Goal: Task Accomplishment & Management: Manage account settings

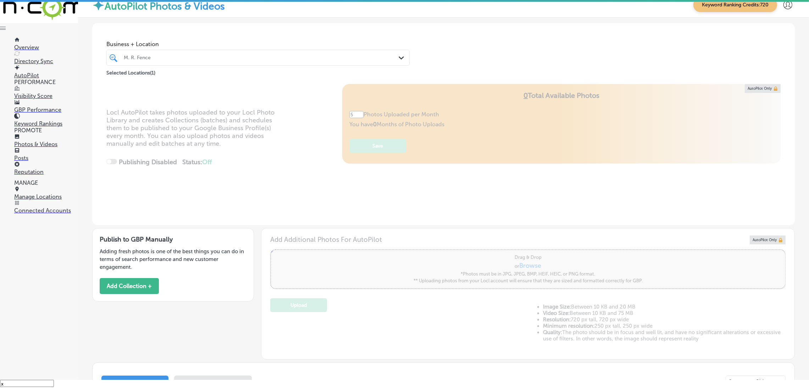
click at [245, 56] on div "M. R. Fence" at bounding box center [262, 58] width 276 height 6
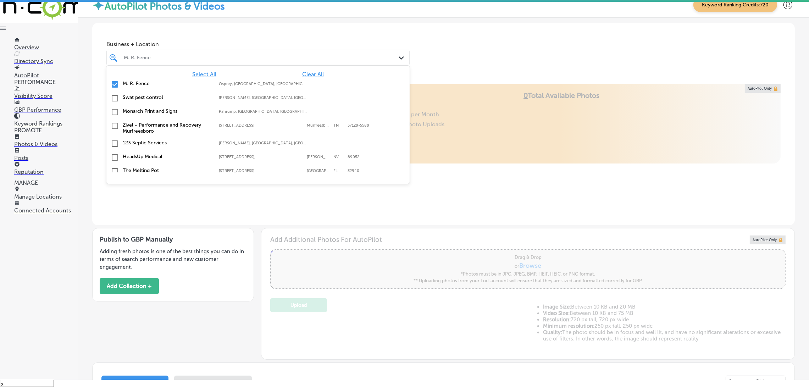
click at [303, 72] on span "Clear All" at bounding box center [313, 74] width 22 height 7
click at [429, 44] on div "Business + Location option focused, 132 of 161. 161 results available. Use Up a…" at bounding box center [443, 50] width 703 height 54
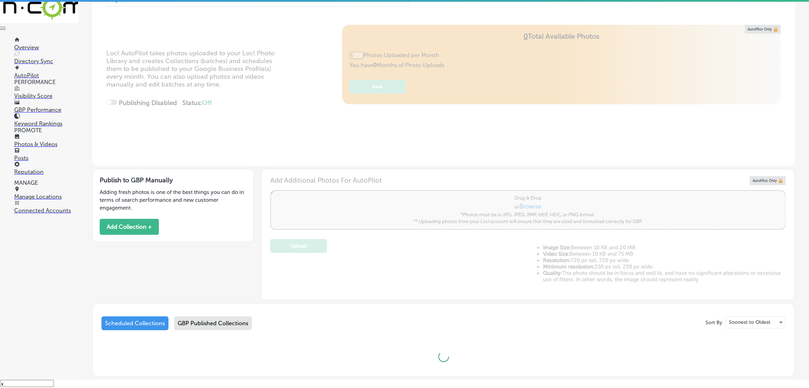
scroll to position [104, 0]
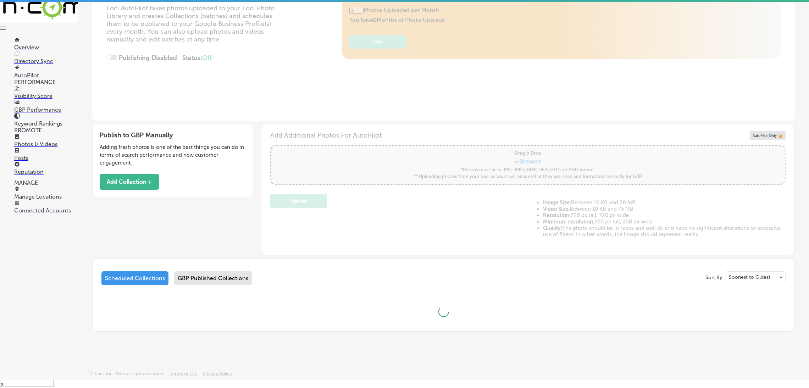
type input "0"
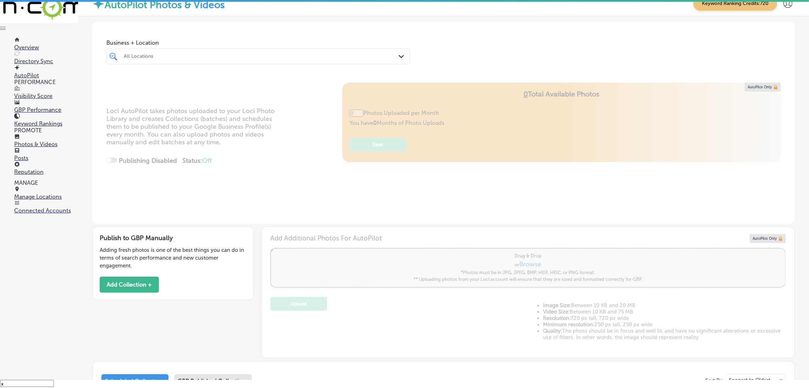
scroll to position [0, 0]
click at [98, 286] on div "Publish to GBP Manually Adding fresh photos is one of the best things you can d…" at bounding box center [173, 264] width 162 height 73
click at [112, 286] on button "Add Collection +" at bounding box center [129, 286] width 59 height 16
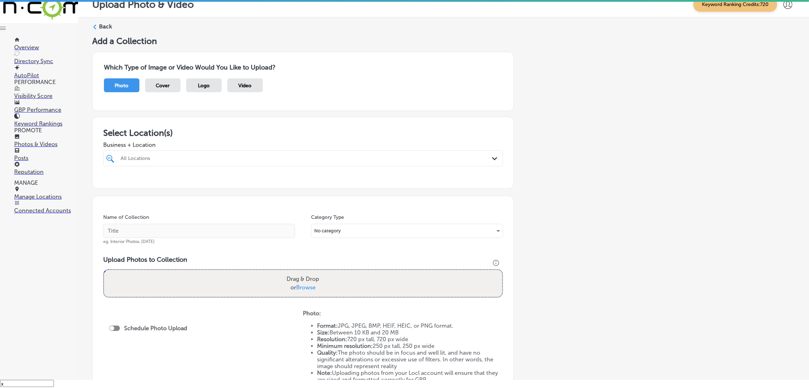
click at [203, 168] on div at bounding box center [303, 171] width 400 height 11
click at [210, 156] on div "All Locations" at bounding box center [307, 158] width 372 height 6
click at [233, 185] on label "Storming Crab - [GEOGRAPHIC_DATA], [GEOGRAPHIC_DATA]" at bounding box center [179, 187] width 118 height 12
type input "storm"
click at [594, 181] on div "Add a Collection Which Type of Image or Video Would You Like to Upload? Photo C…" at bounding box center [443, 240] width 703 height 408
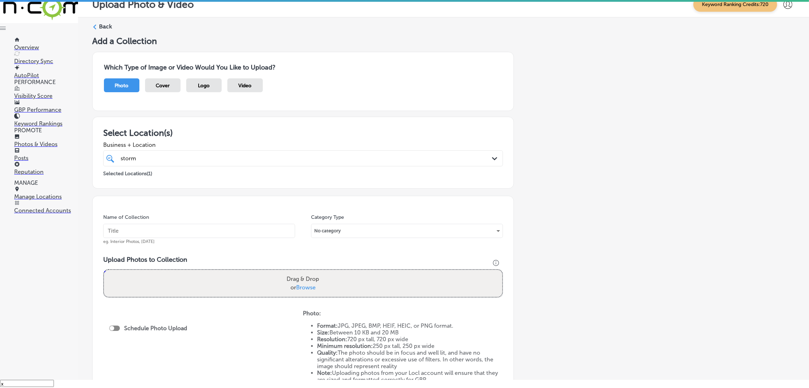
click at [210, 234] on input "text" at bounding box center [199, 231] width 192 height 14
type input "Storming-Crab-restaurants"
click at [223, 233] on input "Storming-Crab-restaurants" at bounding box center [199, 231] width 192 height 14
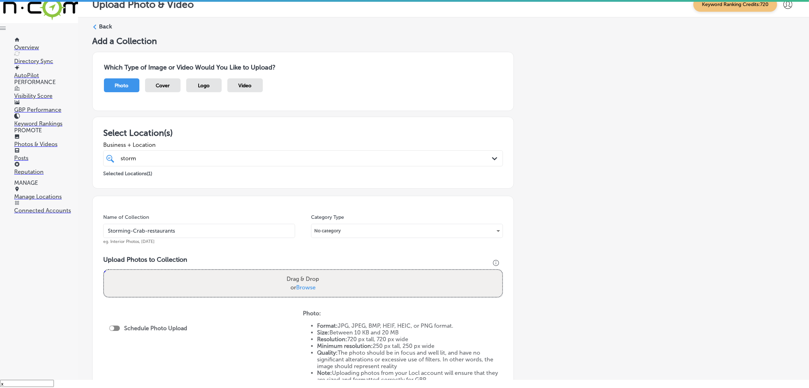
click at [245, 280] on div "Drag & Drop or Browse" at bounding box center [303, 283] width 398 height 27
click at [104, 270] on input "Drag & Drop or Browse" at bounding box center [303, 271] width 398 height 2
type input "C:\fakepath\Storming Crab - [GEOGRAPHIC_DATA], [GEOGRAPHIC_DATA] (24).jpg"
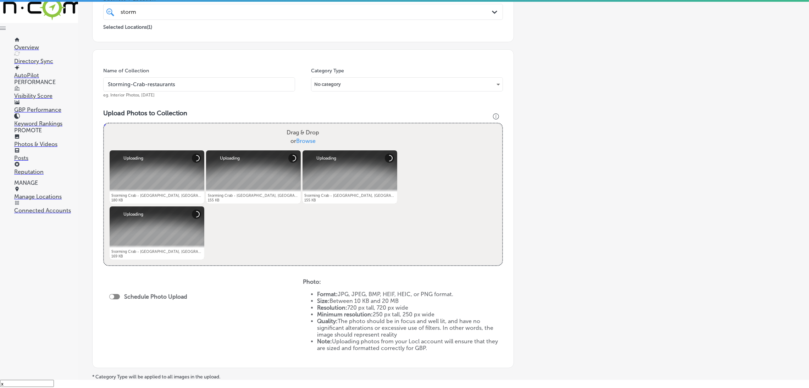
scroll to position [213, 0]
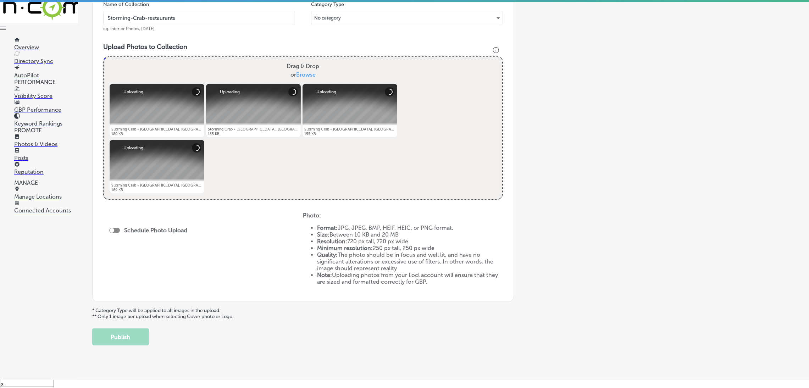
click at [116, 228] on div at bounding box center [114, 230] width 11 height 5
checkbox input "true"
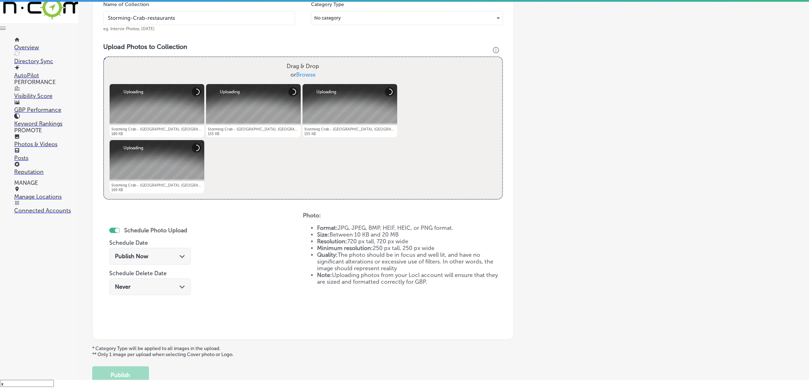
click at [131, 257] on span "Publish Now" at bounding box center [131, 256] width 33 height 7
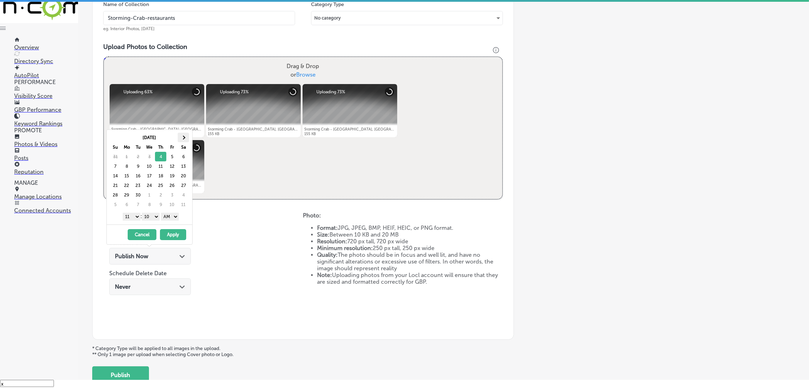
click at [187, 139] on th at bounding box center [183, 138] width 11 height 10
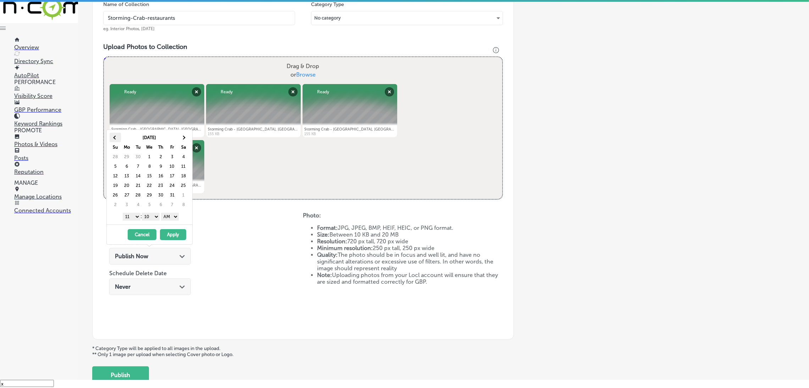
click at [116, 140] on th at bounding box center [115, 138] width 11 height 10
click at [187, 139] on th at bounding box center [183, 138] width 11 height 10
click at [177, 215] on select "AM PM" at bounding box center [170, 217] width 18 height 8
click at [149, 219] on select "00 10 20 30 40 50" at bounding box center [151, 217] width 18 height 8
click at [131, 213] on div "1 2 3 4 5 6 7 8 9 10 11 12 : 00 10 20 30 40 50 AM PM" at bounding box center [151, 216] width 83 height 11
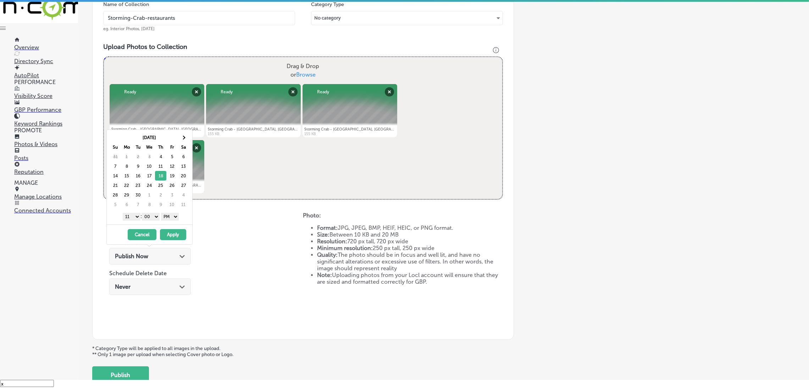
click at [129, 215] on select "1 2 3 4 5 6 7 8 9 10 11 12" at bounding box center [132, 217] width 18 height 8
click at [169, 232] on button "Apply" at bounding box center [173, 234] width 26 height 11
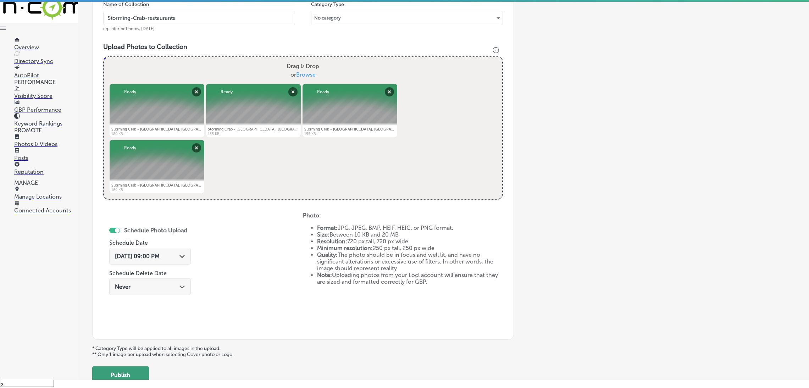
click at [140, 375] on button "Publish" at bounding box center [120, 374] width 57 height 17
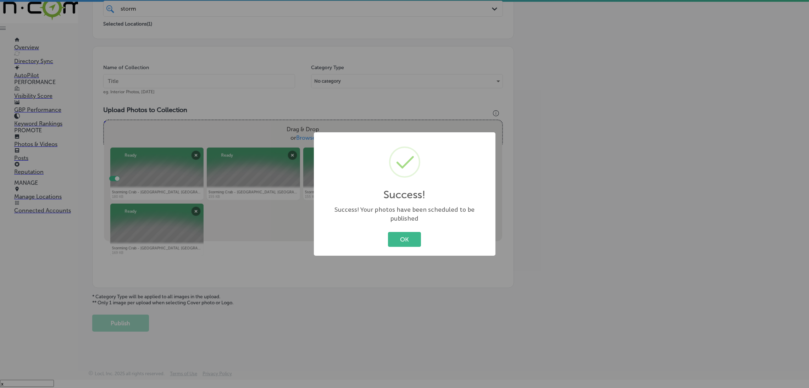
scroll to position [150, 0]
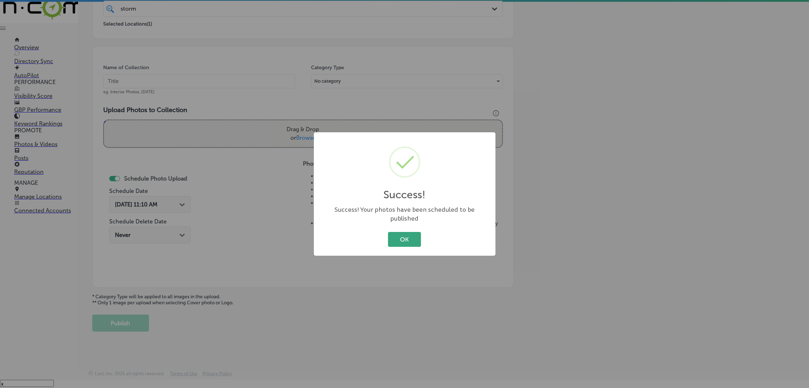
click at [395, 232] on button "OK" at bounding box center [404, 239] width 33 height 15
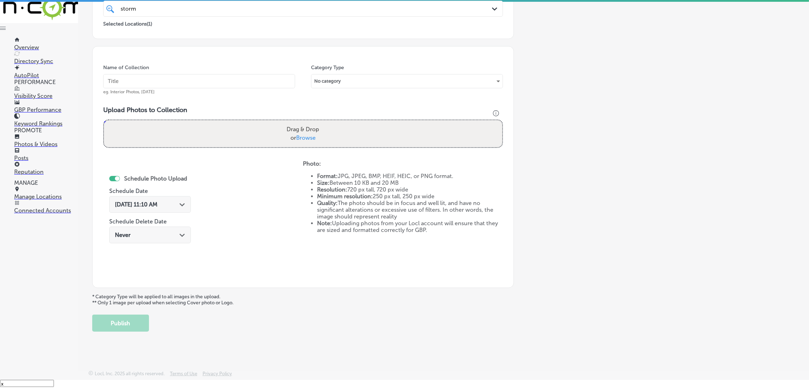
click at [203, 80] on input "text" at bounding box center [199, 81] width 192 height 14
paste input "Storming-Crab-restaurants"
type input "Storming-Crab-restaurants"
click at [226, 124] on div "Drag & Drop or Browse" at bounding box center [303, 133] width 398 height 27
click at [104, 120] on input "Drag & Drop or Browse" at bounding box center [303, 121] width 398 height 2
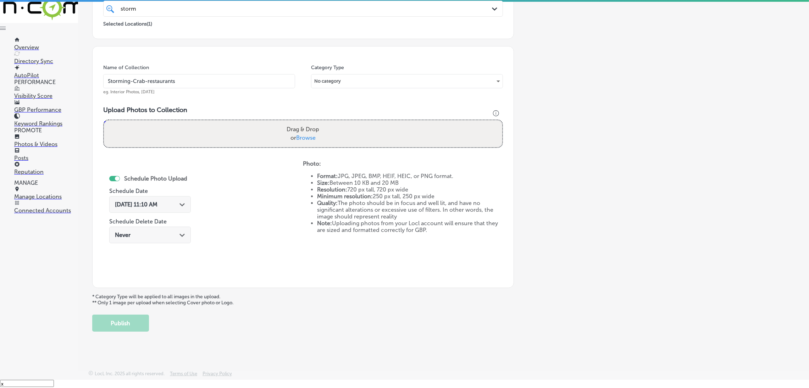
type input "C:\fakepath\Storming Crab - [GEOGRAPHIC_DATA], [GEOGRAPHIC_DATA] (28).jpg"
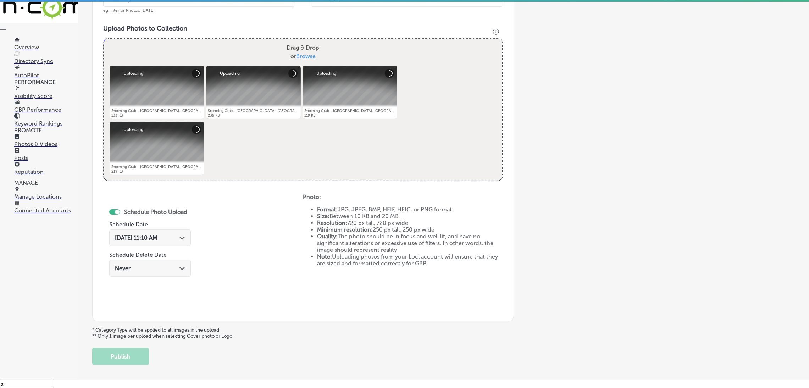
scroll to position [265, 0]
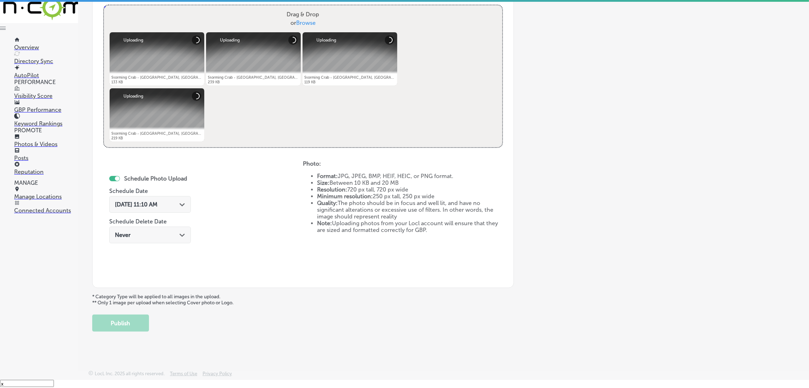
click at [146, 201] on span "[DATE] 11:10 AM" at bounding box center [136, 204] width 43 height 7
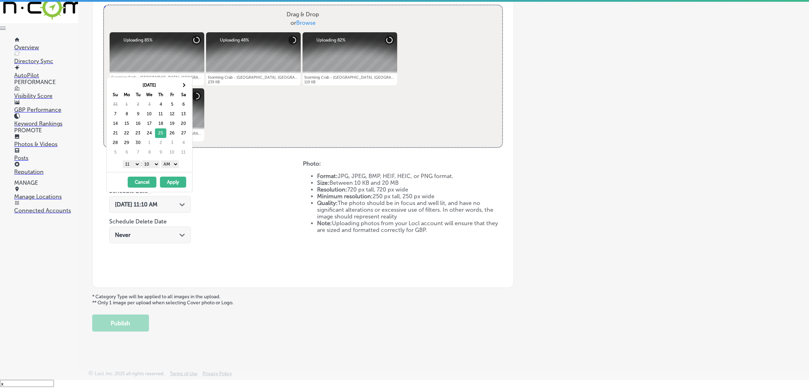
click at [177, 166] on select "AM PM" at bounding box center [170, 164] width 18 height 8
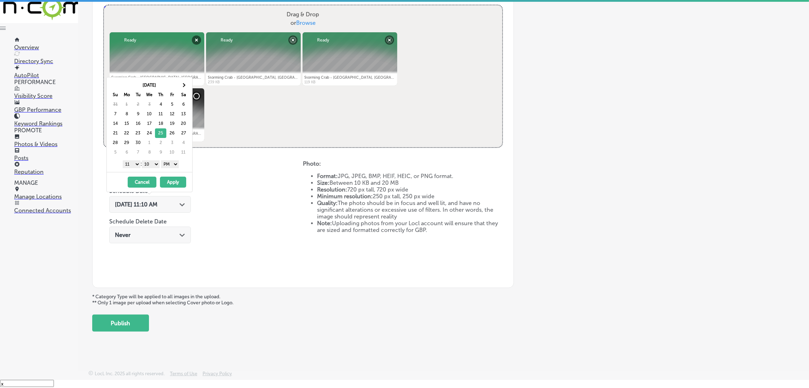
click at [156, 166] on select "00 10 20 30 40 50" at bounding box center [151, 164] width 18 height 8
click at [131, 165] on select "1 2 3 4 5 6 7 8 9 10 11 12" at bounding box center [132, 164] width 18 height 8
click at [168, 185] on button "Apply" at bounding box center [173, 182] width 26 height 11
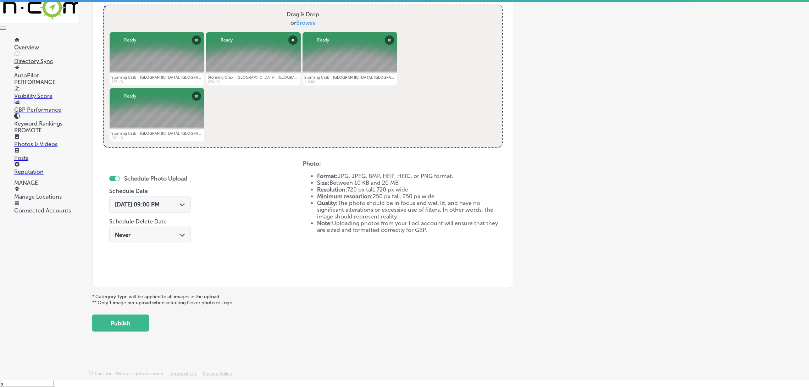
scroll to position [105, 0]
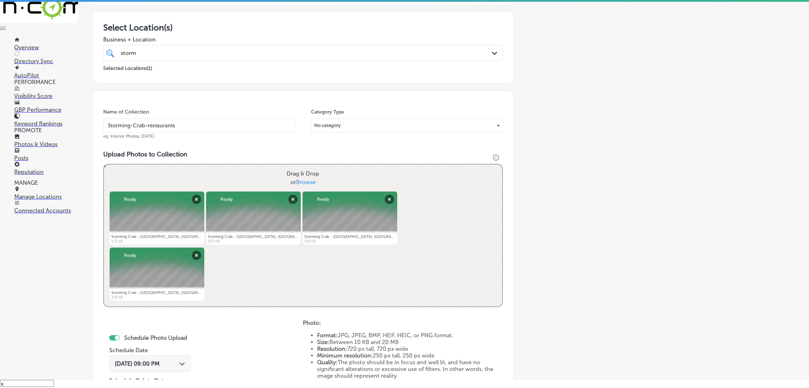
click at [198, 119] on input "Storming-Crab-restaurants" at bounding box center [199, 125] width 192 height 14
click at [199, 116] on div "Name of Collection Storming-Crab-restaurants eg. Interior Photos, [DATE]" at bounding box center [199, 124] width 192 height 31
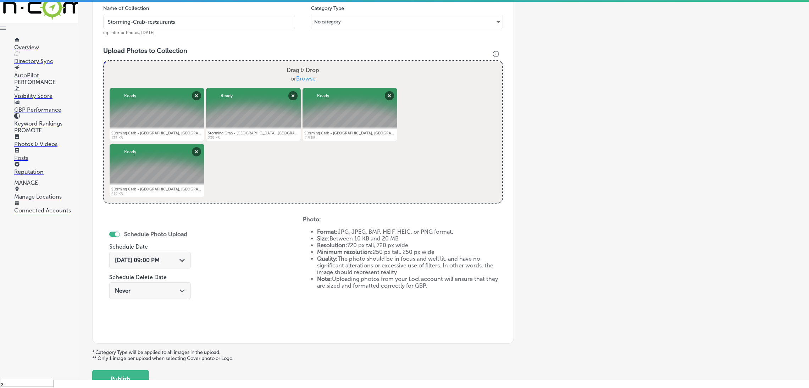
scroll to position [265, 0]
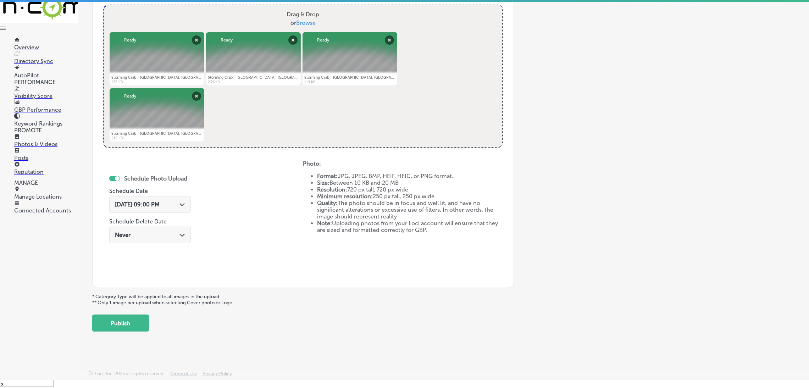
click at [120, 336] on div "Back Add a Collection Which Type of Image or Video Would You Like to Upload? Ph…" at bounding box center [443, 45] width 731 height 584
click at [125, 326] on button "Publish" at bounding box center [120, 323] width 57 height 17
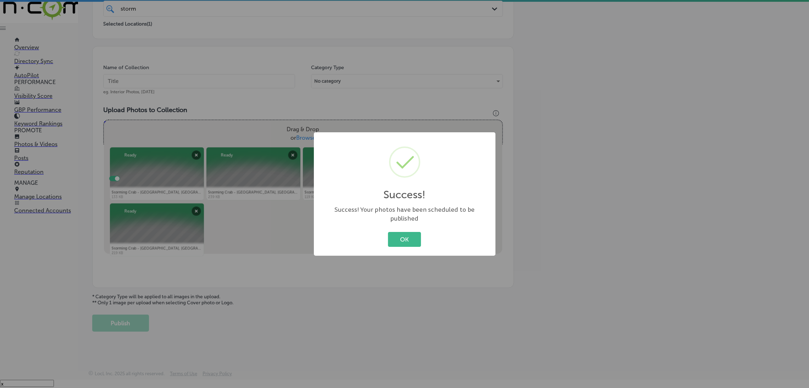
scroll to position [150, 0]
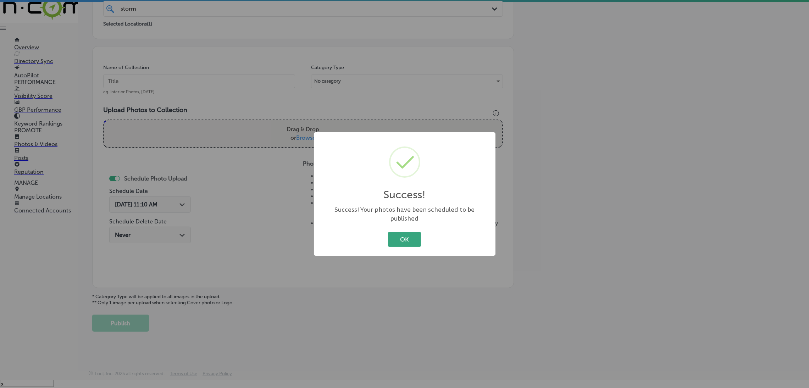
click at [395, 234] on button "OK" at bounding box center [404, 239] width 33 height 15
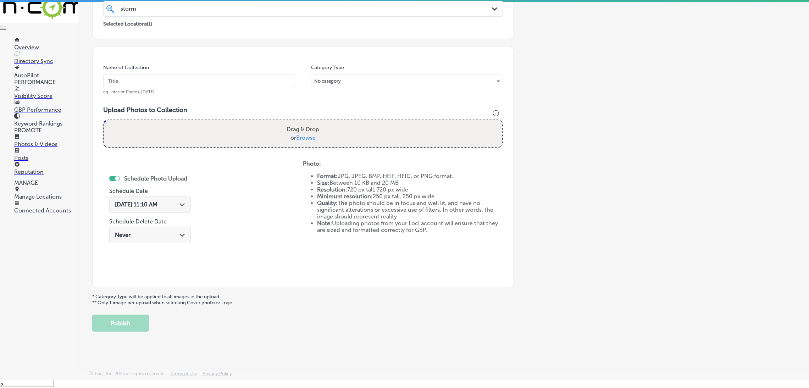
click at [225, 89] on div "Name of Collection eg. Interior Photos, [DATE]" at bounding box center [199, 79] width 192 height 31
click at [225, 81] on input "text" at bounding box center [199, 81] width 192 height 14
paste input "Storming-Crab-restaurants"
type input "Storming-Crab-restaurants"
click at [291, 137] on label "Drag & Drop or Browse" at bounding box center [303, 133] width 38 height 23
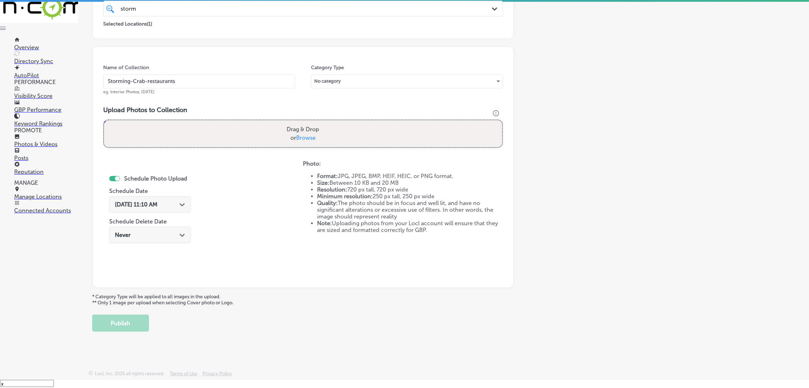
click at [291, 122] on input "Drag & Drop or Browse" at bounding box center [303, 121] width 398 height 2
type input "C:\fakepath\Storming Crab - [GEOGRAPHIC_DATA], [GEOGRAPHIC_DATA] (32).jpg"
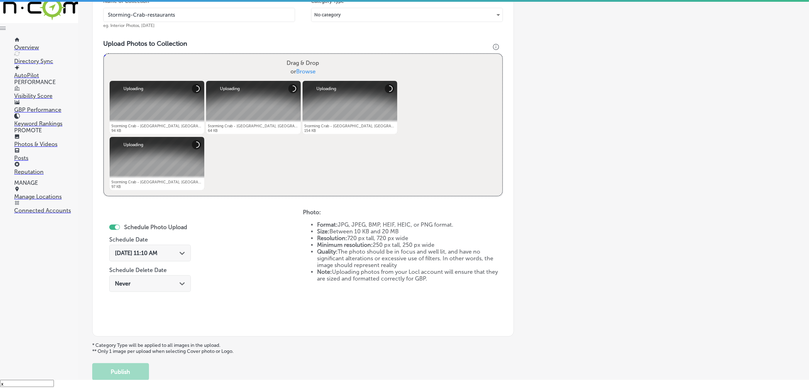
scroll to position [265, 0]
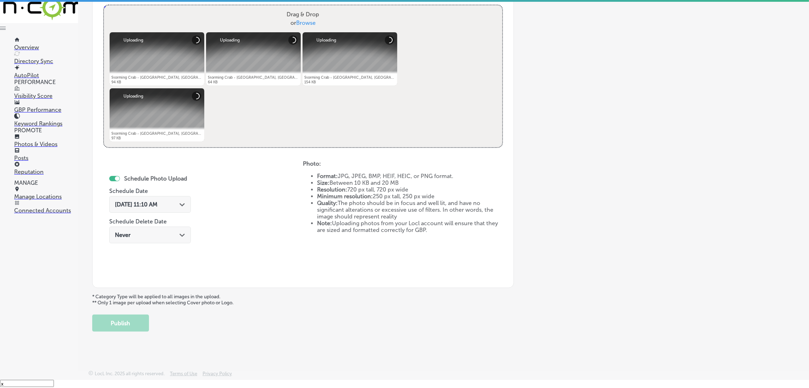
click at [152, 212] on div "[DATE] 11:10 AM Path Created with Sketch." at bounding box center [150, 206] width 82 height 24
click at [152, 206] on span "[DATE] 11:10 AM" at bounding box center [136, 204] width 43 height 7
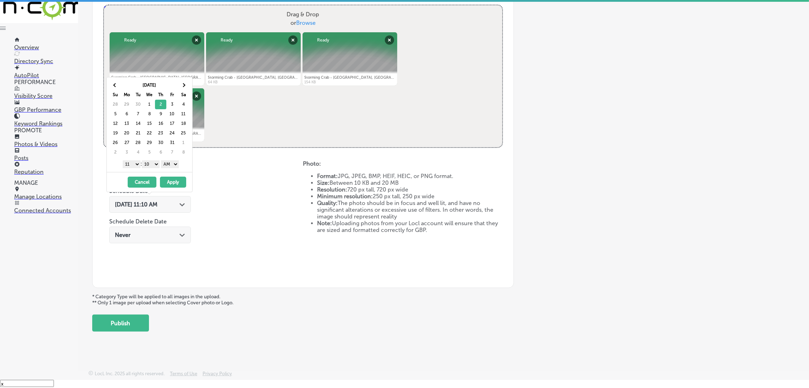
click at [181, 164] on div "1 2 3 4 5 6 7 8 9 10 11 12 : 00 10 20 30 40 50 AM PM" at bounding box center [151, 164] width 83 height 11
click at [177, 164] on select "AM PM" at bounding box center [170, 164] width 18 height 8
click at [160, 164] on select "00 10 20 30 40 50" at bounding box center [151, 164] width 18 height 8
click at [132, 169] on div "1 2 3 4 5 6 7 8 9 10 11 12 : 00 10 20 30 40 50 AM PM" at bounding box center [151, 164] width 83 height 11
click at [127, 162] on select "1 2 3 4 5 6 7 8 9 10 11 12" at bounding box center [132, 164] width 18 height 8
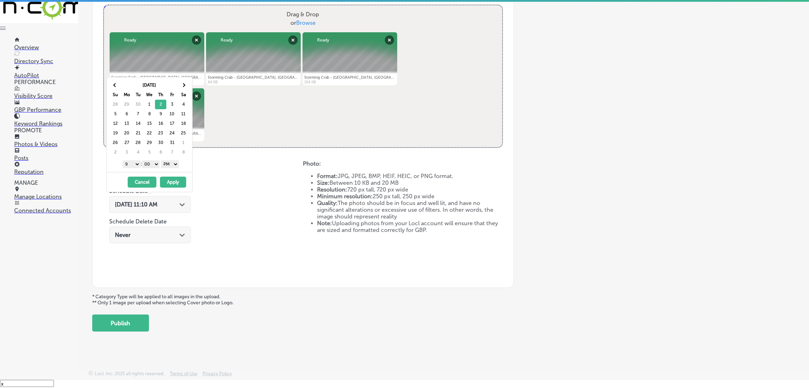
click at [167, 185] on button "Apply" at bounding box center [173, 182] width 26 height 11
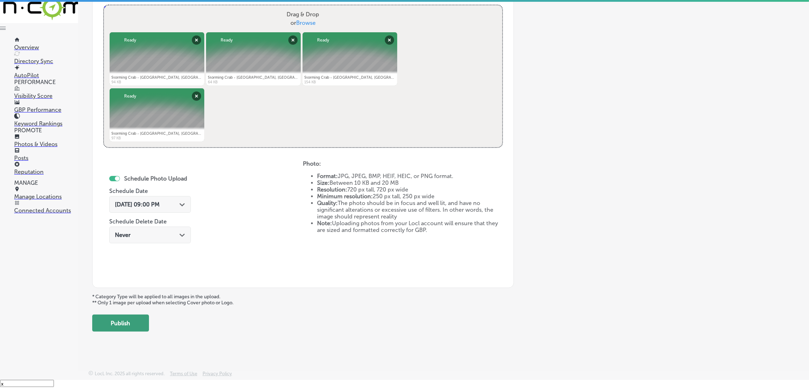
click at [127, 318] on button "Publish" at bounding box center [120, 323] width 57 height 17
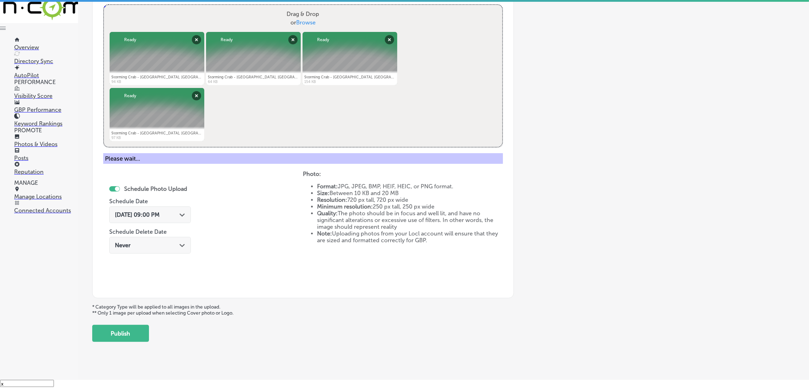
scroll to position [150, 0]
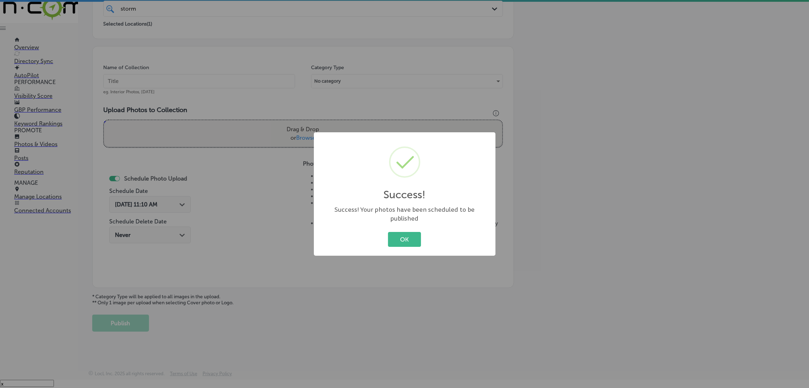
click at [398, 245] on div "Success! × Success! Your photos have been scheduled to be published OK Cancel" at bounding box center [405, 193] width 182 height 123
click at [398, 232] on button "OK" at bounding box center [404, 239] width 33 height 15
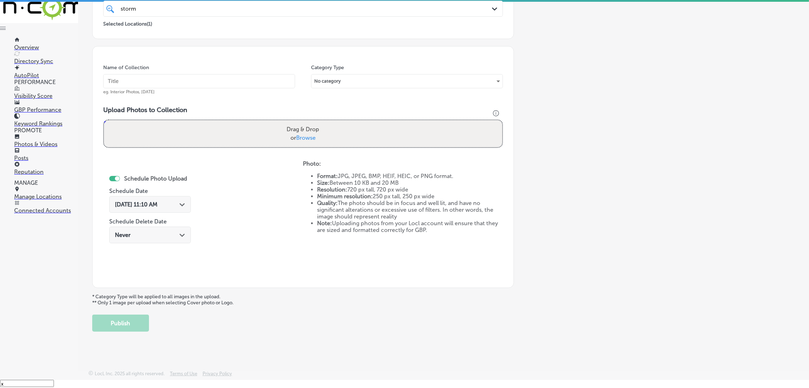
click at [201, 74] on div "Name of Collection eg. Interior Photos, [DATE]" at bounding box center [199, 79] width 192 height 31
click at [201, 77] on input "text" at bounding box center [199, 81] width 192 height 14
paste input "Storming-Crab-restaurants"
type input "Storming-Crab-restaurants"
drag, startPoint x: 250, startPoint y: 109, endPoint x: 252, endPoint y: 124, distance: 15.4
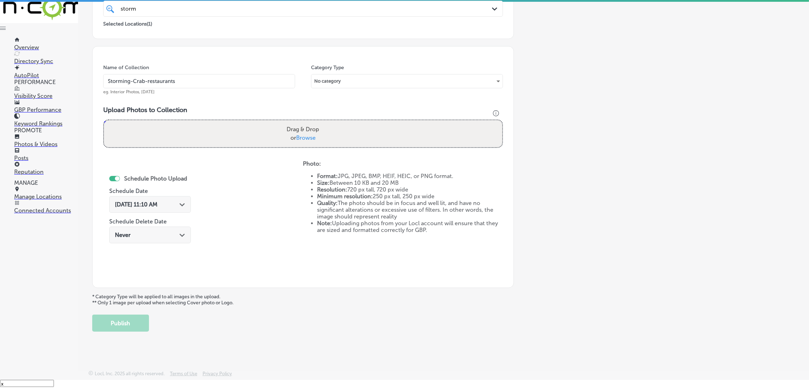
click at [250, 110] on h3 "Upload Photos to Collection" at bounding box center [303, 110] width 400 height 8
click at [252, 131] on div "Drag & Drop or Browse" at bounding box center [303, 133] width 398 height 27
click at [104, 120] on input "Drag & Drop or Browse" at bounding box center [303, 121] width 398 height 2
type input "C:\fakepath\Storming Crab - [GEOGRAPHIC_DATA], [GEOGRAPHIC_DATA] (36).jpg"
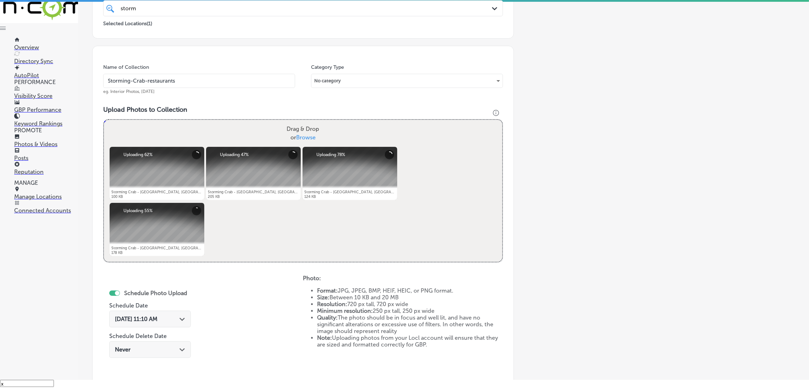
drag, startPoint x: 148, startPoint y: 321, endPoint x: 151, endPoint y: 319, distance: 3.8
click at [148, 321] on span "[DATE] 11:10 AM" at bounding box center [136, 319] width 43 height 7
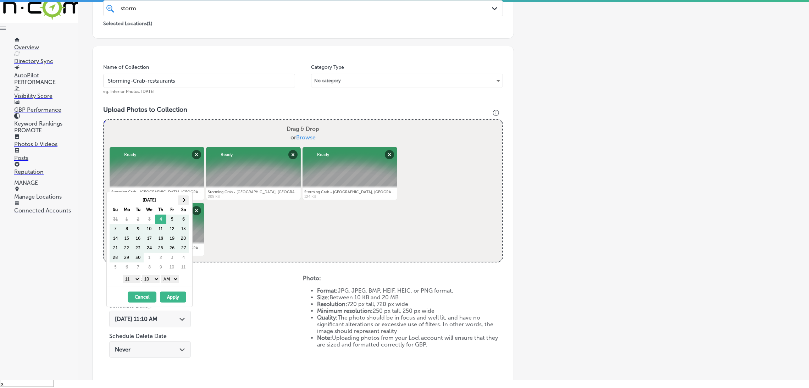
click at [184, 199] on span at bounding box center [183, 200] width 4 height 4
click at [118, 200] on th at bounding box center [115, 200] width 11 height 10
click at [182, 201] on th at bounding box center [183, 200] width 11 height 10
click at [179, 277] on select "AM PM" at bounding box center [170, 279] width 18 height 8
click at [154, 282] on select "00 10 20 30 40 50" at bounding box center [151, 279] width 18 height 8
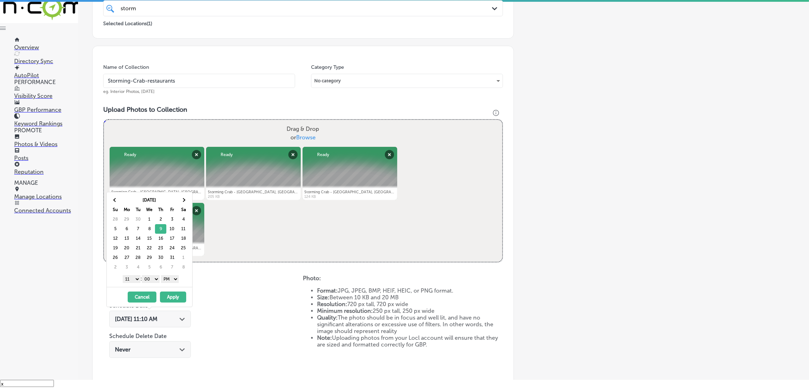
click at [124, 281] on select "1 2 3 4 5 6 7 8 9 10 11 12" at bounding box center [132, 279] width 18 height 8
click at [178, 300] on button "Apply" at bounding box center [173, 297] width 26 height 11
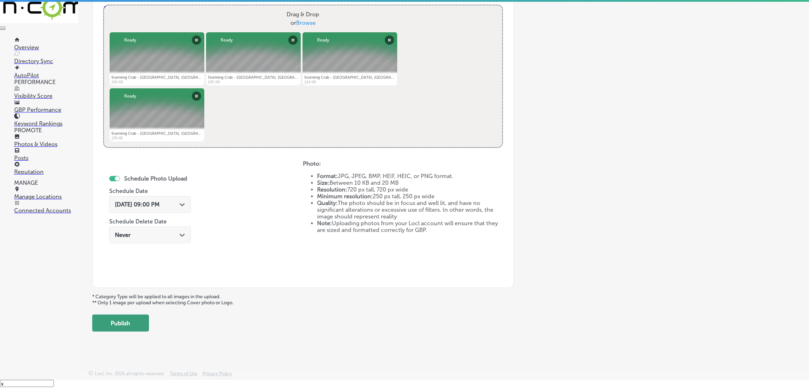
click at [140, 318] on button "Publish" at bounding box center [120, 323] width 57 height 17
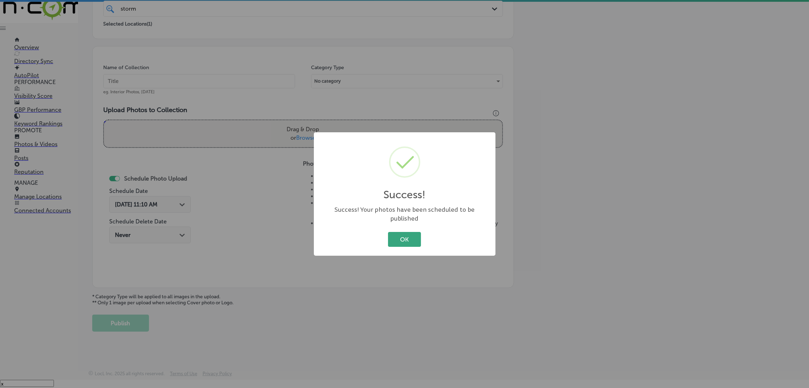
click at [412, 237] on button "OK" at bounding box center [404, 239] width 33 height 15
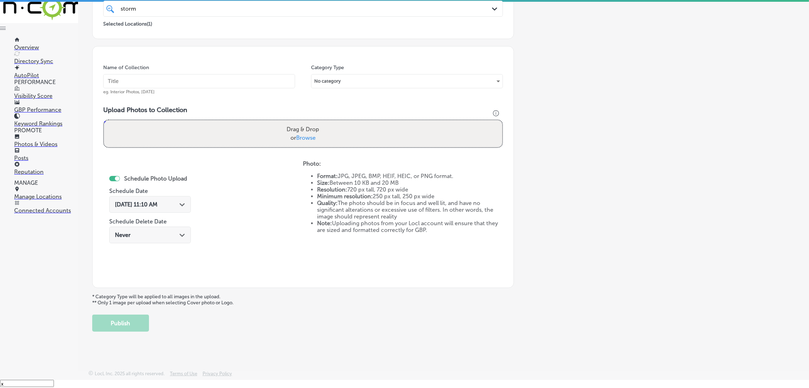
click at [179, 83] on input "text" at bounding box center [199, 81] width 192 height 14
paste input "Storming-Crab-restaurants"
type input "Storming-Crab-restaurants"
click at [247, 137] on div "Drag & Drop or Browse" at bounding box center [303, 133] width 398 height 27
click at [104, 120] on input "Drag & Drop or Browse" at bounding box center [303, 121] width 398 height 2
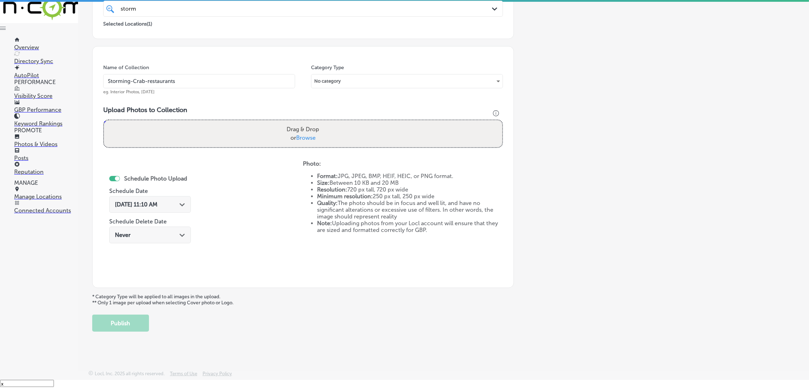
type input "C:\fakepath\Storming Crab - [GEOGRAPHIC_DATA], [GEOGRAPHIC_DATA] (40).jpg"
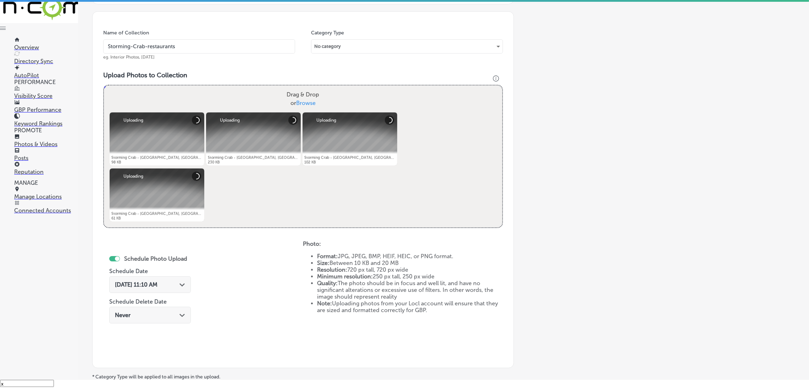
scroll to position [203, 0]
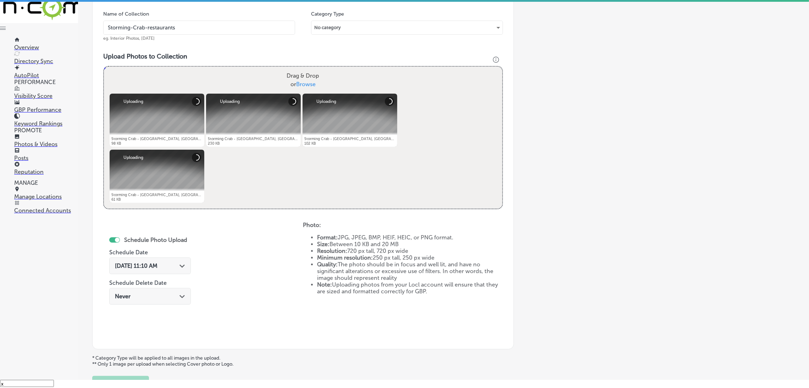
click at [154, 271] on div "[DATE] 11:10 AM Path Created with Sketch." at bounding box center [150, 266] width 82 height 17
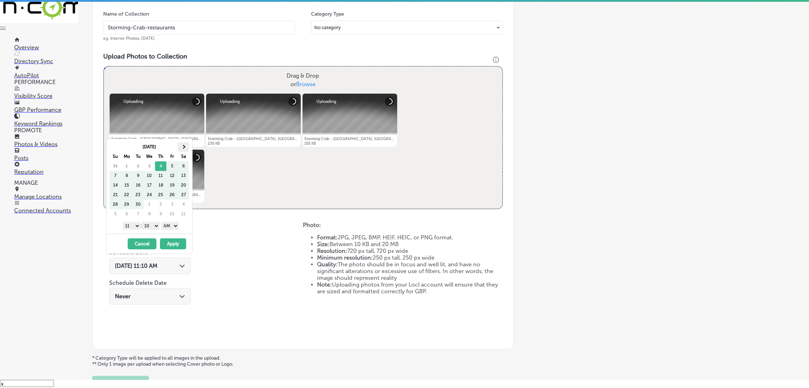
click at [181, 142] on th at bounding box center [183, 147] width 11 height 10
click at [174, 227] on select "AM PM" at bounding box center [170, 226] width 18 height 8
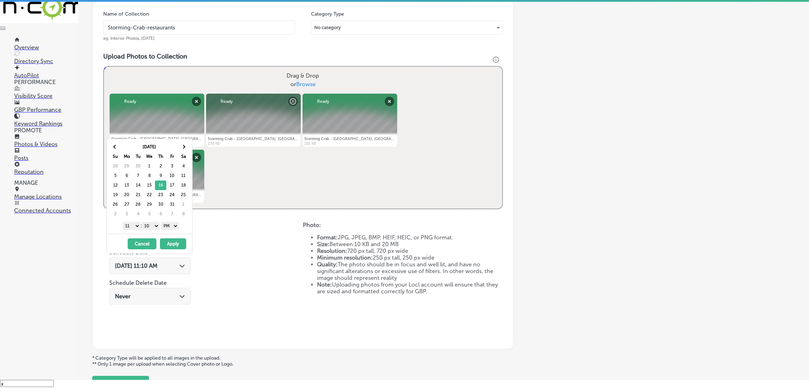
click at [155, 226] on select "00 10 20 30 40 50" at bounding box center [151, 226] width 18 height 8
click at [131, 225] on select "1 2 3 4 5 6 7 8 9 10 11 12" at bounding box center [132, 226] width 18 height 8
click at [171, 243] on button "Apply" at bounding box center [173, 243] width 26 height 11
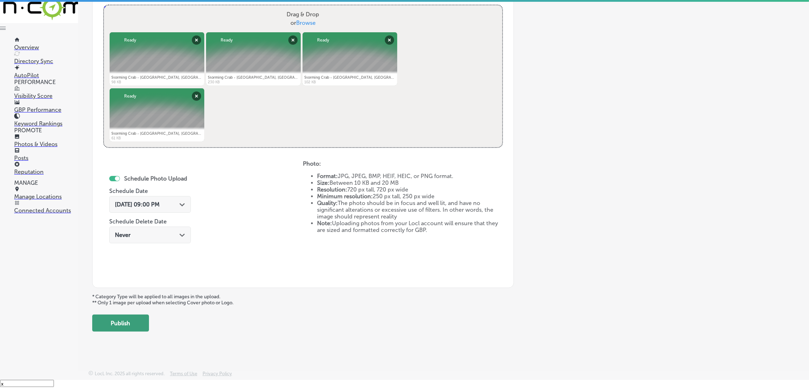
click at [141, 321] on button "Publish" at bounding box center [120, 323] width 57 height 17
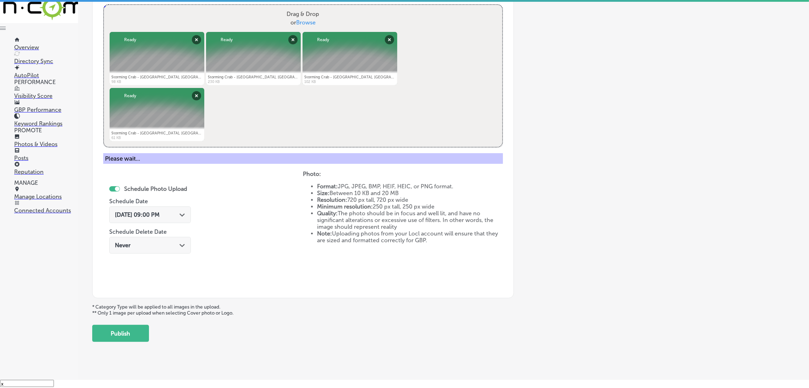
scroll to position [150, 0]
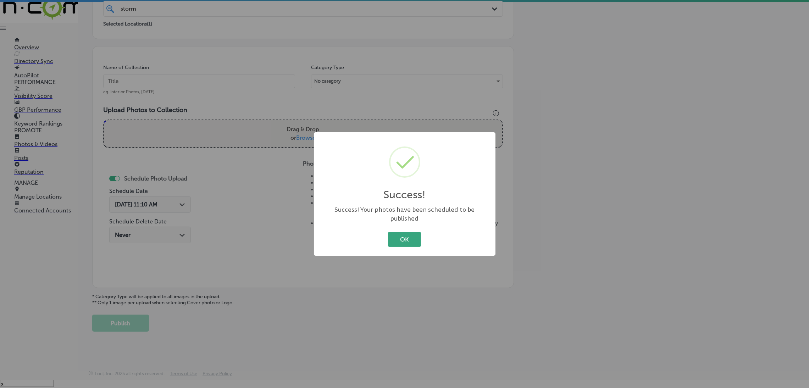
click at [414, 235] on button "OK" at bounding box center [404, 239] width 33 height 15
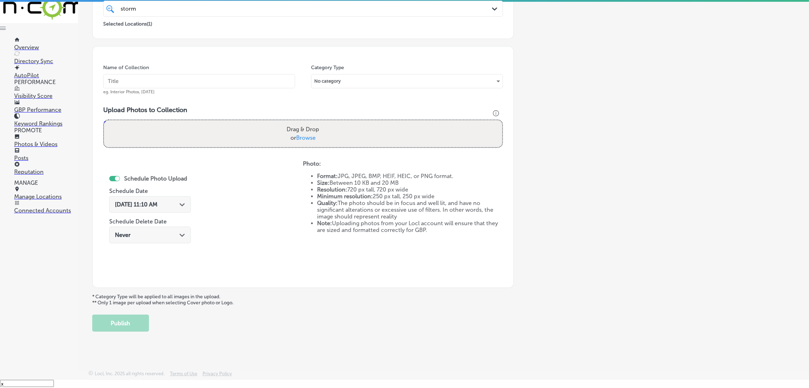
click at [255, 73] on div "Name of Collection eg. Interior Photos, [DATE]" at bounding box center [199, 79] width 192 height 31
click at [255, 78] on input "text" at bounding box center [199, 81] width 192 height 14
paste input "Storming-Crab-restaurants"
type input "Storming-Crab-restaurants"
click at [328, 143] on div "Drag & Drop or Browse" at bounding box center [303, 133] width 398 height 27
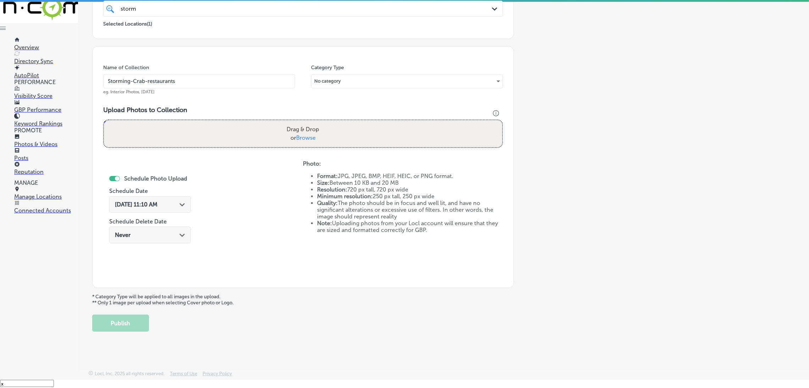
click at [104, 120] on input "Drag & Drop or Browse" at bounding box center [303, 121] width 398 height 2
type input "C:\fakepath\Storming Crab - [GEOGRAPHIC_DATA], [GEOGRAPHIC_DATA] (4).jpg"
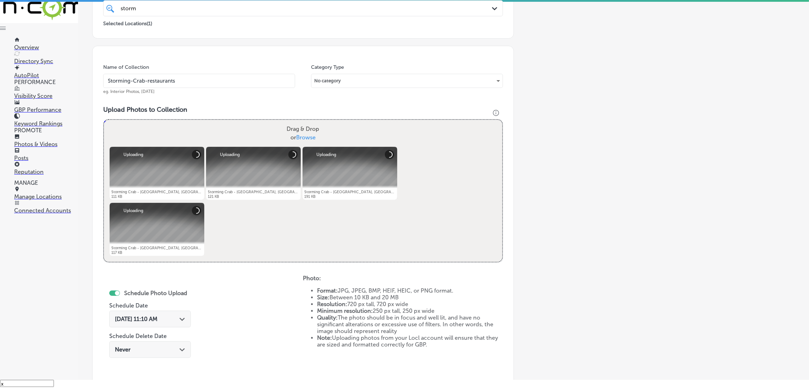
scroll to position [203, 0]
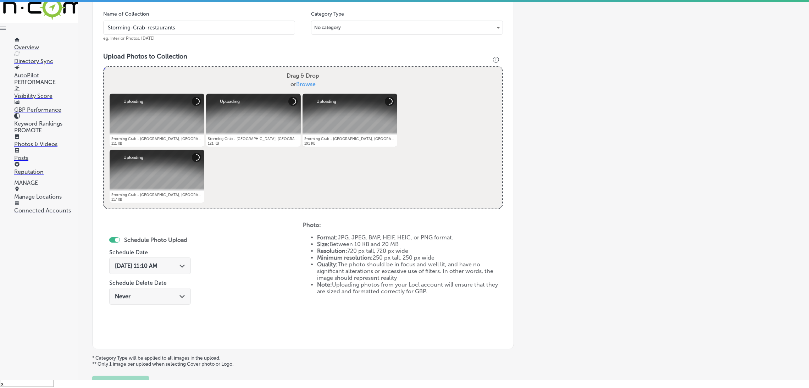
click at [155, 262] on span "[DATE] 11:10 AM" at bounding box center [136, 265] width 43 height 7
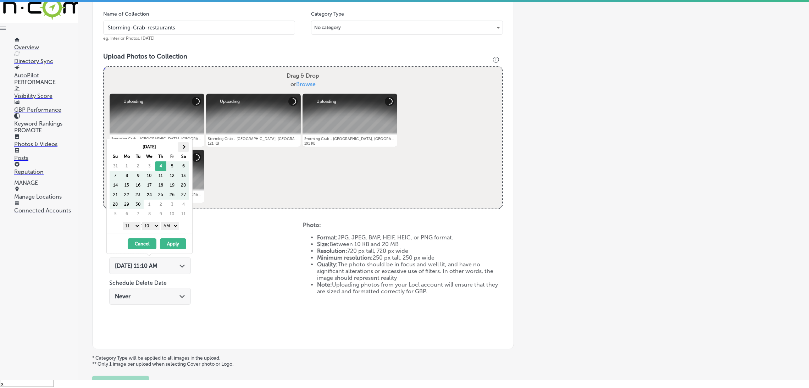
click at [182, 147] on span at bounding box center [183, 147] width 4 height 4
drag, startPoint x: 175, startPoint y: 223, endPoint x: 176, endPoint y: 228, distance: 5.1
click at [175, 223] on select "AM PM" at bounding box center [170, 226] width 18 height 8
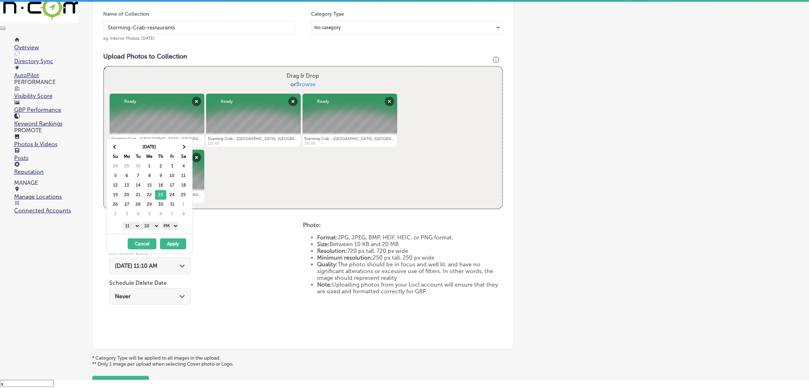
click at [159, 227] on select "00 10 20 30 40 50" at bounding box center [151, 226] width 18 height 8
click at [143, 223] on select "00 10 20 30 40 50" at bounding box center [151, 226] width 18 height 8
click at [150, 225] on select "00 10 20 30 40 50" at bounding box center [151, 226] width 18 height 8
click at [132, 229] on select "1 2 3 4 5 6 7 8 9 10 11 12" at bounding box center [132, 226] width 18 height 8
click at [176, 241] on button "Apply" at bounding box center [173, 243] width 26 height 11
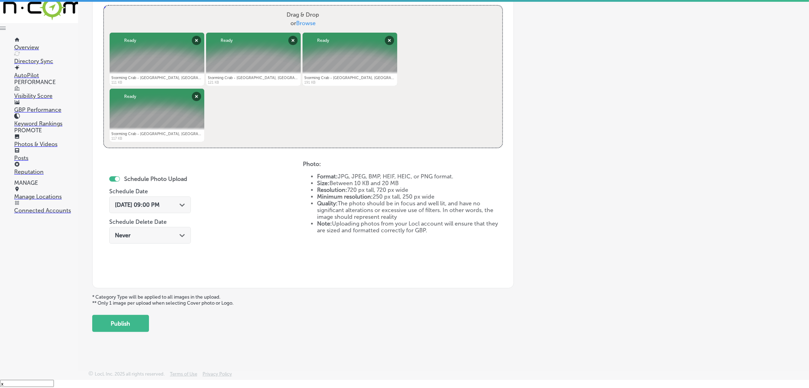
scroll to position [265, 0]
click at [124, 327] on button "Publish" at bounding box center [120, 323] width 57 height 17
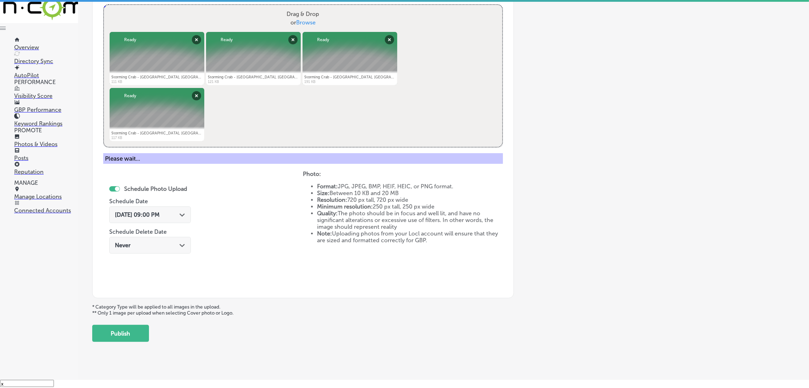
scroll to position [150, 0]
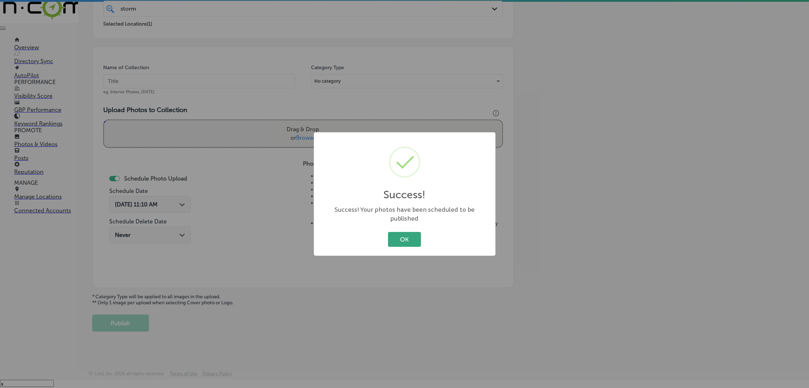
click at [390, 233] on button "OK" at bounding box center [404, 239] width 33 height 15
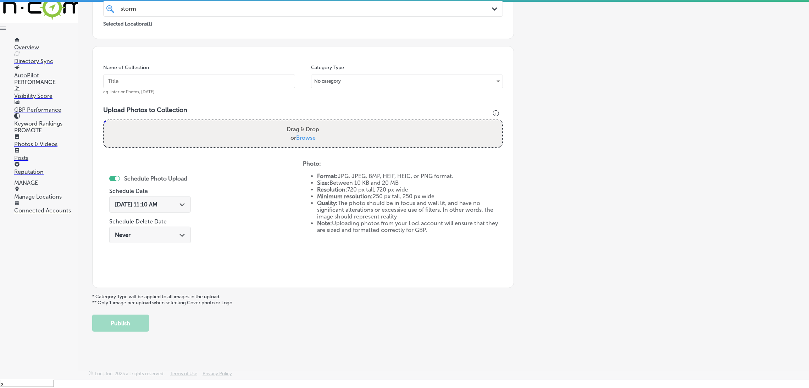
click at [200, 79] on input "text" at bounding box center [199, 81] width 192 height 14
paste input "Storming-Crab-restaurants"
type input "Storming-Crab-restaurants"
click at [268, 143] on div "Drag & Drop or Browse" at bounding box center [303, 133] width 398 height 27
click at [104, 120] on input "Drag & Drop or Browse" at bounding box center [303, 121] width 398 height 2
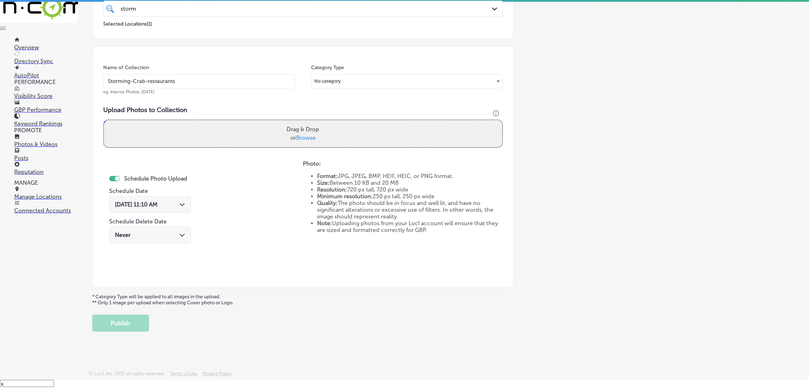
type input "C:\fakepath\Storming Crab - [GEOGRAPHIC_DATA], [GEOGRAPHIC_DATA] (8).jpg"
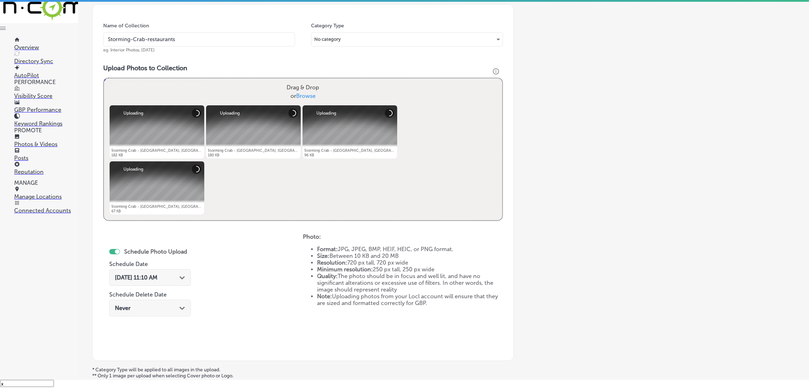
scroll to position [203, 0]
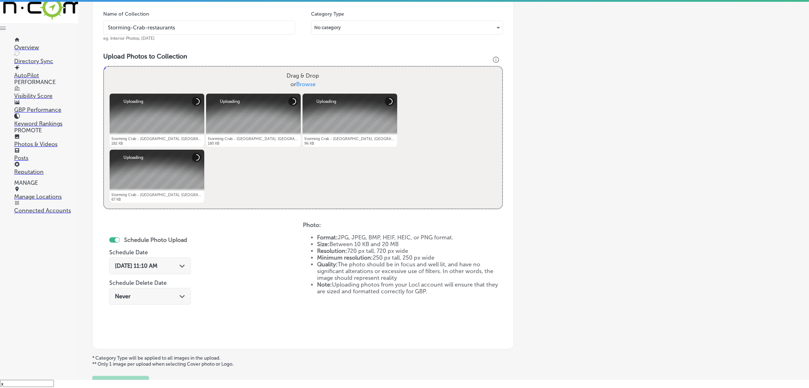
click at [157, 266] on span "[DATE] 11:10 AM" at bounding box center [136, 265] width 43 height 7
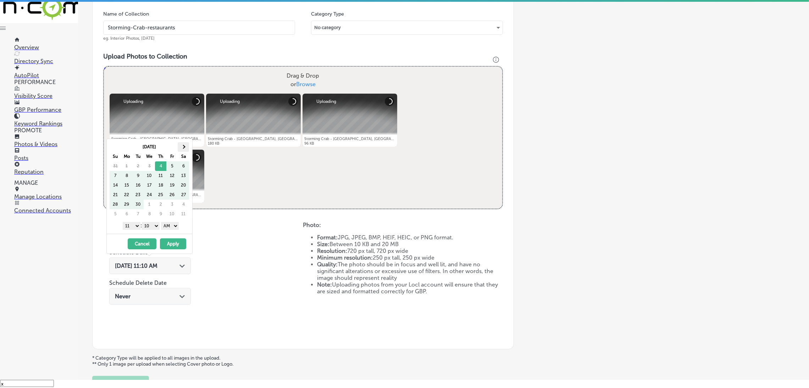
click at [179, 149] on th at bounding box center [183, 147] width 11 height 10
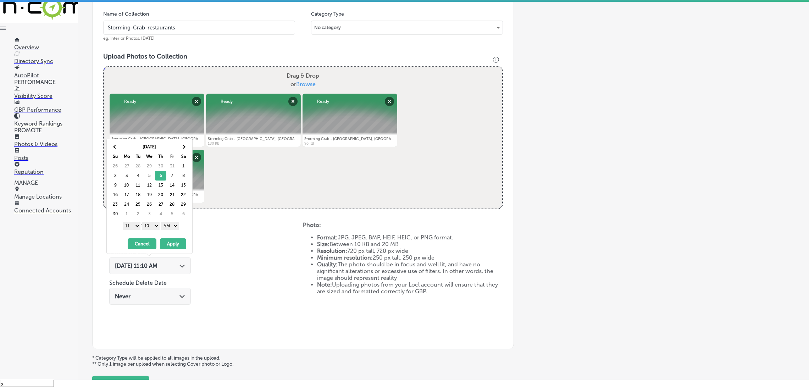
click at [174, 227] on select "AM PM" at bounding box center [170, 226] width 18 height 8
click at [157, 225] on select "00 10 20 30 40 50" at bounding box center [151, 226] width 18 height 8
click at [133, 229] on select "1 2 3 4 5 6 7 8 9 10 11 12" at bounding box center [132, 226] width 18 height 8
click at [179, 247] on button "Apply" at bounding box center [173, 243] width 26 height 11
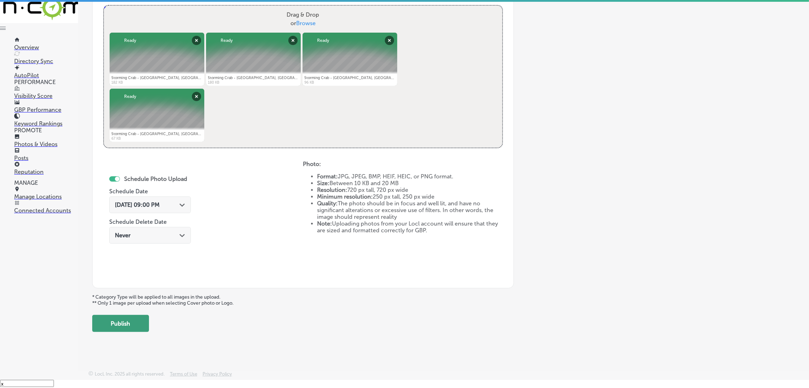
scroll to position [265, 0]
click at [138, 318] on button "Publish" at bounding box center [120, 323] width 57 height 17
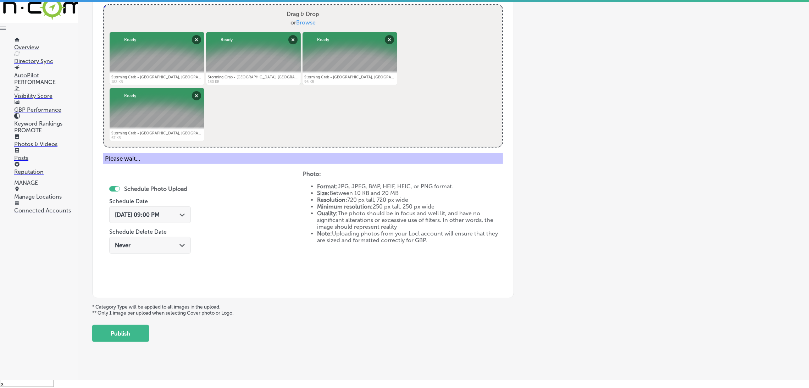
scroll to position [150, 0]
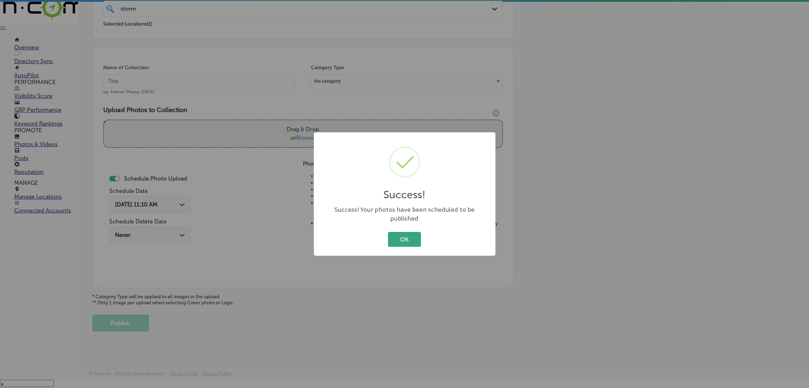
click at [393, 238] on button "OK" at bounding box center [404, 239] width 33 height 15
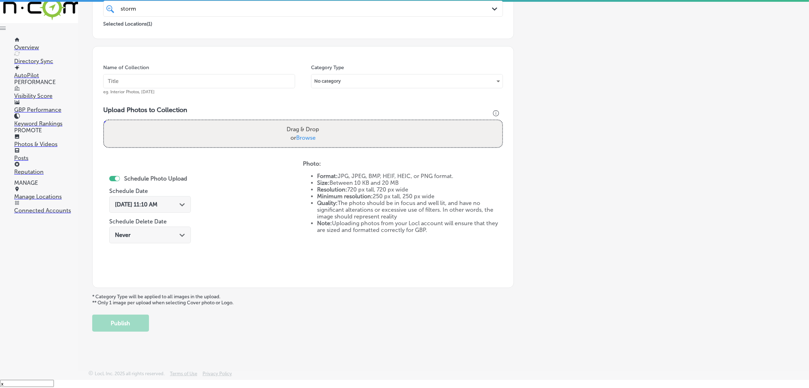
click at [218, 77] on input "text" at bounding box center [199, 81] width 192 height 14
paste input "Storming-Crab-restaurants"
type input "Storming-Crab-restaurants"
click at [290, 126] on label "Drag & Drop or Browse" at bounding box center [303, 133] width 38 height 23
click at [290, 122] on input "Drag & Drop or Browse" at bounding box center [303, 121] width 398 height 2
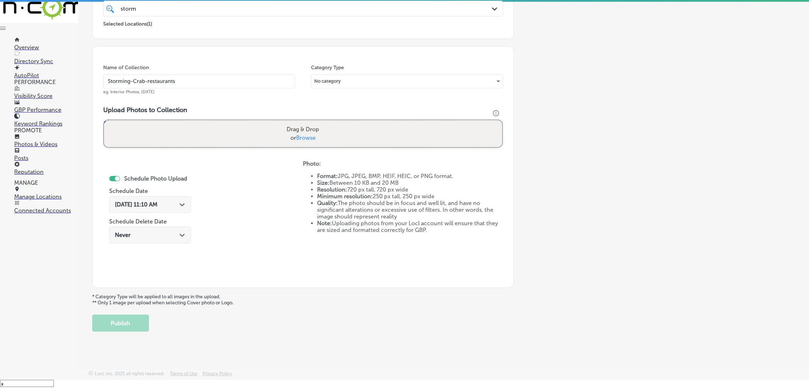
type input "C:\fakepath\Storming Crab - [GEOGRAPHIC_DATA], [GEOGRAPHIC_DATA] (12).jpg"
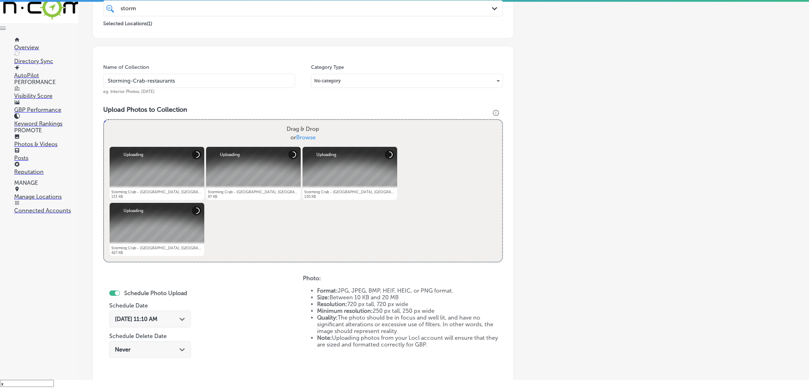
click at [180, 316] on div "Path Created with Sketch." at bounding box center [182, 319] width 6 height 6
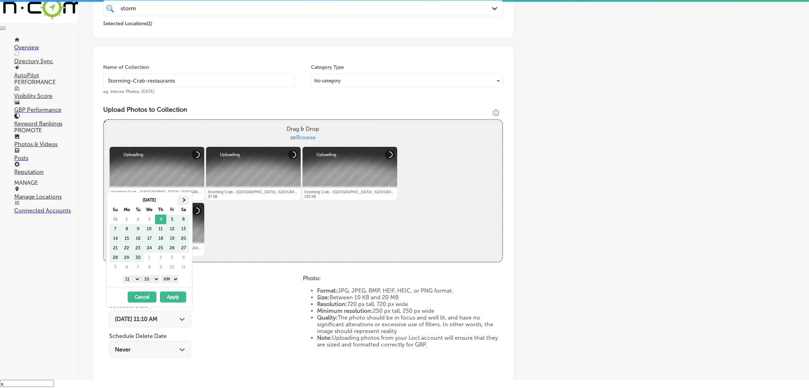
click at [181, 197] on th at bounding box center [183, 200] width 11 height 10
click at [178, 196] on th at bounding box center [183, 200] width 11 height 10
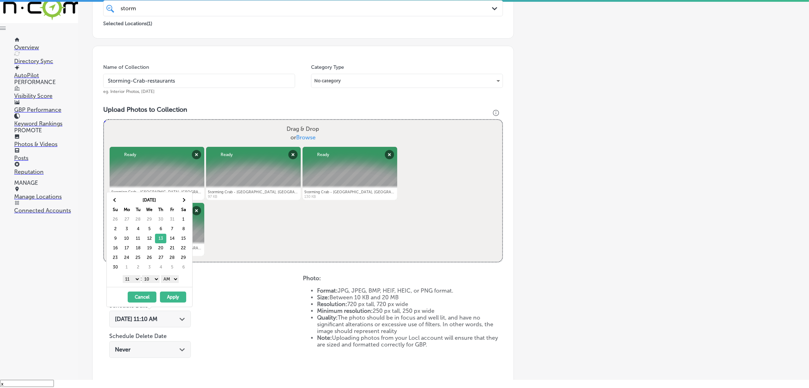
click at [173, 285] on div "[DATE] Su Mo Tu We Th Fr Sa 26 27 28 29 30 31 1 2 3 4 5 6 7 8 9 10 11 12 13 14 …" at bounding box center [149, 239] width 85 height 95
click at [170, 281] on select "AM PM" at bounding box center [170, 279] width 18 height 8
click at [150, 278] on select "00 10 20 30 40 50" at bounding box center [151, 279] width 18 height 8
click at [127, 277] on select "1 2 3 4 5 6 7 8 9 10 11 12" at bounding box center [132, 279] width 18 height 8
click at [166, 299] on button "Apply" at bounding box center [173, 297] width 26 height 11
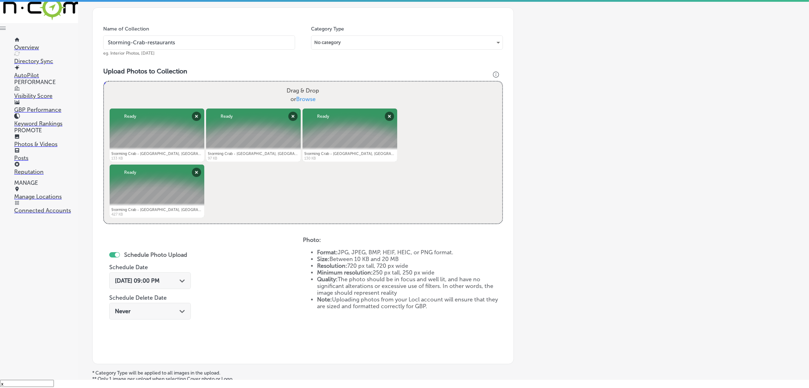
scroll to position [265, 0]
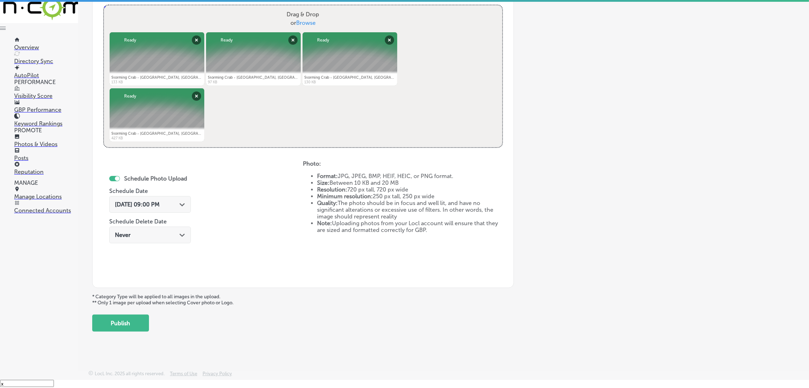
click at [151, 324] on div "Add a Collection Which Type of Image or Video Would You Like to Upload? Photo C…" at bounding box center [443, 51] width 703 height 560
click at [150, 324] on div "Add a Collection Which Type of Image or Video Would You Like to Upload? Photo C…" at bounding box center [443, 51] width 703 height 560
click at [139, 322] on button "Publish" at bounding box center [120, 323] width 57 height 17
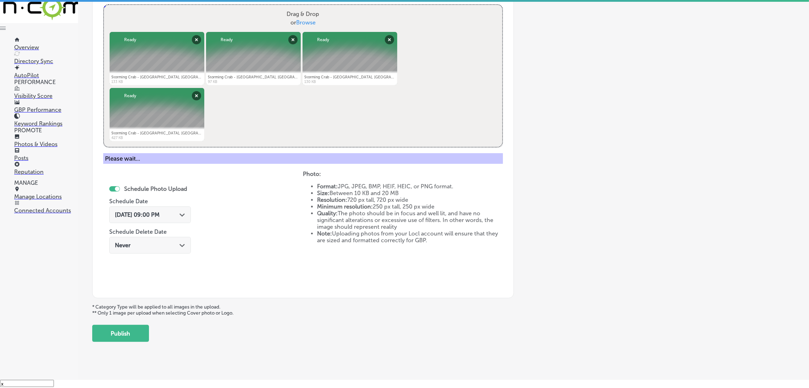
scroll to position [150, 0]
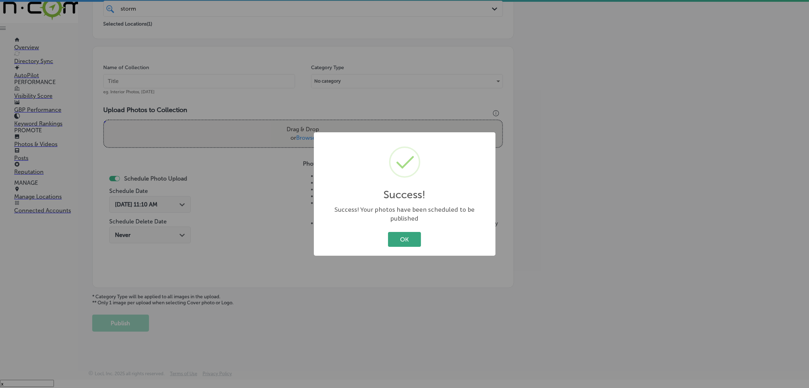
click at [405, 236] on button "OK" at bounding box center [404, 239] width 33 height 15
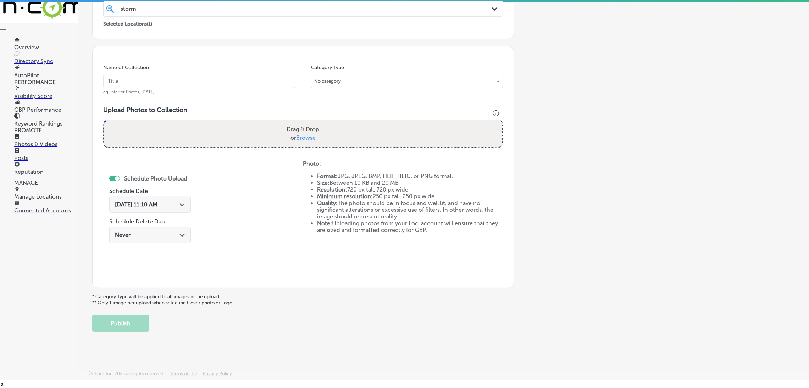
click at [193, 75] on input "text" at bounding box center [199, 81] width 192 height 14
paste input "Storming-Crab-restaurants"
type input "Storming-Crab-restaurants"
click at [314, 132] on label "Drag & Drop or Browse" at bounding box center [303, 133] width 38 height 23
click at [314, 122] on input "Drag & Drop or Browse" at bounding box center [303, 121] width 398 height 2
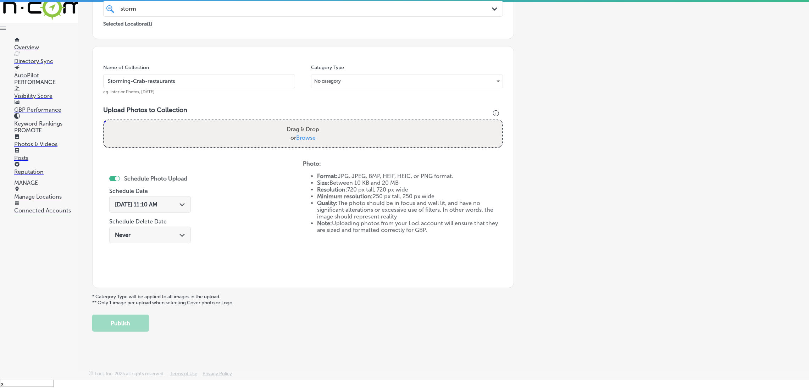
type input "C:\fakepath\Storming Crab - [GEOGRAPHIC_DATA], [GEOGRAPHIC_DATA] (16).jpg"
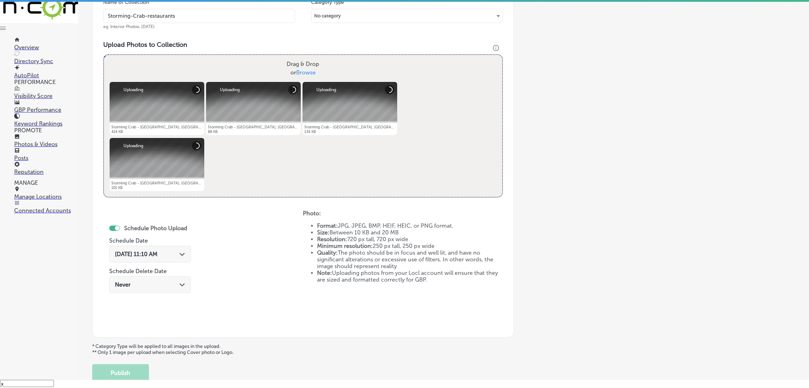
scroll to position [256, 0]
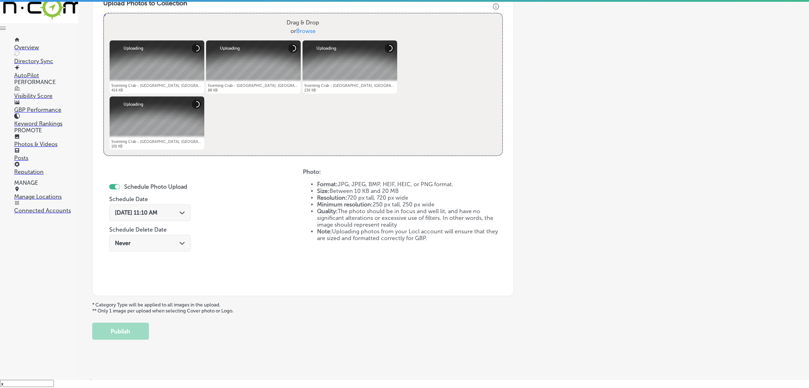
click at [173, 206] on div "[DATE] 11:10 AM Path Created with Sketch." at bounding box center [150, 212] width 82 height 17
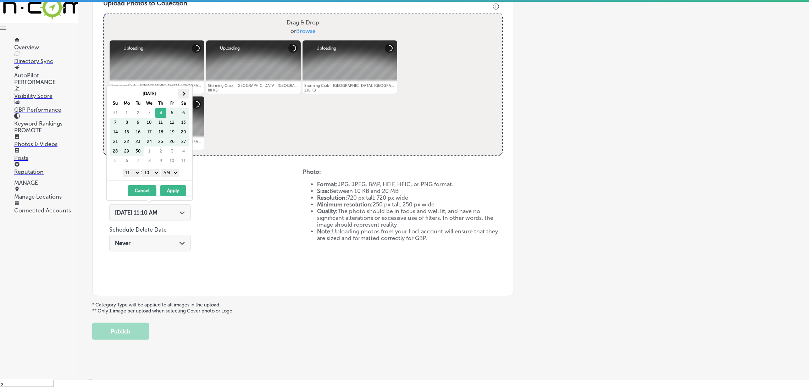
click at [181, 93] on span at bounding box center [183, 94] width 4 height 4
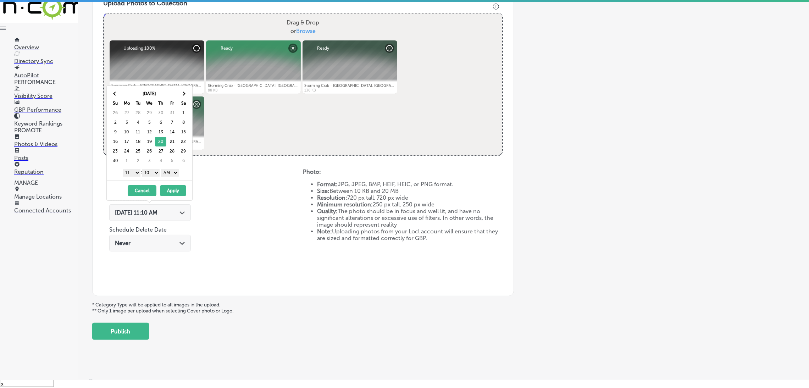
click at [173, 172] on select "AM PM" at bounding box center [170, 173] width 18 height 8
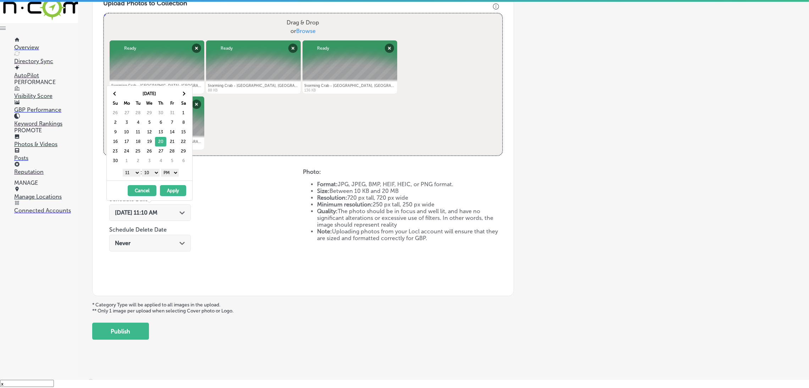
click at [156, 172] on select "00 10 20 30 40 50" at bounding box center [151, 173] width 18 height 8
click at [137, 171] on select "1 2 3 4 5 6 7 8 9 10 11 12" at bounding box center [132, 173] width 18 height 8
click at [167, 195] on button "Apply" at bounding box center [173, 190] width 26 height 11
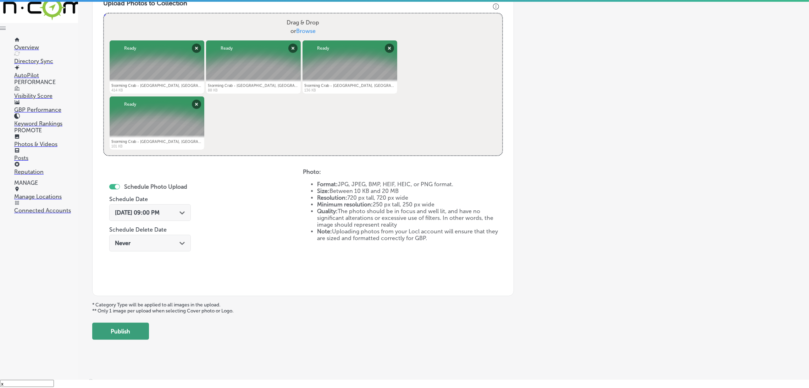
click at [131, 329] on button "Publish" at bounding box center [120, 331] width 57 height 17
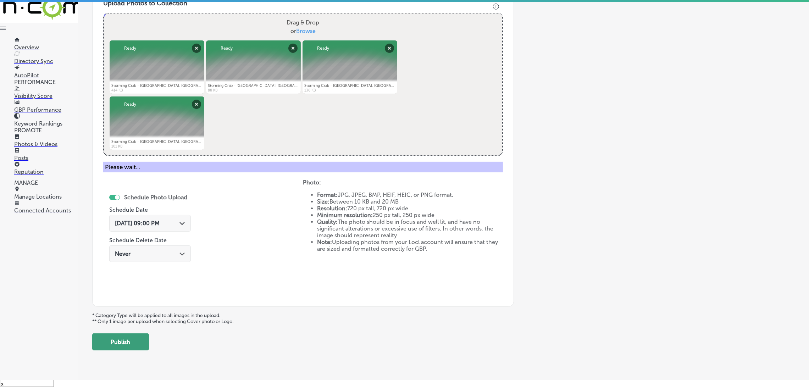
click at [127, 343] on button "Publish" at bounding box center [120, 341] width 57 height 17
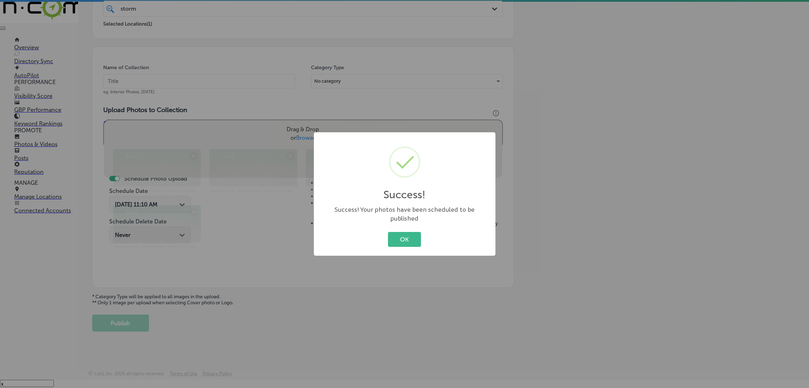
scroll to position [150, 0]
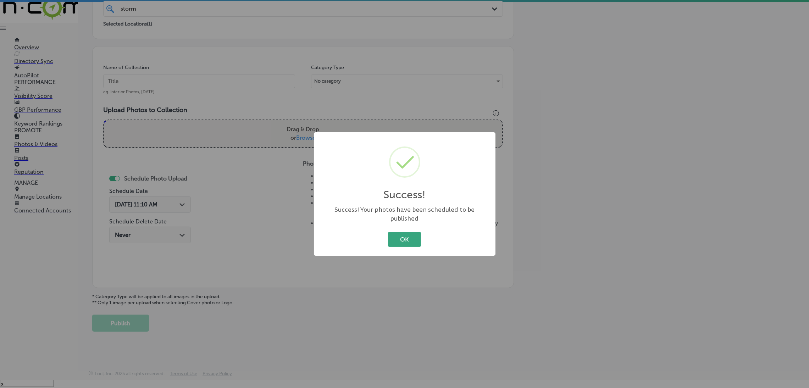
click at [404, 232] on button "OK" at bounding box center [404, 239] width 33 height 15
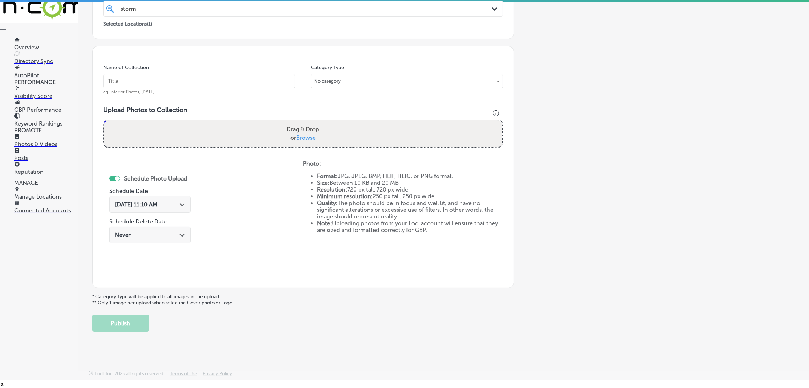
click at [157, 83] on input "text" at bounding box center [199, 81] width 192 height 14
paste input "Storming-Crab-restaurants"
type input "Storming-Crab-restaurants"
click at [284, 139] on label "Drag & Drop or Browse" at bounding box center [303, 133] width 38 height 23
click at [284, 122] on input "Drag & Drop or Browse" at bounding box center [303, 121] width 398 height 2
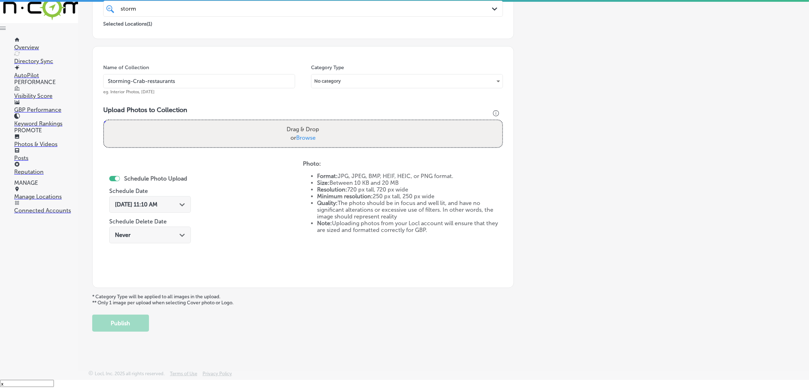
type input "C:\fakepath\Storming Crab - [GEOGRAPHIC_DATA], [GEOGRAPHIC_DATA] (20).jpg"
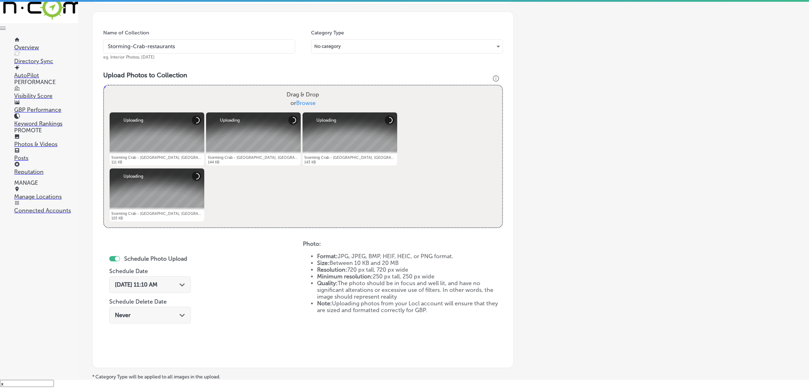
scroll to position [203, 0]
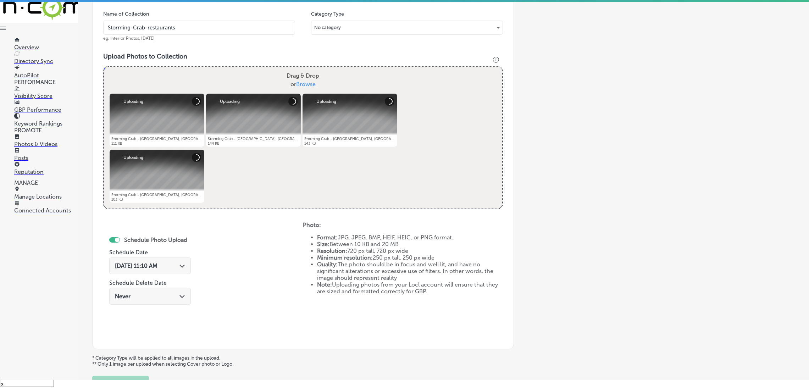
click at [156, 267] on span "[DATE] 11:10 AM" at bounding box center [136, 265] width 43 height 7
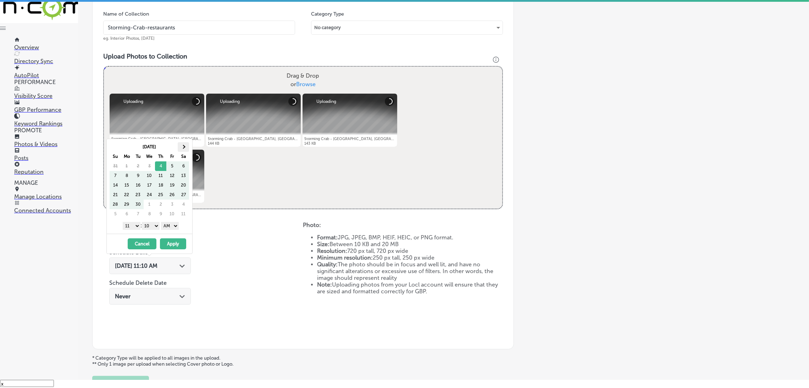
click at [180, 147] on th at bounding box center [183, 147] width 11 height 10
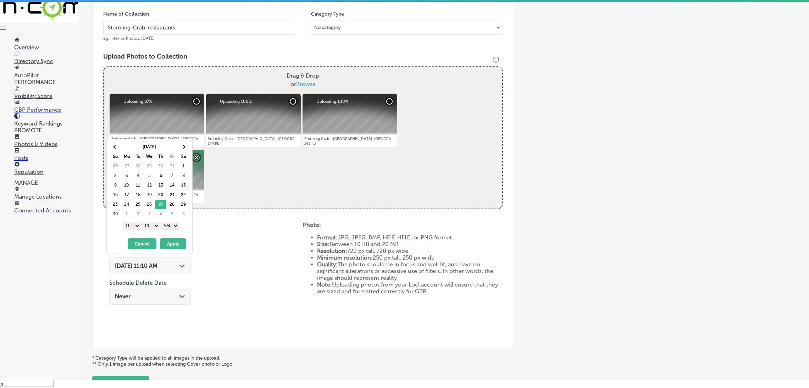
click at [175, 225] on select "AM PM" at bounding box center [170, 226] width 18 height 8
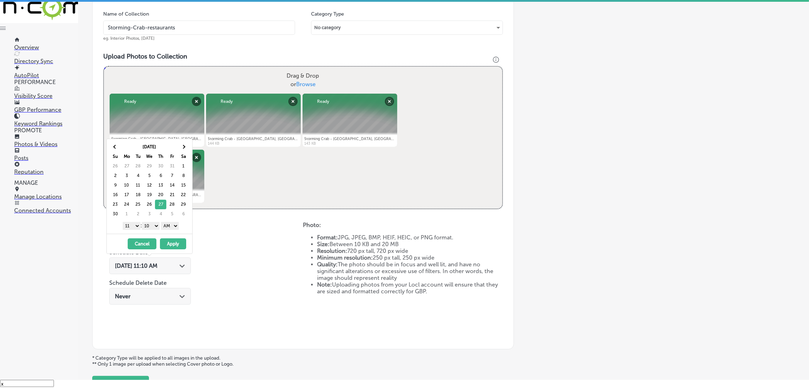
click at [162, 223] on select "AM PM" at bounding box center [170, 226] width 18 height 8
click at [171, 228] on select "AM PM" at bounding box center [170, 226] width 18 height 8
click at [152, 225] on select "00 10 20 30 40 50" at bounding box center [151, 226] width 18 height 8
drag, startPoint x: 124, startPoint y: 223, endPoint x: 128, endPoint y: 228, distance: 6.6
click at [124, 223] on select "1 2 3 4 5 6 7 8 9 10 11 12" at bounding box center [132, 226] width 18 height 8
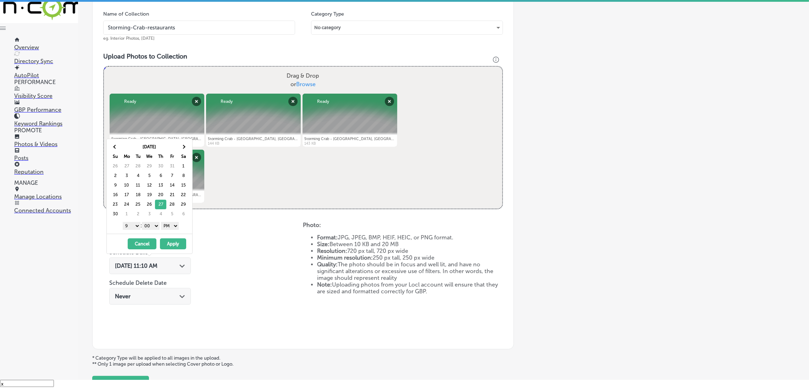
click at [161, 239] on button "Apply" at bounding box center [173, 243] width 26 height 11
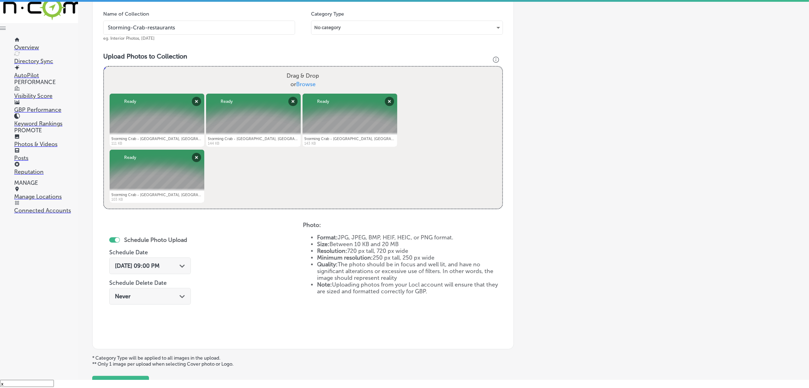
click at [168, 247] on div "Schedule Photo Upload Schedule Date [DATE] 09:00 PM Path Created with Sketch. S…" at bounding box center [150, 271] width 82 height 77
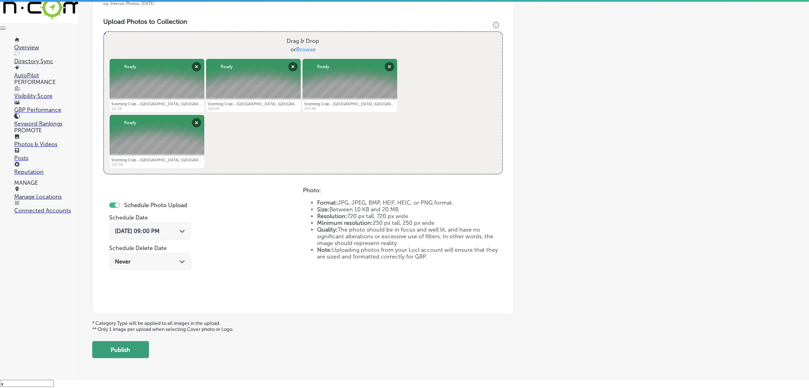
scroll to position [256, 0]
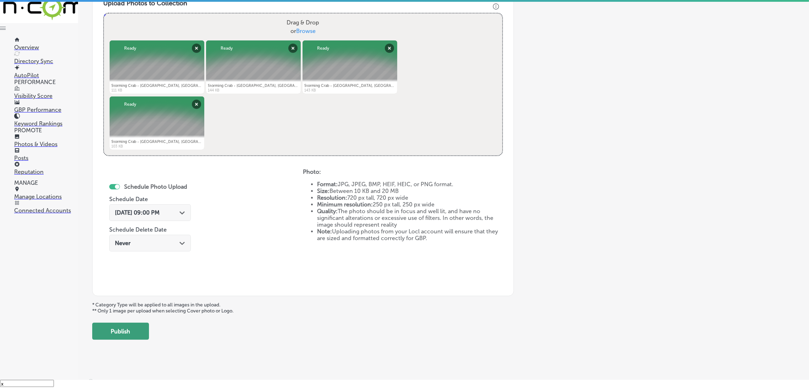
click at [142, 333] on button "Publish" at bounding box center [120, 331] width 57 height 17
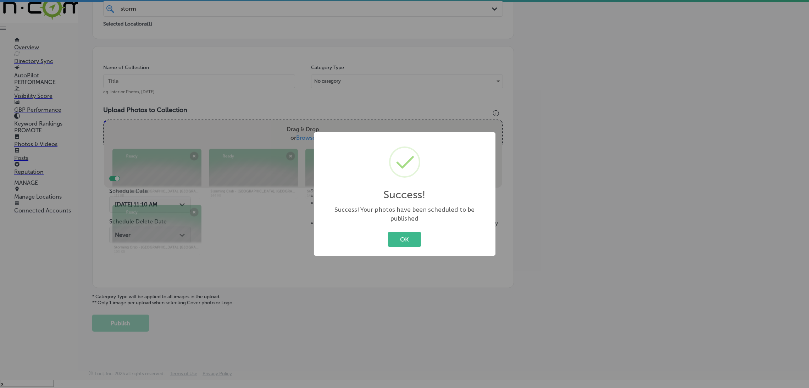
scroll to position [150, 0]
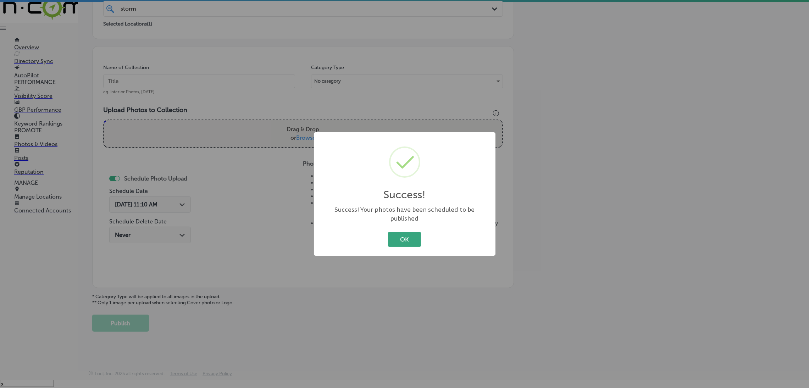
click at [407, 237] on button "OK" at bounding box center [404, 239] width 33 height 15
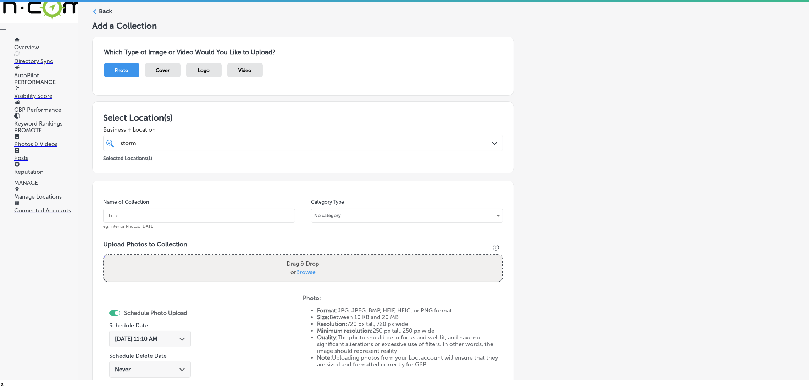
scroll to position [0, 0]
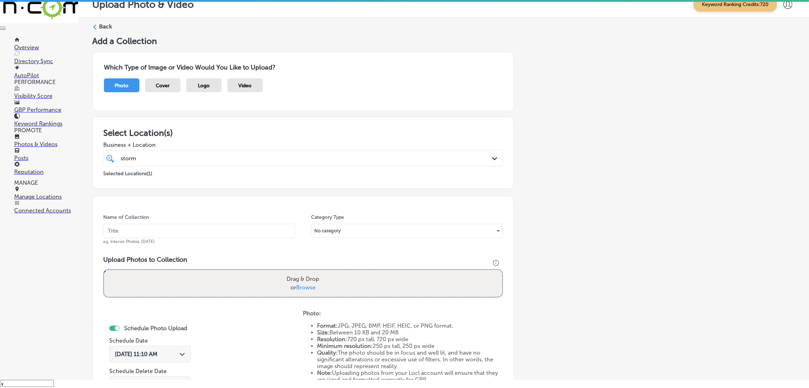
click at [101, 24] on label "Back" at bounding box center [105, 27] width 13 height 8
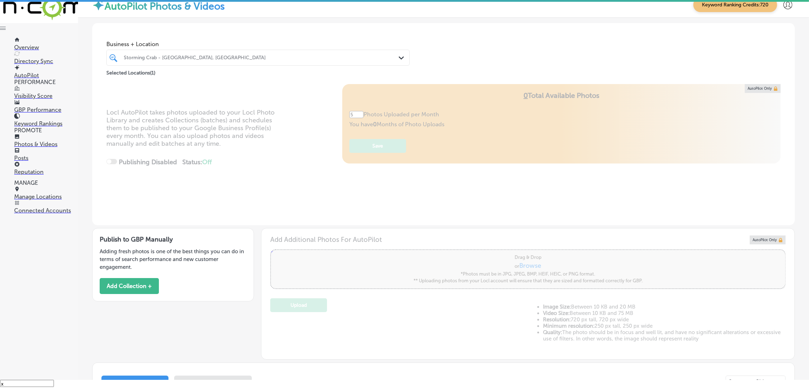
click at [144, 53] on div at bounding box center [244, 58] width 243 height 10
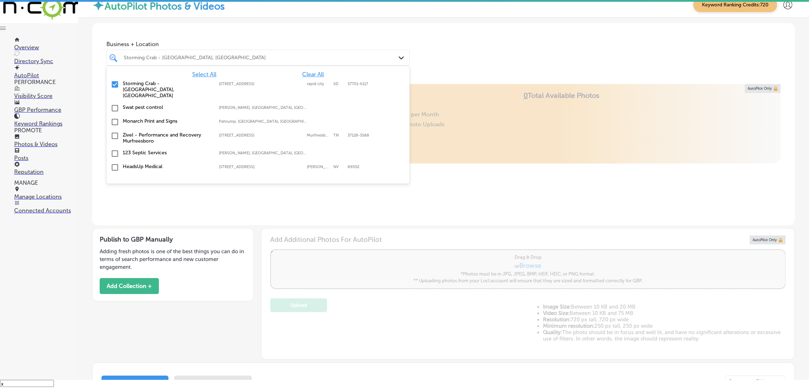
click at [309, 74] on span "Clear All" at bounding box center [313, 74] width 22 height 7
click at [478, 48] on div "Business + Location option focused, 1 of 161. 161 results available. Use Up and…" at bounding box center [443, 50] width 703 height 54
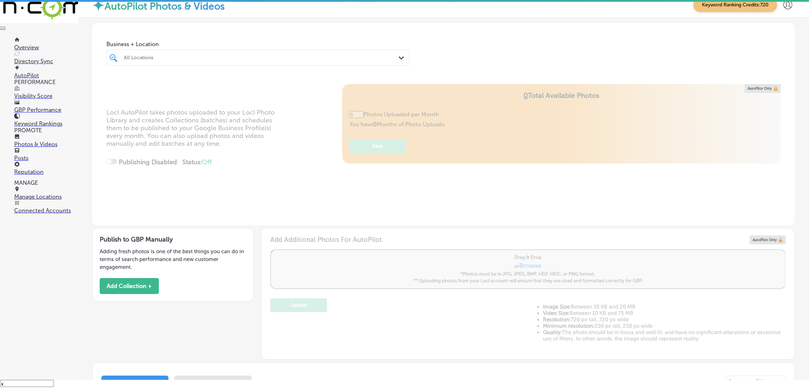
type input "0"
click at [182, 61] on div at bounding box center [244, 58] width 243 height 10
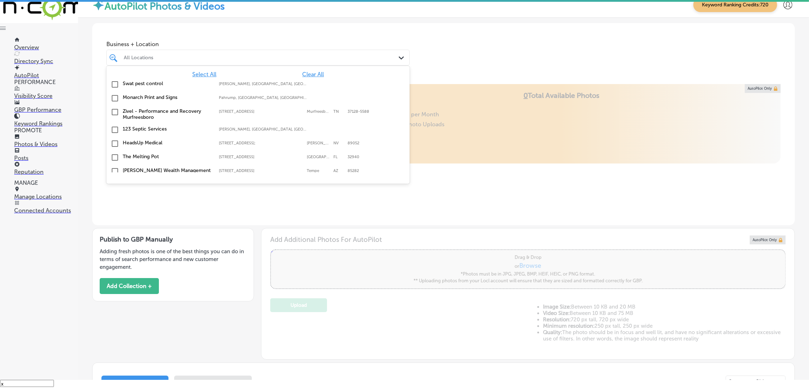
click at [470, 63] on div "Business + Location option focused, 1 of 161. 161 results available. Use Up and…" at bounding box center [443, 50] width 703 height 54
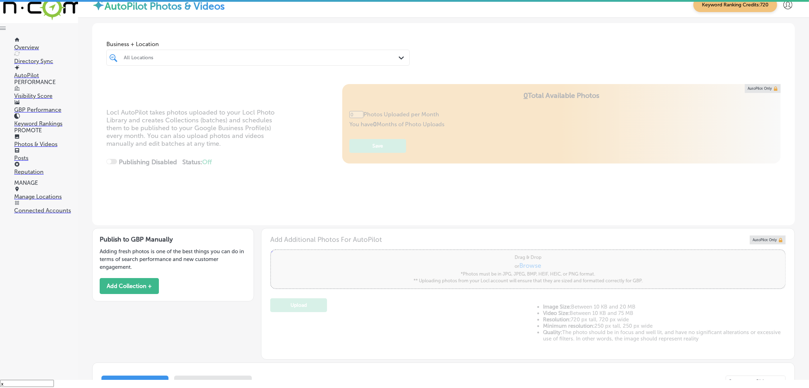
click at [141, 277] on div "Publish to GBP Manually Adding fresh photos is one of the best things you can d…" at bounding box center [173, 264] width 162 height 73
click at [146, 286] on button "Add Collection +" at bounding box center [129, 286] width 59 height 16
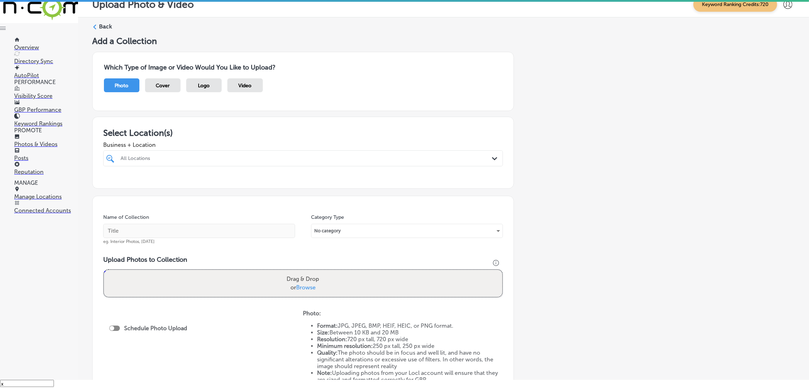
click at [220, 157] on div "All Locations" at bounding box center [307, 158] width 372 height 6
click at [231, 187] on div "[US_STATE][GEOGRAPHIC_DATA][STREET_ADDRESS][STREET_ADDRESS]" at bounding box center [303, 185] width 394 height 11
type input "[PERSON_NAME]"
drag, startPoint x: 565, startPoint y: 192, endPoint x: 485, endPoint y: 211, distance: 82.4
click at [566, 192] on div "Add a Collection Which Type of Image or Video Would You Like to Upload? Photo C…" at bounding box center [443, 240] width 703 height 408
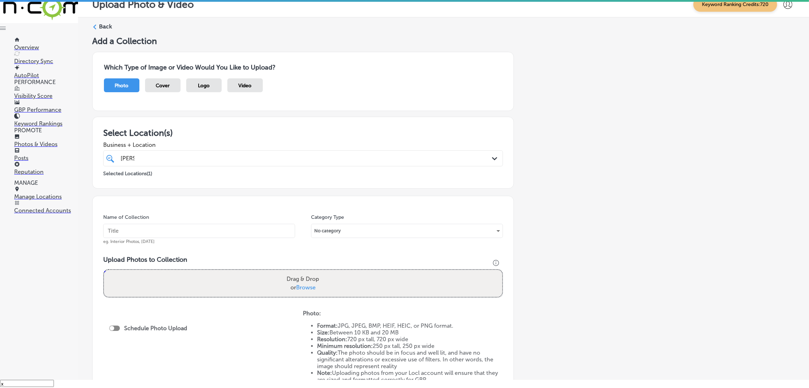
click at [243, 234] on input "text" at bounding box center [199, 231] width 192 height 14
type input "[US_STATE]-Floor-Pros-lvp-flooring"
click at [198, 232] on input "[US_STATE]-Floor-Pros-lvp-flooring" at bounding box center [199, 231] width 192 height 14
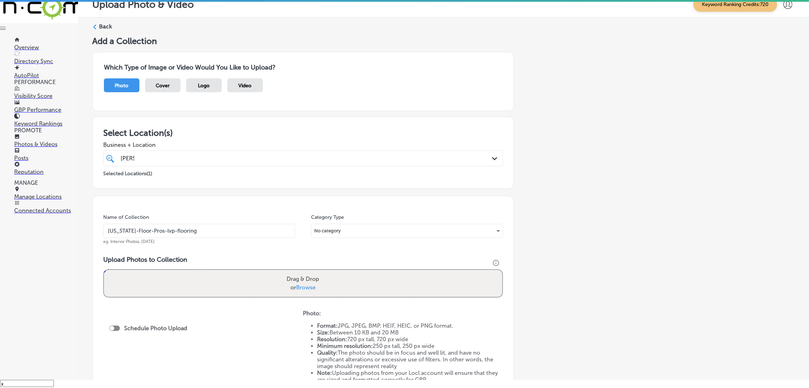
click at [217, 215] on div "Name of Collection [US_STATE]-Floor-Pros-lvp-flooring eg. Interior Photos, [DAT…" at bounding box center [199, 229] width 192 height 31
click at [216, 286] on div "Drag & Drop or Browse" at bounding box center [303, 283] width 398 height 27
click at [104, 270] on input "Drag & Drop or Browse" at bounding box center [303, 271] width 398 height 2
type input "C:\fakepath\[US_STATE]-Floor-Pros-lvp-flooring (2).jpg"
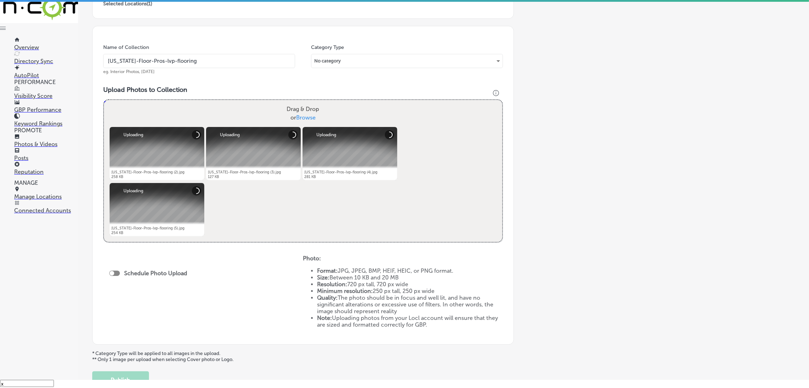
scroll to position [213, 0]
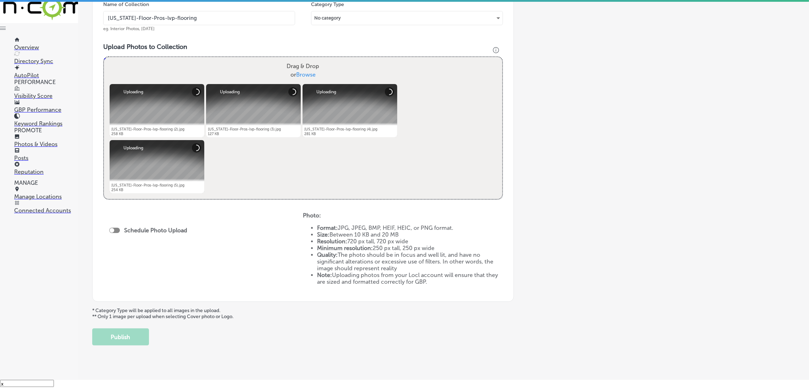
click at [116, 230] on div at bounding box center [114, 230] width 11 height 5
checkbox input "true"
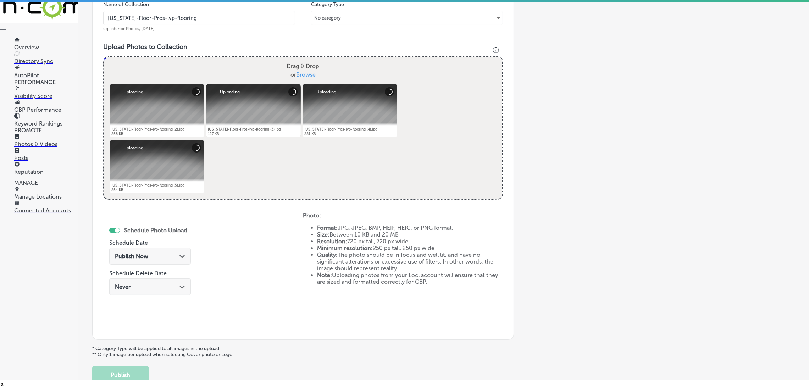
click at [141, 260] on div "Publish Now Path Created with Sketch." at bounding box center [150, 256] width 82 height 17
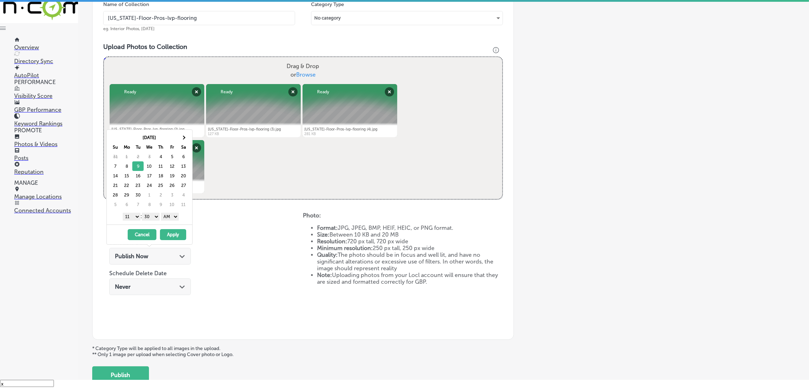
click at [170, 217] on select "AM PM" at bounding box center [170, 217] width 18 height 8
click at [153, 215] on select "00 10 20 30 40 50" at bounding box center [151, 217] width 18 height 8
click at [127, 217] on select "1 2 3 4 5 6 7 8 9 10 11 12" at bounding box center [132, 217] width 18 height 8
click at [170, 233] on button "Apply" at bounding box center [173, 234] width 26 height 11
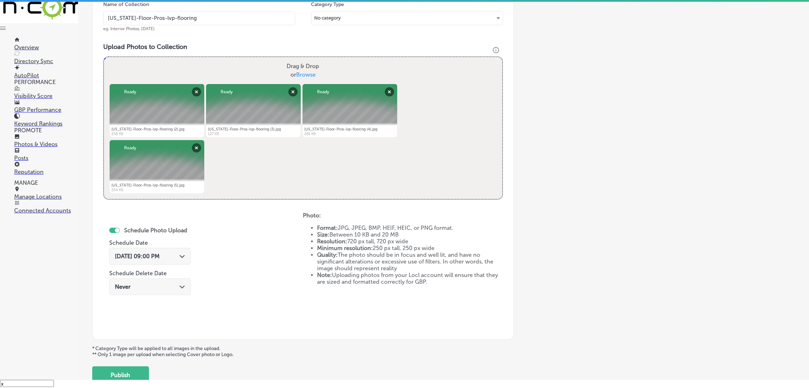
click at [176, 21] on input "[US_STATE]-Floor-Pros-lvp-flooring" at bounding box center [199, 18] width 192 height 14
click at [253, 264] on div "Schedule Photo Upload Schedule Date [DATE] 09:00 PM Path Created with Sketch. S…" at bounding box center [203, 270] width 200 height 117
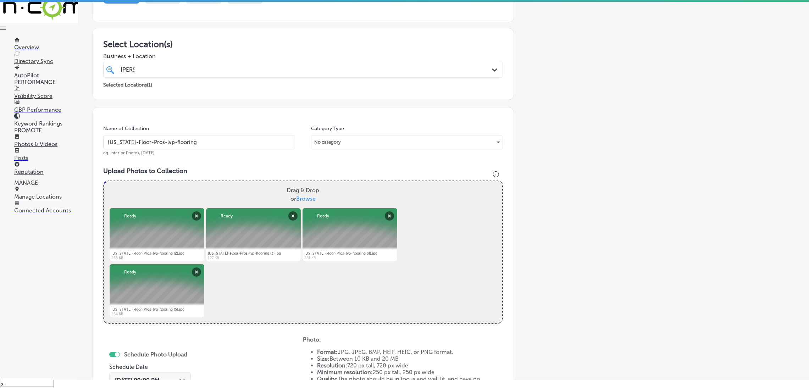
scroll to position [0, 0]
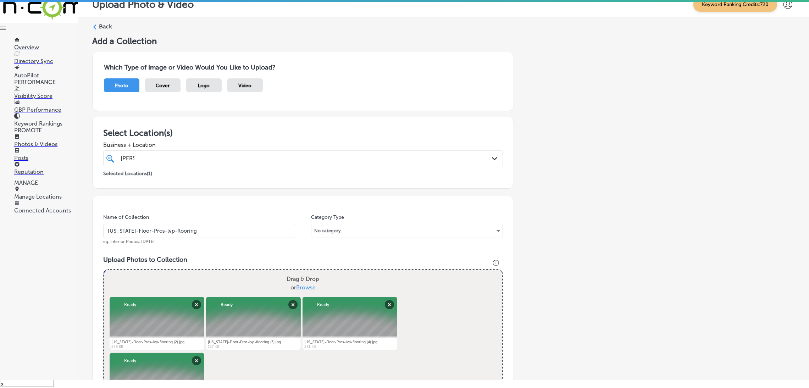
click at [163, 148] on span "Business + Location" at bounding box center [303, 145] width 400 height 7
click at [169, 158] on div "[PERSON_NAME]" at bounding box center [285, 159] width 330 height 10
click at [207, 140] on div "Business + Location option [STREET_ADDRESS]. option focused, 1 of 161. 2 result…" at bounding box center [303, 152] width 400 height 28
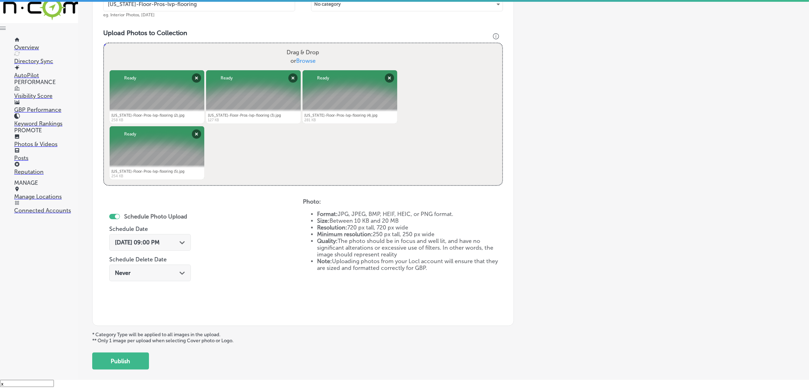
scroll to position [265, 0]
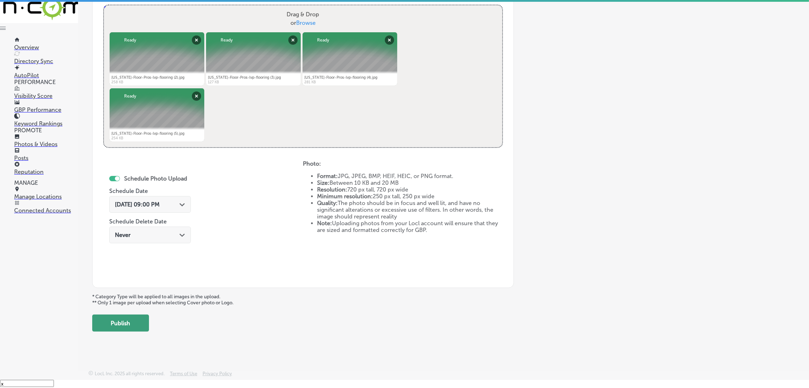
click at [135, 320] on button "Publish" at bounding box center [120, 323] width 57 height 17
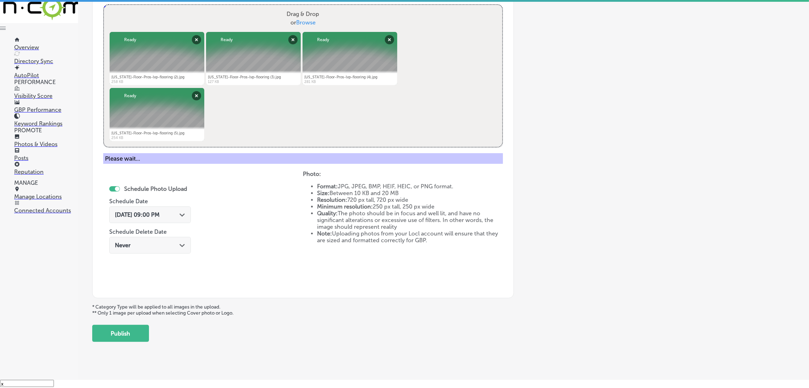
scroll to position [150, 0]
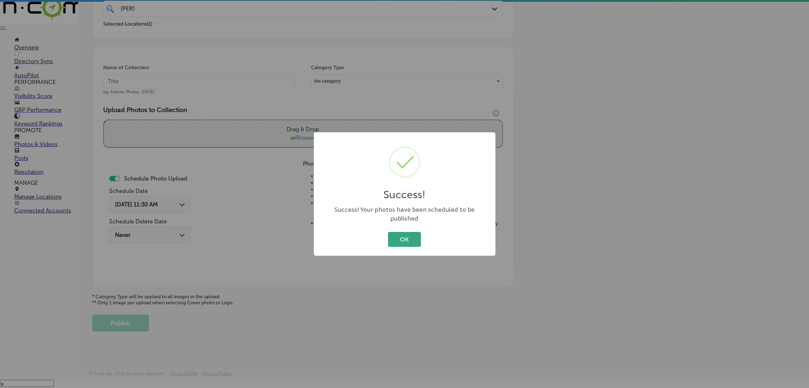
click at [416, 240] on button "OK" at bounding box center [404, 239] width 33 height 15
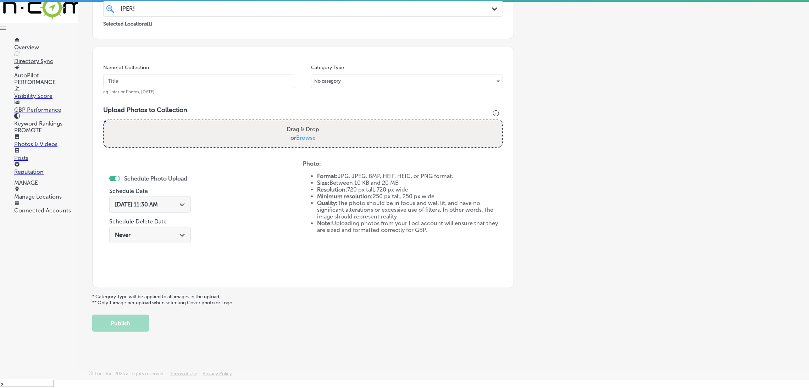
click at [220, 82] on input "text" at bounding box center [199, 81] width 192 height 14
paste input "[US_STATE]-Floor-Pros-lvp-flooring"
type input "[US_STATE]-Floor-Pros-lvp-flooring"
click at [239, 125] on div "Drag & Drop or Browse" at bounding box center [303, 133] width 398 height 27
click at [104, 120] on input "Drag & Drop or Browse" at bounding box center [303, 121] width 398 height 2
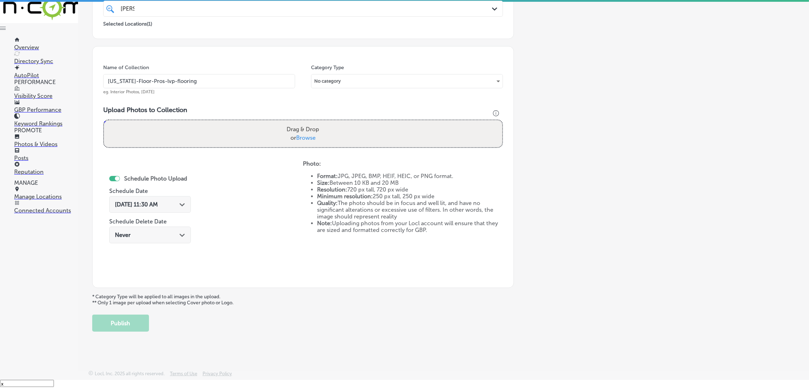
type input "C:\fakepath\[US_STATE]-Floor-Pros-lvp-flooring (6).jpg"
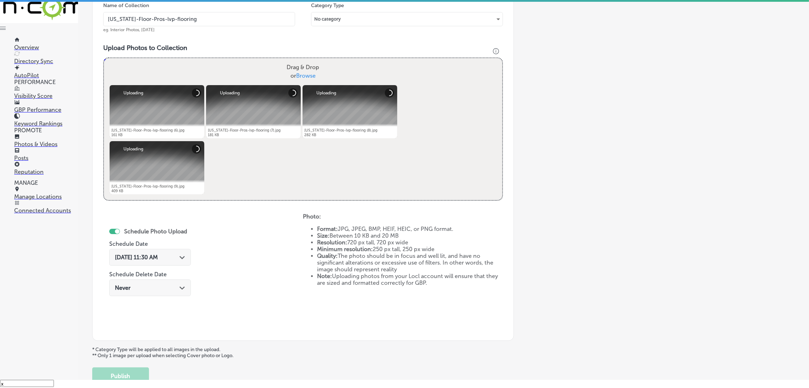
scroll to position [256, 0]
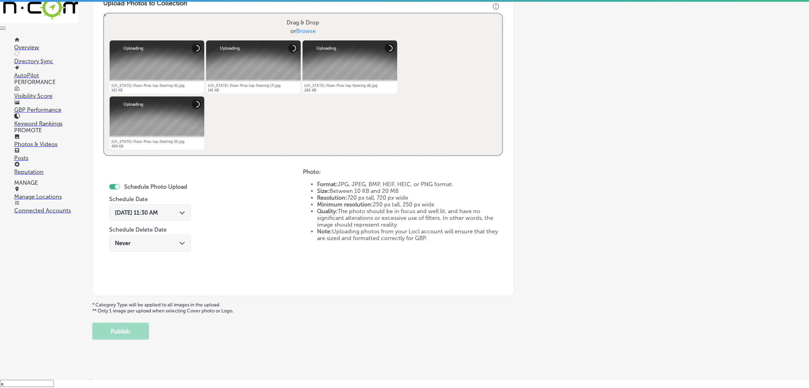
click at [158, 215] on span "[DATE] 11:30 AM" at bounding box center [136, 212] width 43 height 7
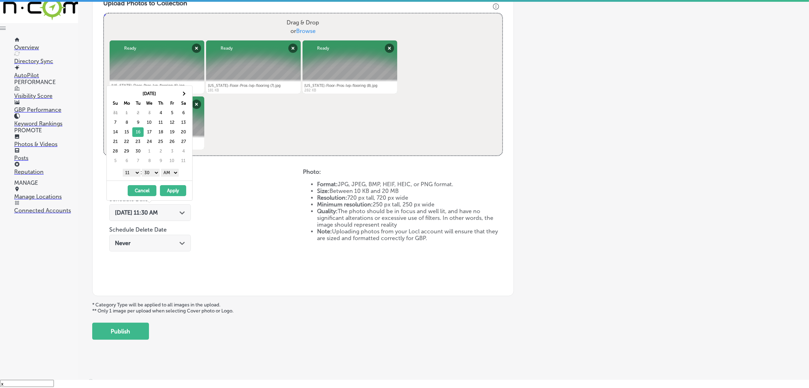
click at [169, 175] on select "AM PM" at bounding box center [170, 173] width 18 height 8
click at [157, 170] on select "00 10 20 30 40 50" at bounding box center [151, 173] width 18 height 8
click at [133, 171] on select "1 2 3 4 5 6 7 8 9 10 11 12" at bounding box center [132, 173] width 18 height 8
click at [170, 188] on button "Apply" at bounding box center [173, 190] width 26 height 11
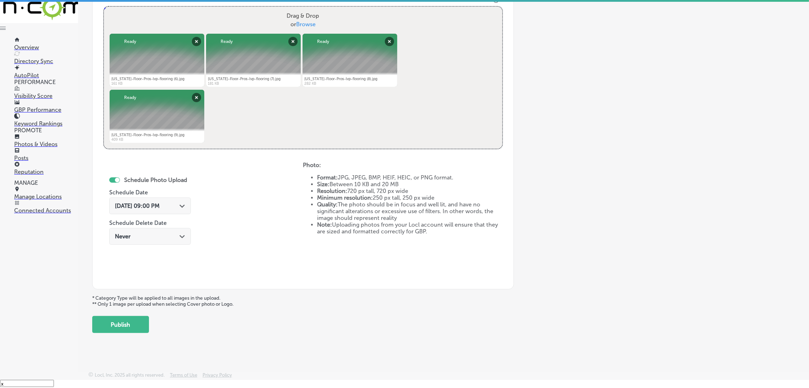
scroll to position [265, 0]
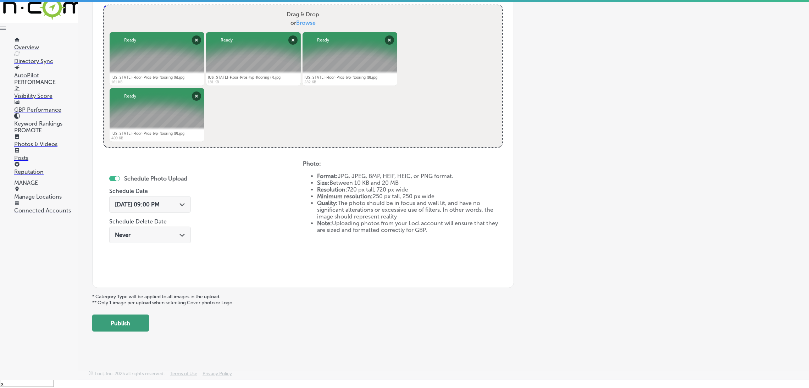
click at [137, 319] on button "Publish" at bounding box center [120, 323] width 57 height 17
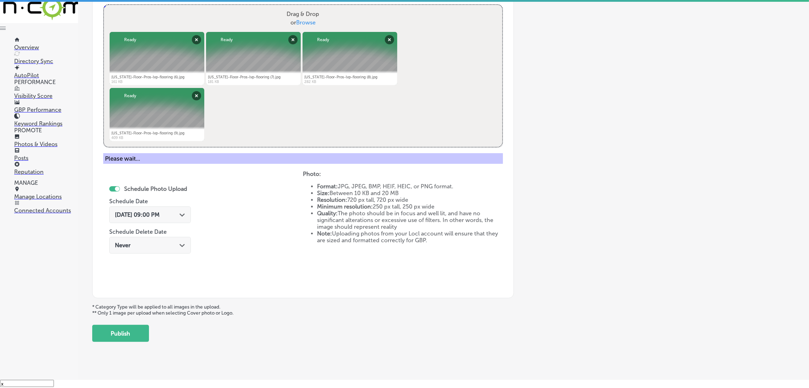
scroll to position [150, 0]
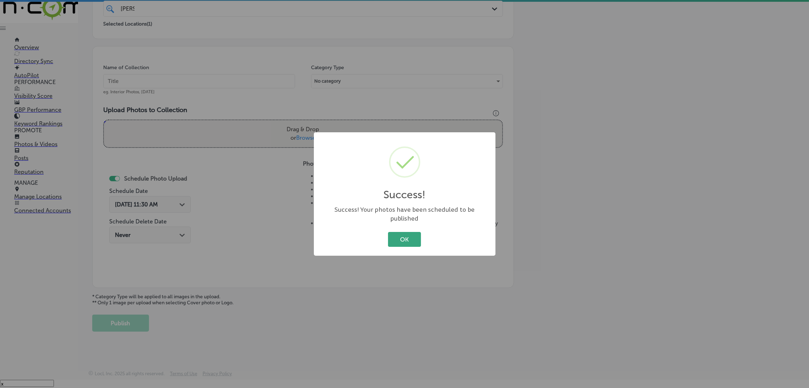
click at [405, 232] on button "OK" at bounding box center [404, 239] width 33 height 15
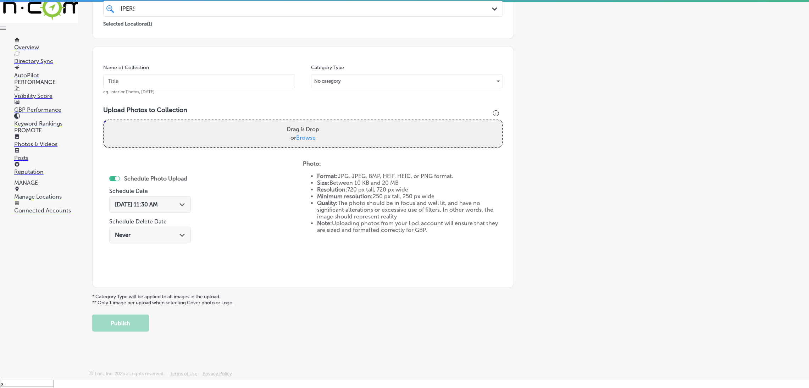
click at [210, 74] on input "text" at bounding box center [199, 81] width 192 height 14
paste input "[US_STATE]-Floor-Pros-lvp-flooring"
type input "[US_STATE]-Floor-Pros-lvp-flooring"
click at [324, 137] on div "Drag & Drop or Browse" at bounding box center [303, 133] width 398 height 27
click at [104, 120] on input "Drag & Drop or Browse" at bounding box center [303, 121] width 398 height 2
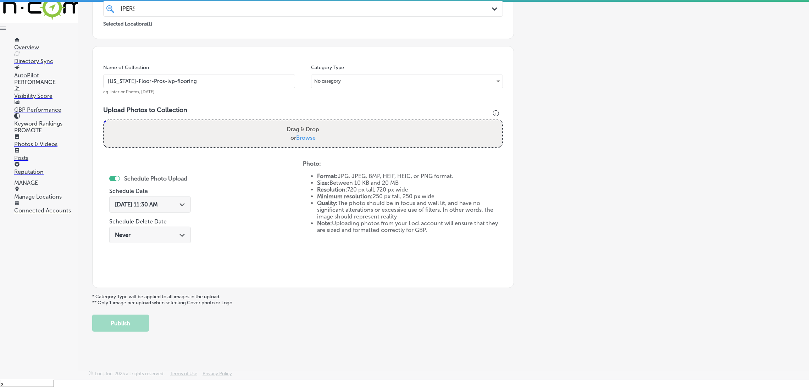
type input "C:\fakepath\[US_STATE]-Floor-Pros-lvp-flooring (10).jpg"
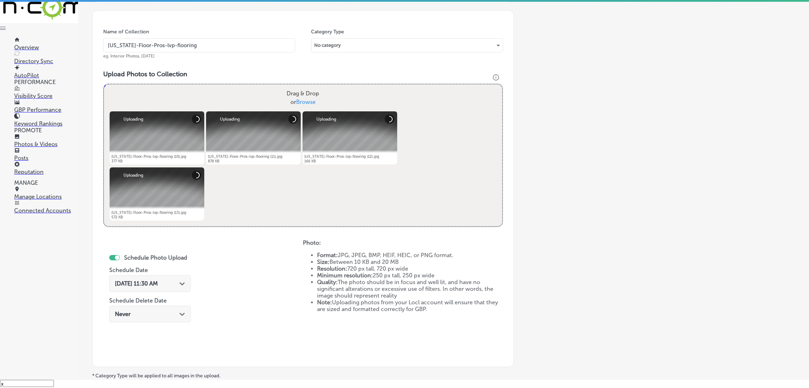
scroll to position [256, 0]
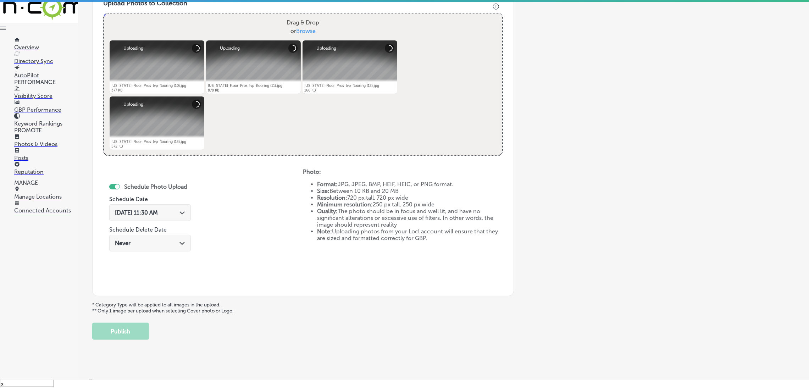
click at [148, 211] on span "[DATE] 11:30 AM" at bounding box center [136, 212] width 43 height 7
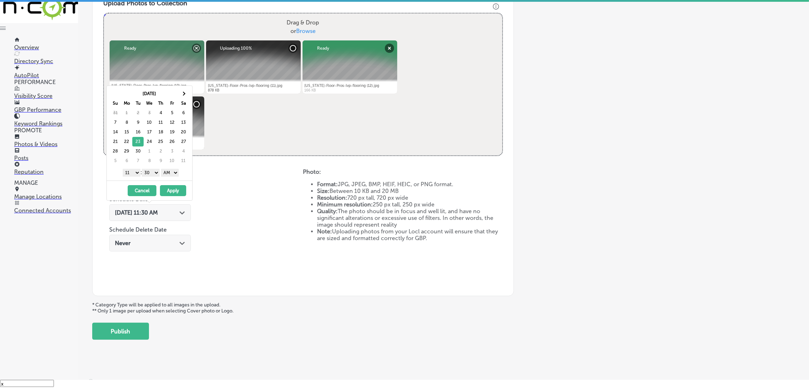
click at [172, 174] on select "AM PM" at bounding box center [170, 173] width 18 height 8
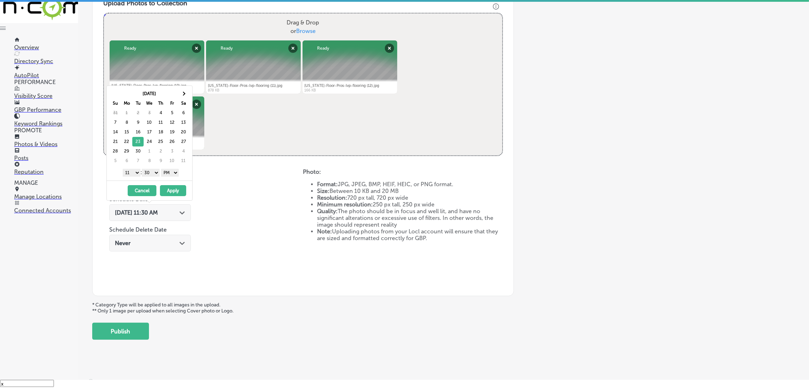
click at [152, 172] on select "00 10 20 30 40 50" at bounding box center [151, 173] width 18 height 8
click at [133, 175] on select "1 2 3 4 5 6 7 8 9 10 11 12" at bounding box center [132, 173] width 18 height 8
click at [165, 193] on button "Apply" at bounding box center [173, 190] width 26 height 11
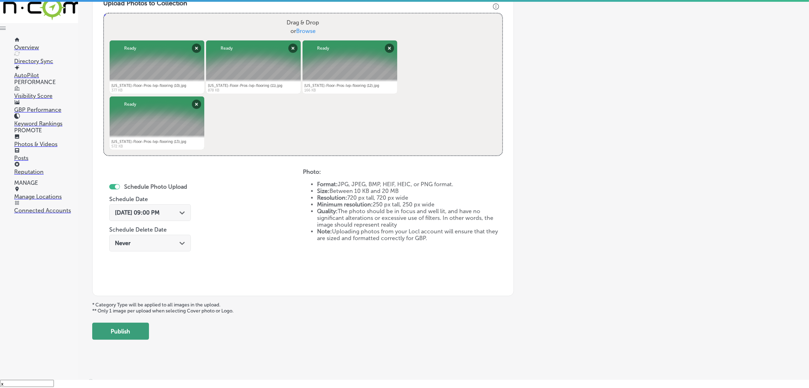
click at [140, 331] on button "Publish" at bounding box center [120, 331] width 57 height 17
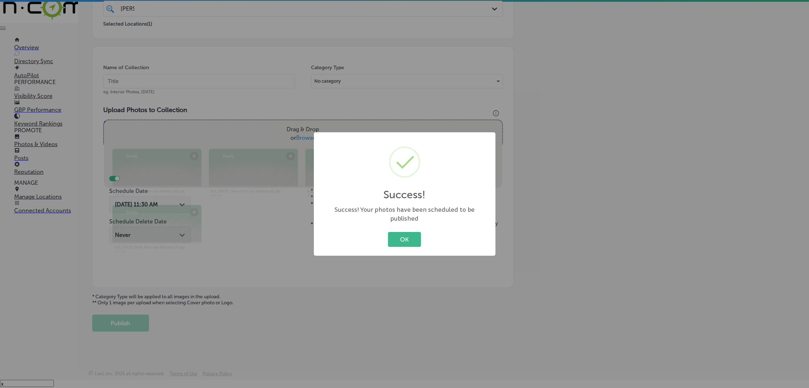
scroll to position [150, 0]
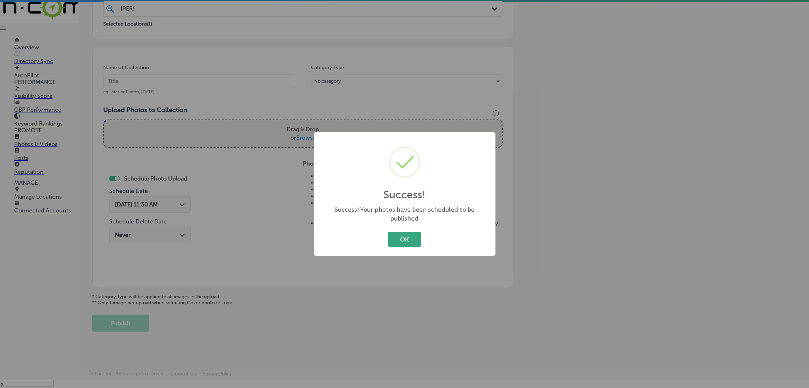
click at [407, 233] on button "OK" at bounding box center [404, 239] width 33 height 15
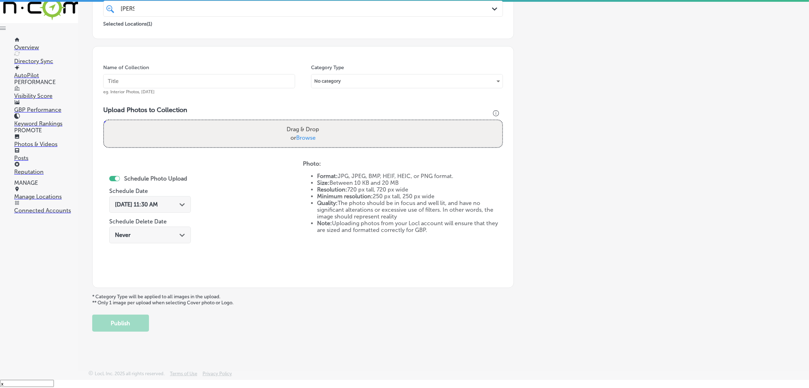
click at [167, 78] on input "text" at bounding box center [199, 81] width 192 height 14
paste input "[US_STATE]-Floor-Pros-lvp-flooring"
type input "[US_STATE]-Floor-Pros-lvp-flooring"
click at [192, 126] on div "Drag & Drop or Browse" at bounding box center [303, 133] width 398 height 27
click at [104, 120] on input "Drag & Drop or Browse" at bounding box center [303, 121] width 398 height 2
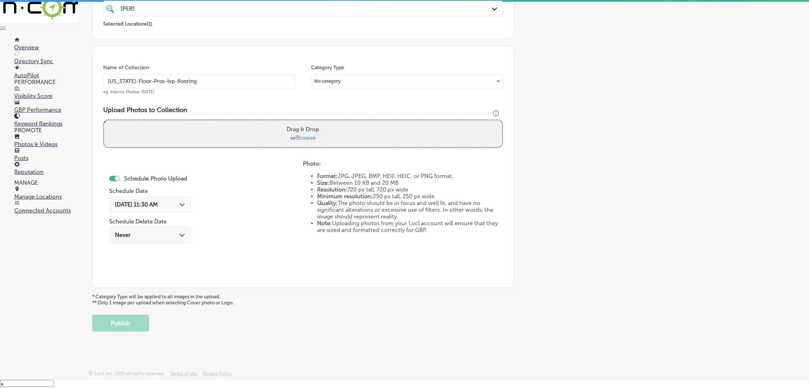
type input "C:\fakepath\[US_STATE]-Floor-Pros-lvp-flooring (14).jpg"
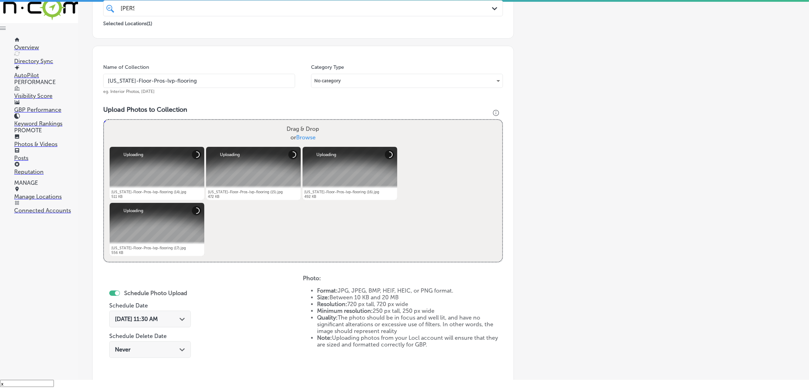
click at [178, 322] on div "[DATE] 11:30 AM Path Created with Sketch." at bounding box center [150, 319] width 82 height 17
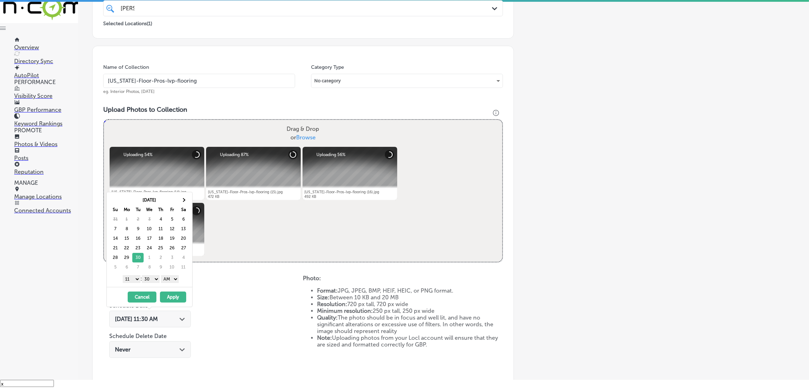
click at [173, 279] on select "AM PM" at bounding box center [170, 279] width 18 height 8
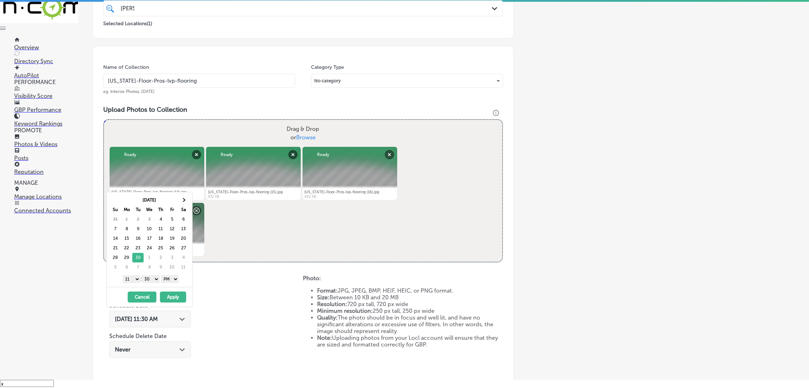
click at [151, 281] on select "00 10 20 30 40 50" at bounding box center [151, 279] width 18 height 8
click at [127, 283] on select "1 2 3 4 5 6 7 8 9 10 11 12" at bounding box center [132, 279] width 18 height 8
click at [176, 294] on button "Apply" at bounding box center [173, 297] width 26 height 11
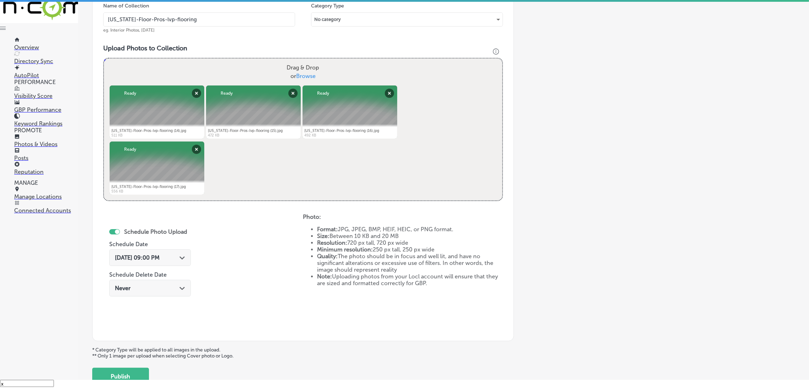
scroll to position [265, 0]
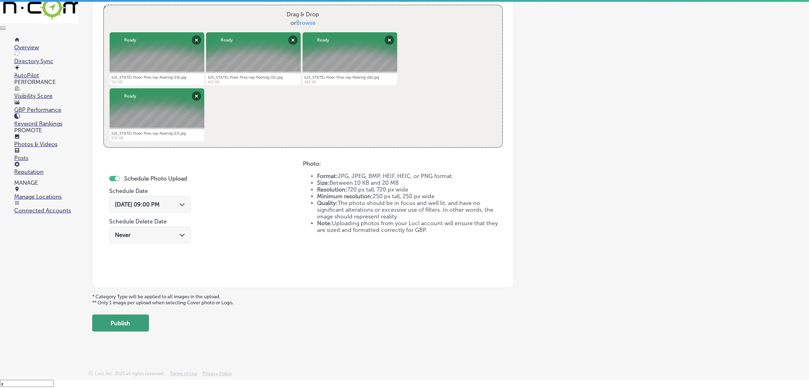
click at [144, 325] on button "Publish" at bounding box center [120, 323] width 57 height 17
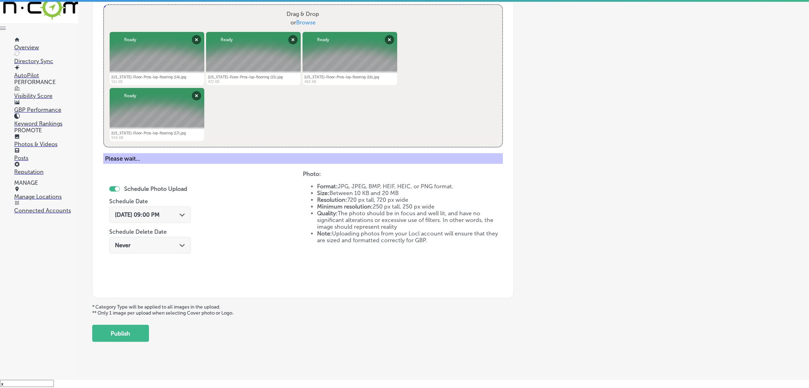
scroll to position [150, 0]
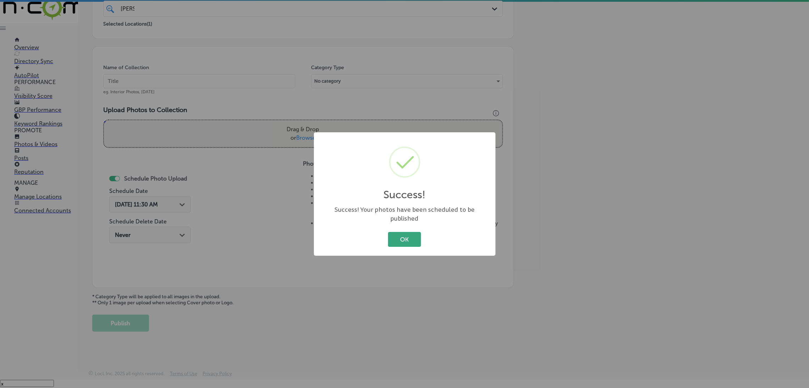
click at [396, 234] on button "OK" at bounding box center [404, 239] width 33 height 15
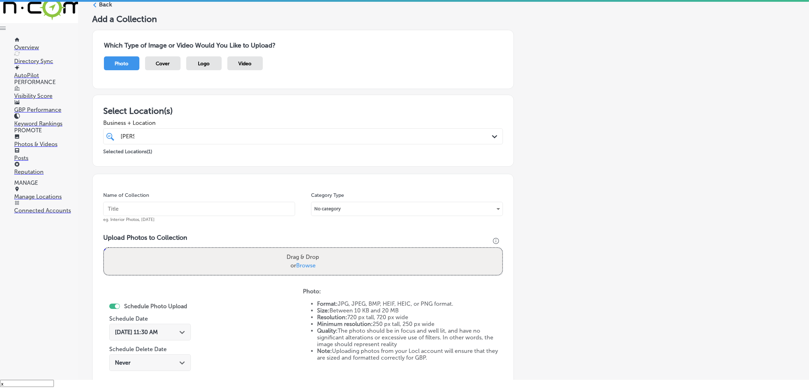
scroll to position [0, 0]
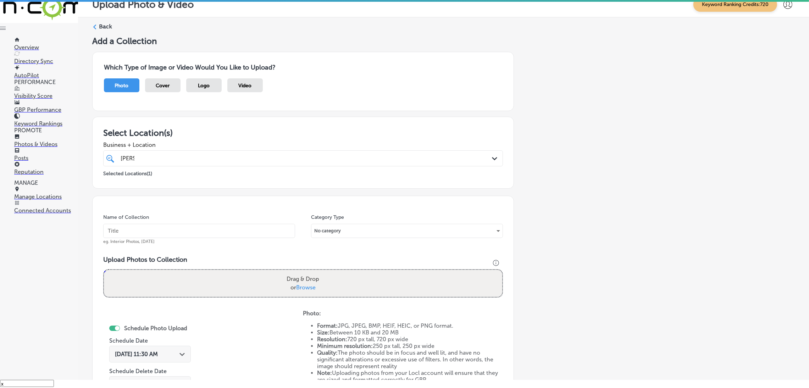
click at [105, 25] on label "Back" at bounding box center [105, 27] width 13 height 8
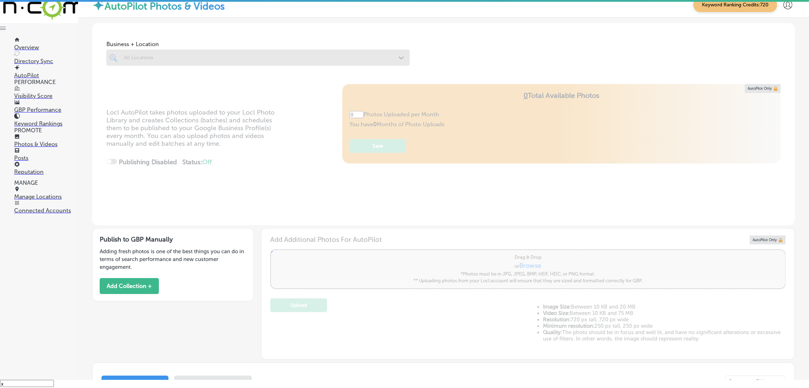
type input "5"
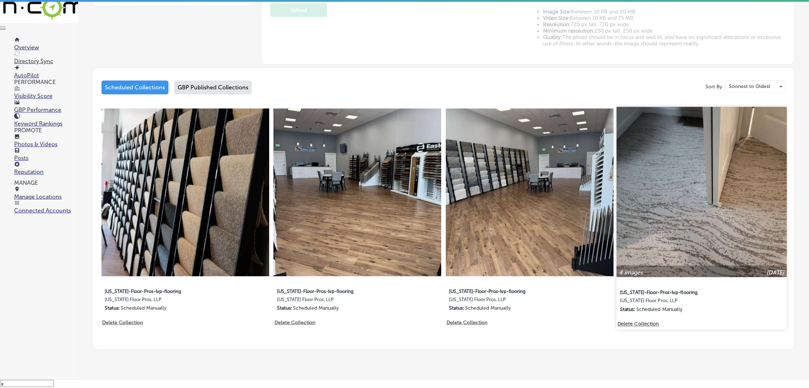
scroll to position [311, 0]
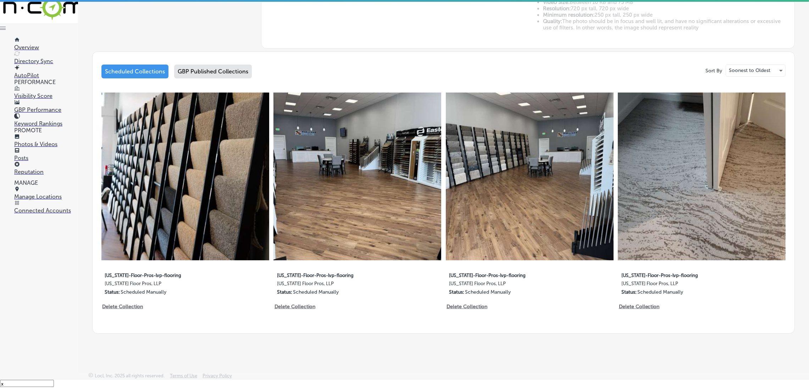
click at [205, 67] on div "GBP Published Collections" at bounding box center [213, 72] width 78 height 14
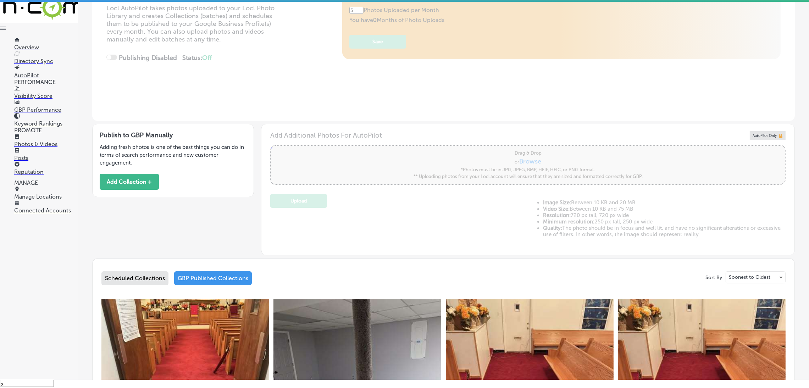
scroll to position [311, 0]
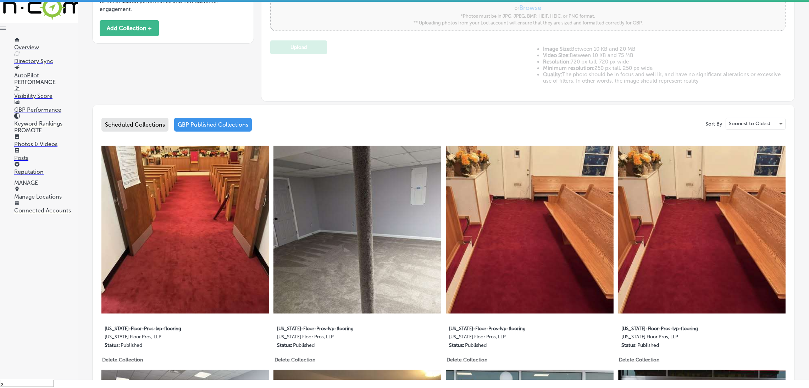
click at [145, 125] on div "Scheduled Collections" at bounding box center [134, 125] width 67 height 14
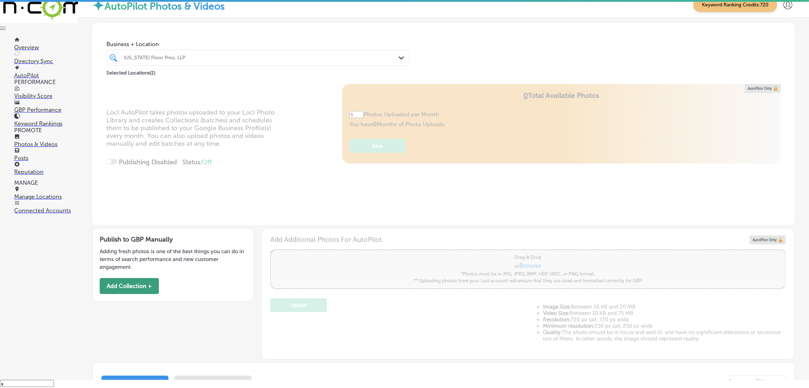
click at [143, 287] on button "Add Collection +" at bounding box center [129, 286] width 59 height 16
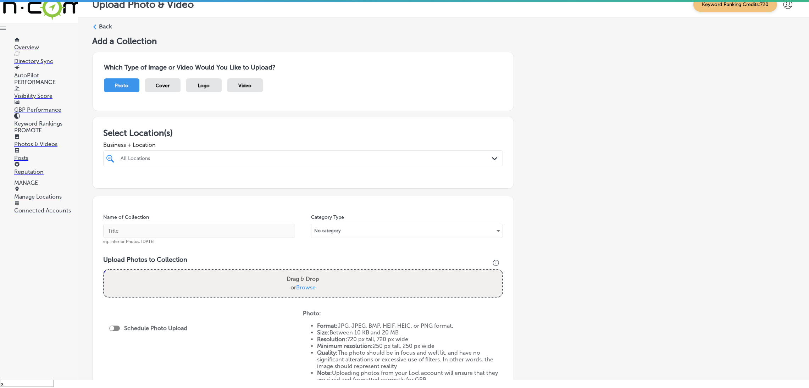
click at [188, 154] on div at bounding box center [285, 159] width 330 height 10
click at [175, 181] on label "[US_STATE] Floor Pros, LLP" at bounding box center [179, 184] width 118 height 6
type input "[PERSON_NAME]"
click at [553, 202] on div "Add a Collection Which Type of Image or Video Would You Like to Upload? Photo C…" at bounding box center [443, 240] width 703 height 408
click at [167, 227] on input "text" at bounding box center [199, 231] width 192 height 14
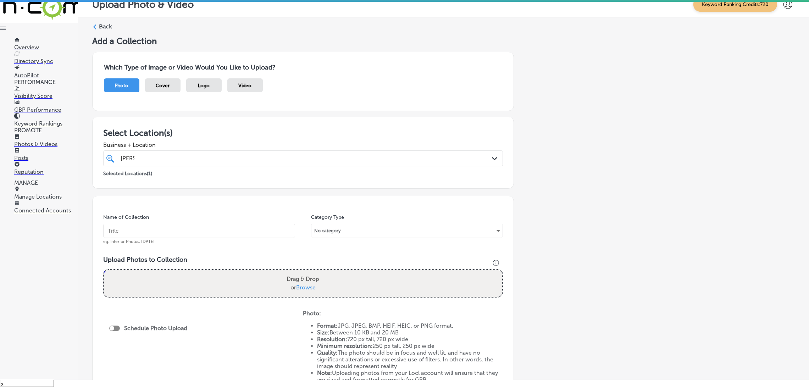
paste input "[US_STATE]-Floor-Pros-lvp-flooring"
type input "[US_STATE]-Floor-Pros-lvp-flooring"
click at [284, 279] on label "Drag & Drop or Browse" at bounding box center [303, 283] width 38 height 23
click at [284, 272] on input "Drag & Drop or Browse" at bounding box center [303, 271] width 398 height 2
type input "C:\fakepath\[US_STATE]-Floor-Pros-lvp-flooring (18).jpg"
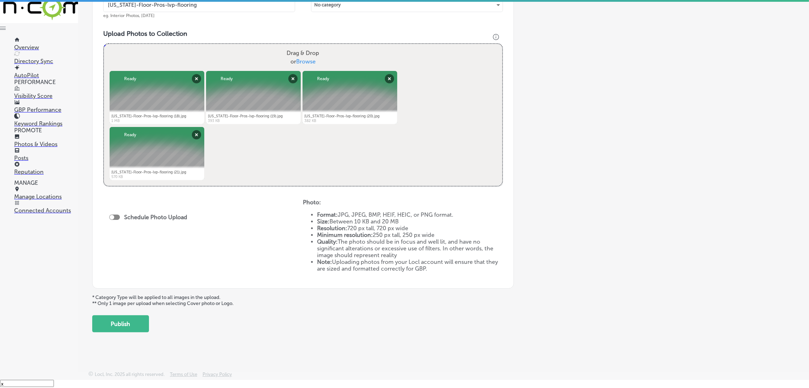
scroll to position [227, 0]
click at [117, 214] on div at bounding box center [114, 216] width 11 height 5
checkbox input "true"
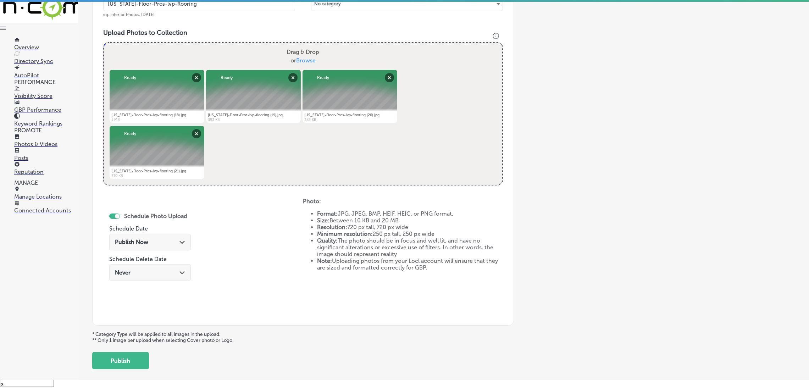
click at [159, 242] on div "Publish Now Path Created with Sketch." at bounding box center [150, 242] width 70 height 7
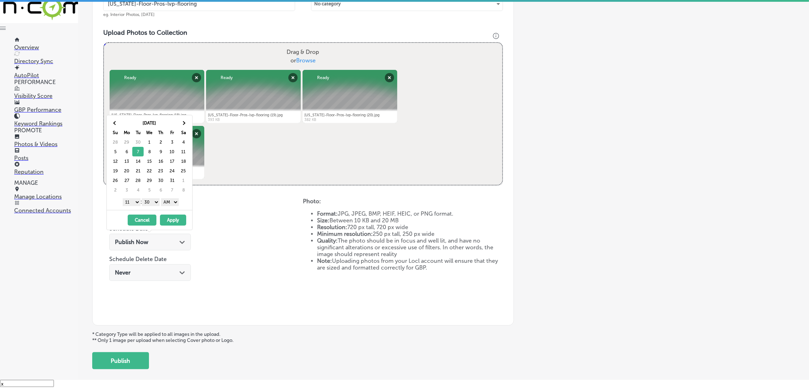
click at [170, 202] on select "AM PM" at bounding box center [170, 202] width 18 height 8
click at [156, 200] on select "00 10 20 30 40 50" at bounding box center [151, 202] width 18 height 8
click at [133, 203] on select "1 2 3 4 5 6 7 8 9 10 11 12" at bounding box center [132, 202] width 18 height 8
click at [170, 223] on button "Apply" at bounding box center [173, 220] width 26 height 11
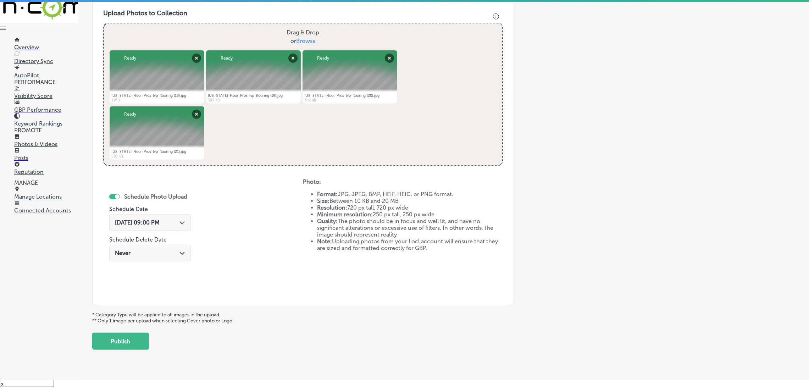
scroll to position [265, 0]
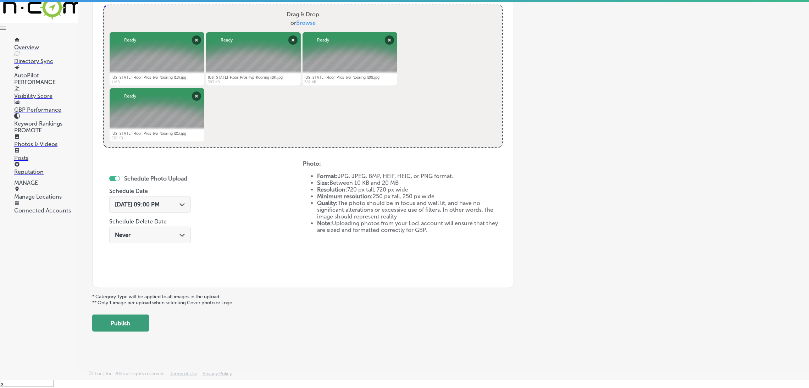
click at [101, 319] on button "Publish" at bounding box center [120, 323] width 57 height 17
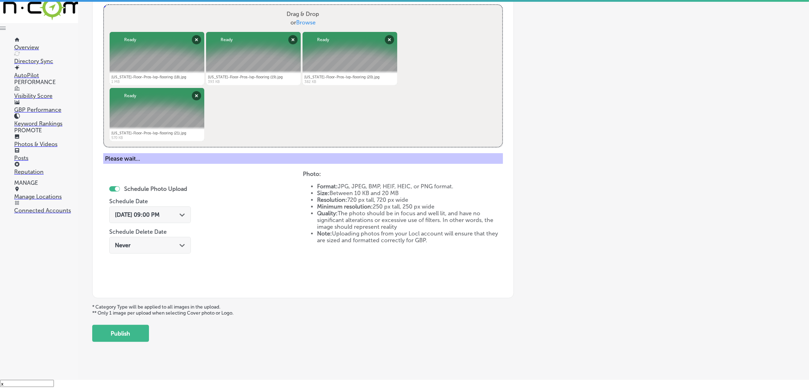
scroll to position [150, 0]
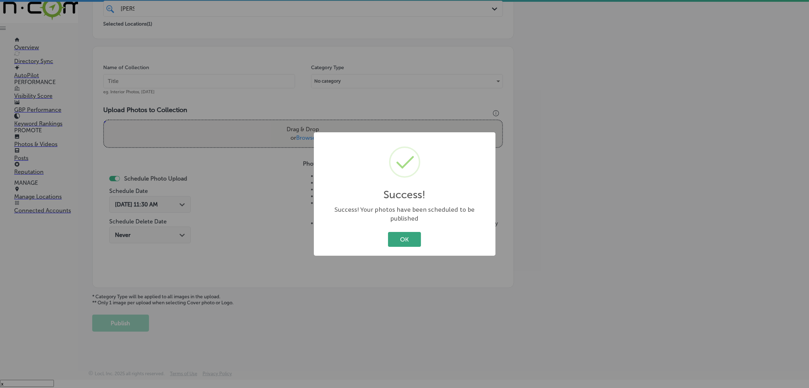
click at [417, 239] on button "OK" at bounding box center [404, 239] width 33 height 15
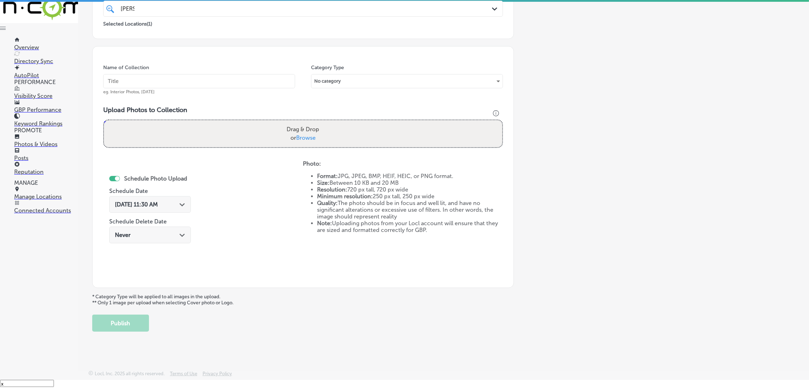
click at [263, 89] on div "Name of Collection eg. Interior Photos, [DATE]" at bounding box center [199, 79] width 192 height 31
click at [257, 79] on input "text" at bounding box center [199, 81] width 192 height 14
paste input "[US_STATE]-Floor-Pros-lvp-flooring"
type input "[US_STATE]-Floor-Pros-lvp-flooring"
click at [288, 142] on label "Drag & Drop or Browse" at bounding box center [303, 133] width 38 height 23
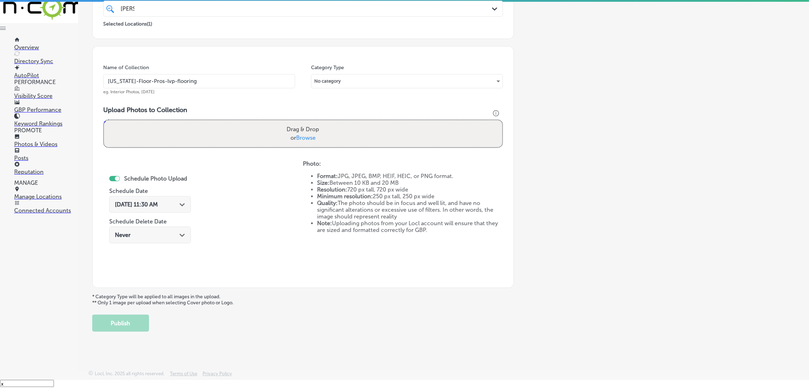
click at [288, 122] on input "Drag & Drop or Browse" at bounding box center [303, 121] width 398 height 2
type input "C:\fakepath\[US_STATE]-Floor-Pros-lvp-flooring (22).jpg"
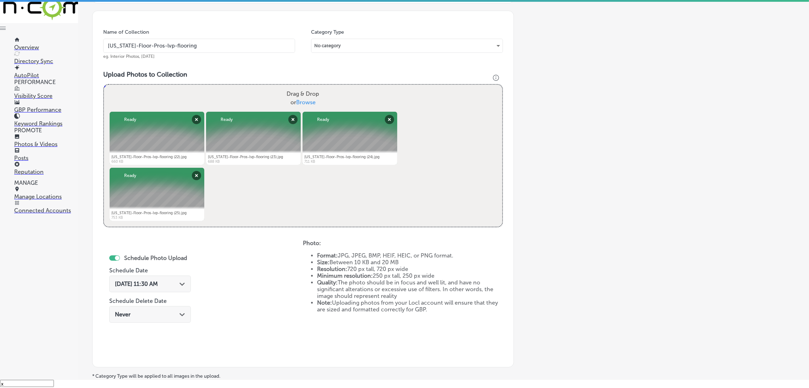
scroll to position [203, 0]
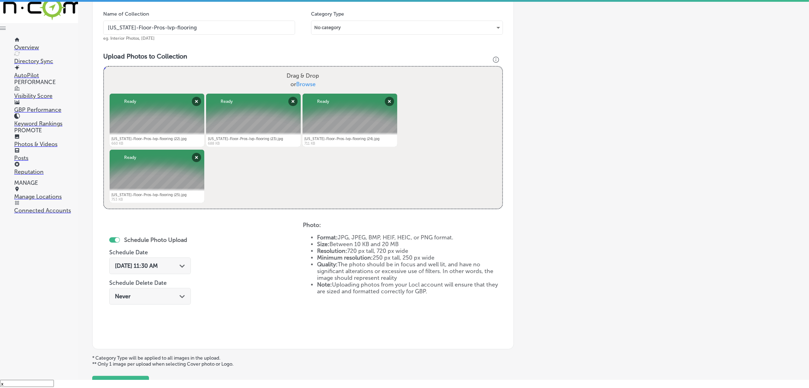
click at [168, 259] on div "[DATE] 11:30 AM Path Created with Sketch." at bounding box center [150, 266] width 82 height 17
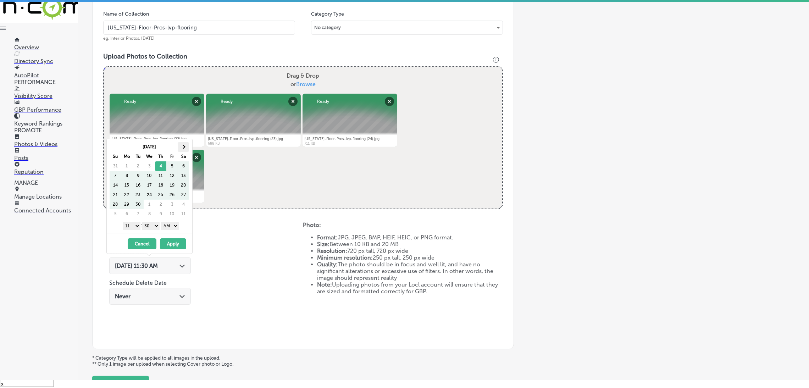
click at [181, 145] on th at bounding box center [183, 147] width 11 height 10
click at [171, 224] on select "AM PM" at bounding box center [170, 226] width 18 height 8
click at [150, 226] on select "00 10 20 30 40 50" at bounding box center [151, 226] width 18 height 8
drag, startPoint x: 134, startPoint y: 224, endPoint x: 142, endPoint y: 241, distance: 18.7
click at [134, 224] on select "1 2 3 4 5 6 7 8 9 10 11 12" at bounding box center [132, 226] width 18 height 8
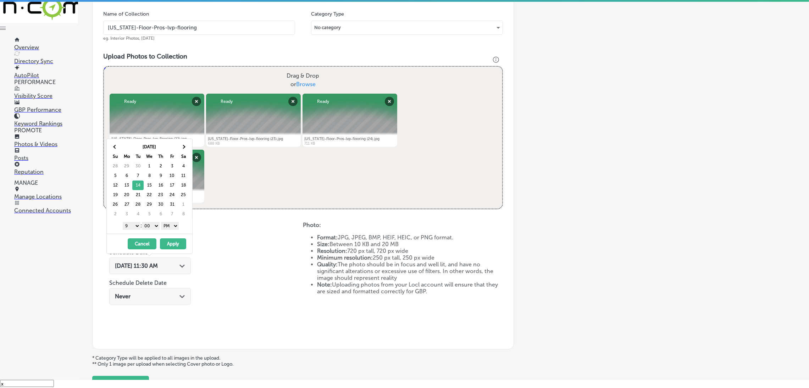
click at [174, 243] on button "Apply" at bounding box center [173, 243] width 26 height 11
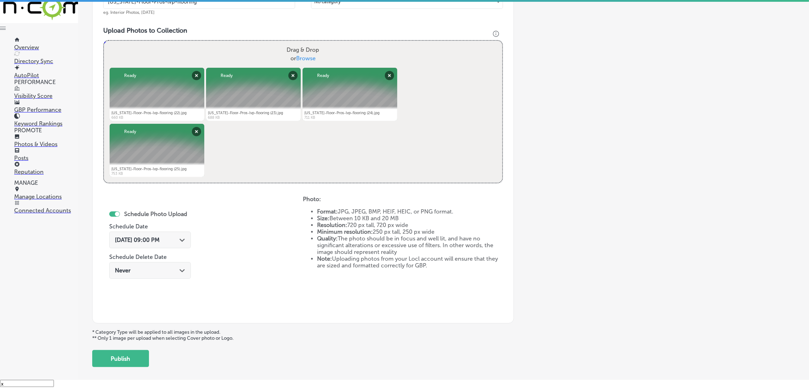
scroll to position [265, 0]
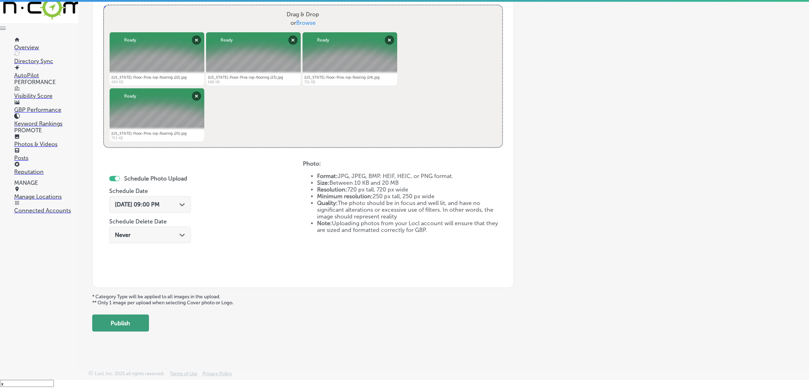
click at [115, 327] on button "Publish" at bounding box center [120, 323] width 57 height 17
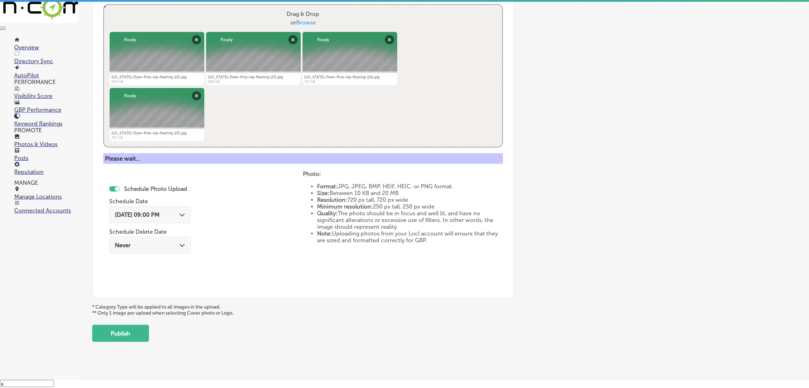
scroll to position [150, 0]
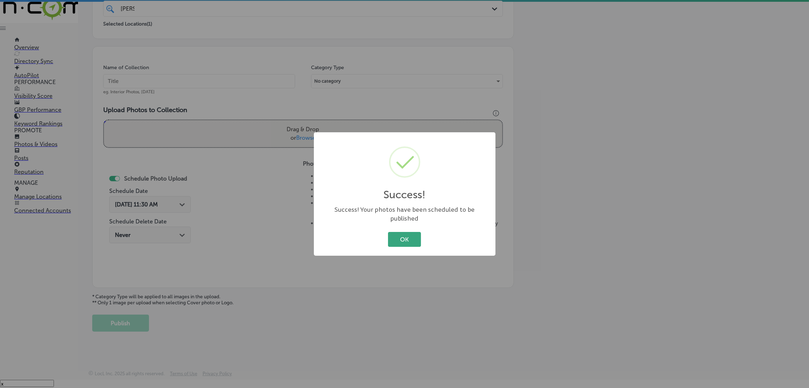
click at [408, 238] on button "OK" at bounding box center [404, 239] width 33 height 15
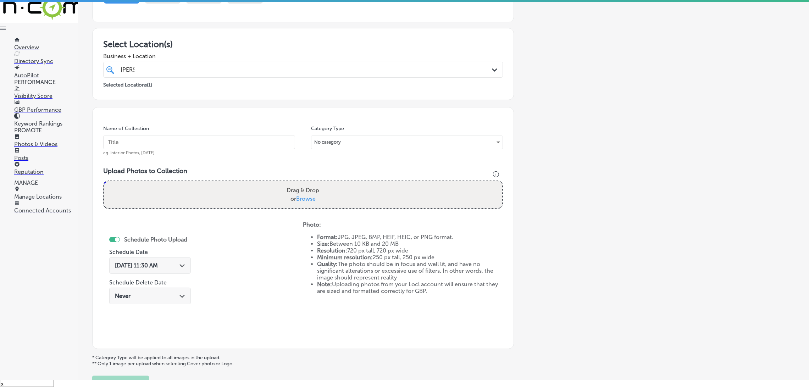
scroll to position [44, 0]
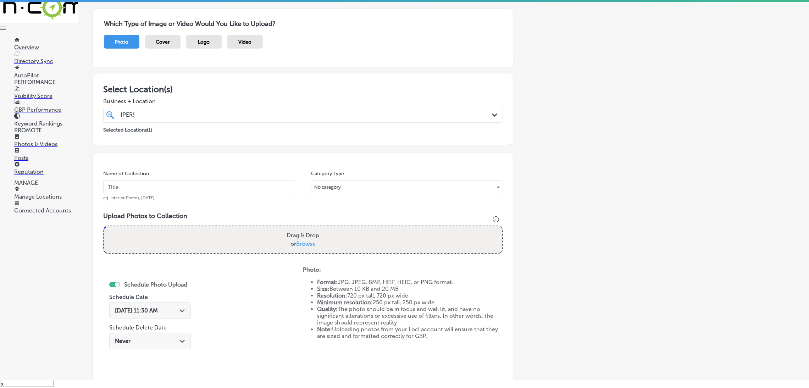
click at [229, 189] on input "text" at bounding box center [199, 187] width 192 height 14
paste input "[US_STATE]-Floor-Pros-lvp-flooring"
type input "[US_STATE]-Floor-Pros-lvp-flooring"
click at [327, 237] on div "Drag & Drop or Browse" at bounding box center [303, 239] width 398 height 27
click at [104, 226] on input "Drag & Drop or Browse" at bounding box center [303, 227] width 398 height 2
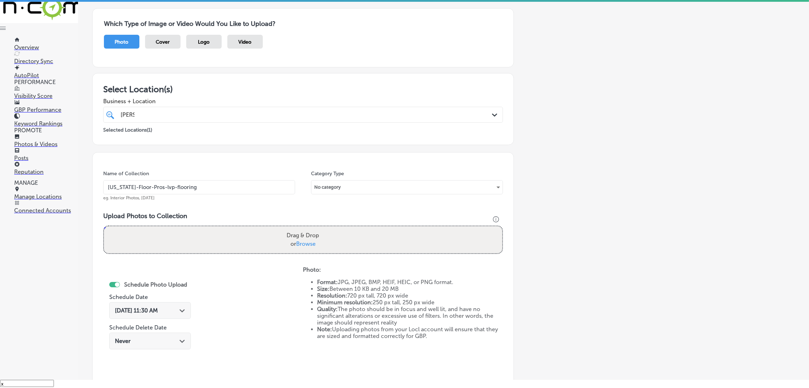
type input "C:\fakepath\[US_STATE]-Floor-Pros-lvp-flooring (26).jpg"
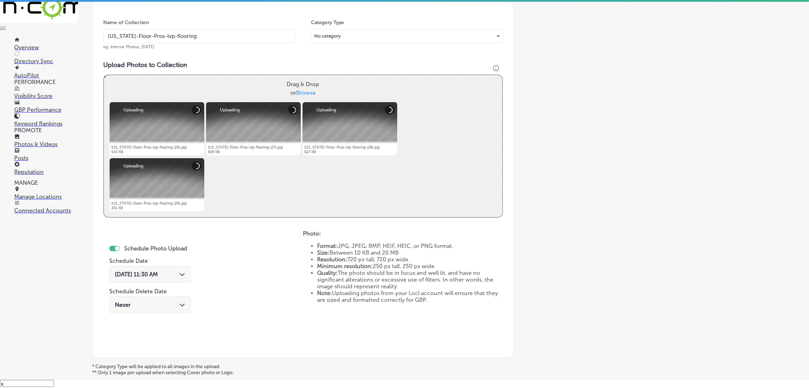
scroll to position [256, 0]
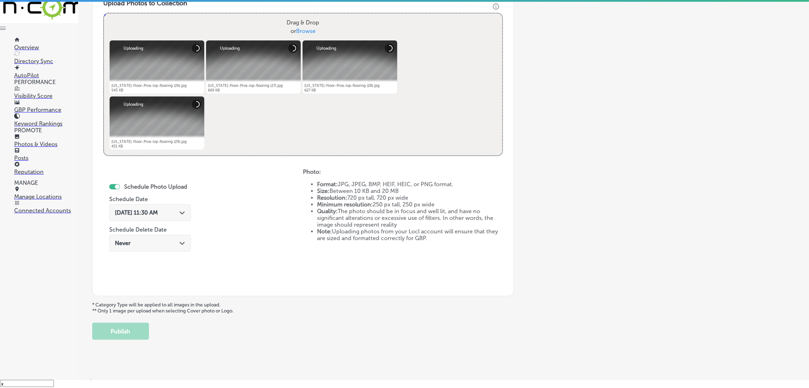
click at [182, 217] on div "[DATE] 11:30 AM Path Created with Sketch." at bounding box center [150, 212] width 82 height 17
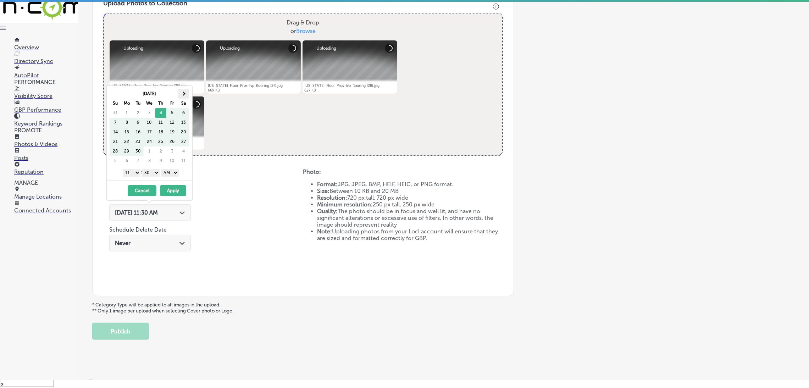
click at [188, 96] on th at bounding box center [183, 94] width 11 height 10
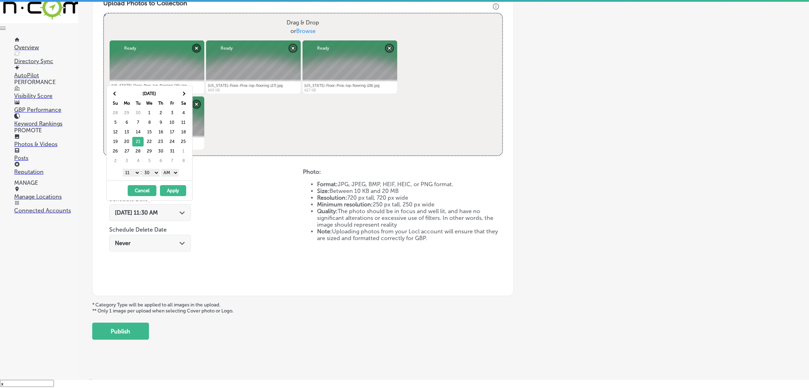
click at [173, 173] on select "AM PM" at bounding box center [170, 173] width 18 height 8
click at [152, 171] on select "00 10 20 30 40 50" at bounding box center [151, 173] width 18 height 8
click at [132, 172] on select "1 2 3 4 5 6 7 8 9 10 11 12" at bounding box center [132, 173] width 18 height 8
click at [176, 192] on button "Apply" at bounding box center [173, 190] width 26 height 11
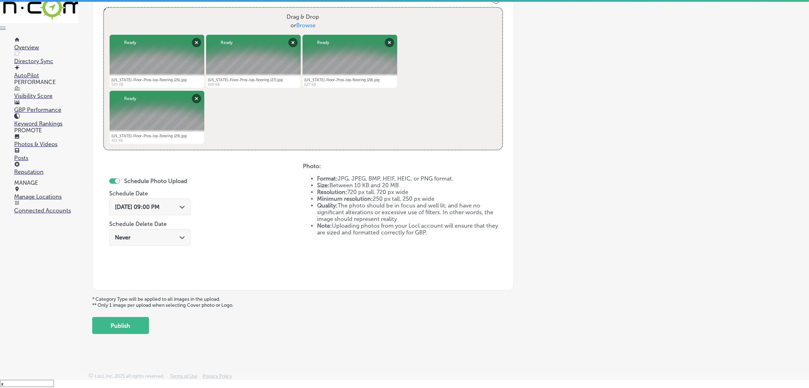
scroll to position [265, 0]
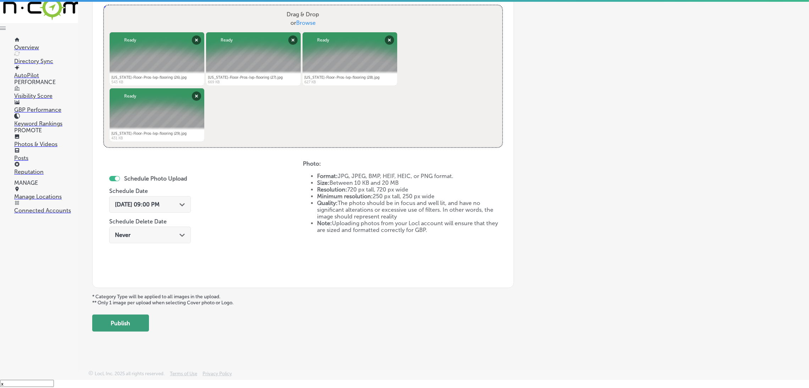
click at [145, 321] on button "Publish" at bounding box center [120, 323] width 57 height 17
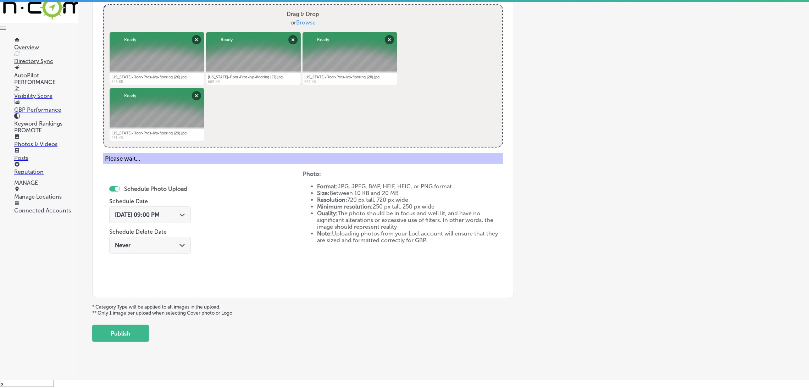
scroll to position [150, 0]
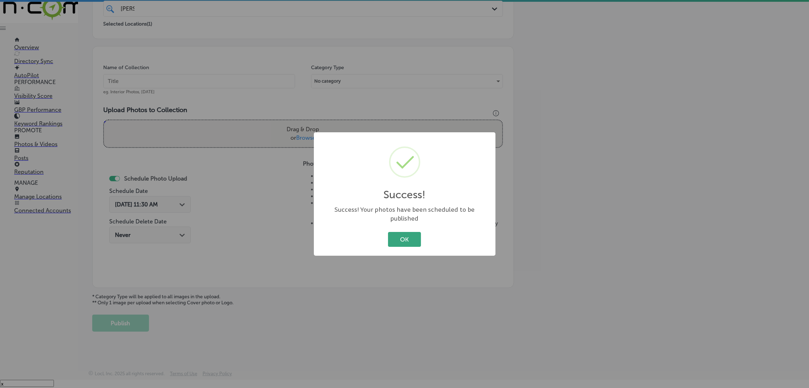
click at [418, 232] on button "OK" at bounding box center [404, 239] width 33 height 15
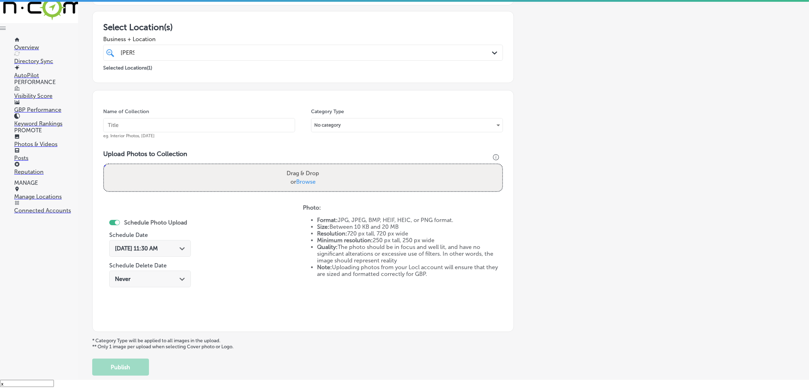
scroll to position [44, 0]
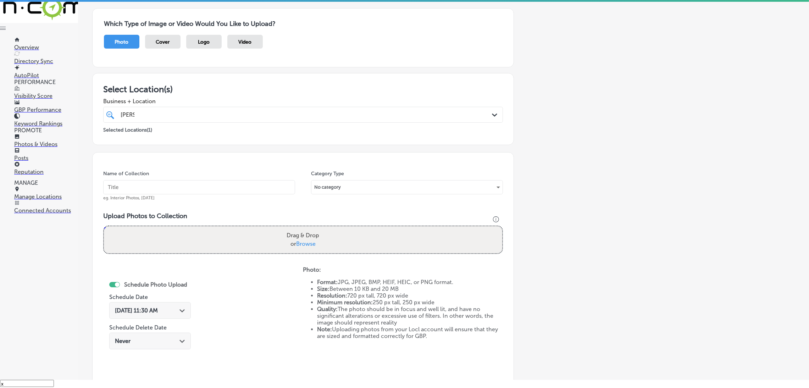
click at [259, 183] on input "text" at bounding box center [199, 187] width 192 height 14
paste input "[US_STATE]-Floor-Pros-lvp-flooring"
type input "[US_STATE]-Floor-Pros-lvp-flooring"
click at [252, 244] on div "Drag & Drop or Browse" at bounding box center [303, 239] width 398 height 27
click at [104, 226] on input "Drag & Drop or Browse" at bounding box center [303, 227] width 398 height 2
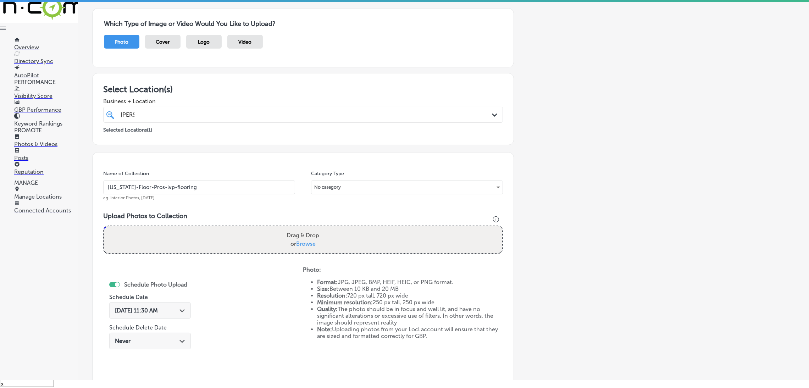
click at [241, 245] on div "Drag & Drop or Browse" at bounding box center [303, 239] width 398 height 27
click at [104, 226] on input "Drag & Drop or Browse" at bounding box center [303, 227] width 398 height 2
type input "C:\fakepath\[US_STATE]-Floor-Pros-lvp-flooring (30).jpg"
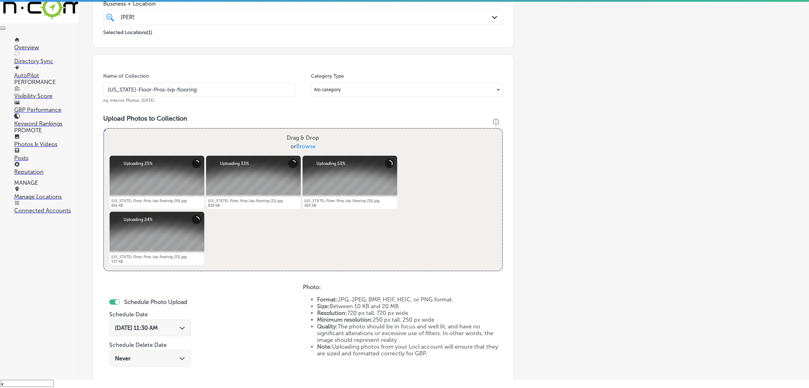
scroll to position [203, 0]
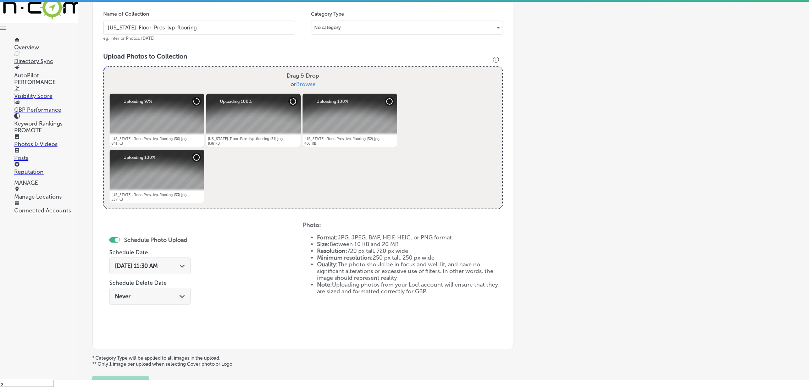
click at [146, 266] on span "[DATE] 11:30 AM" at bounding box center [136, 265] width 43 height 7
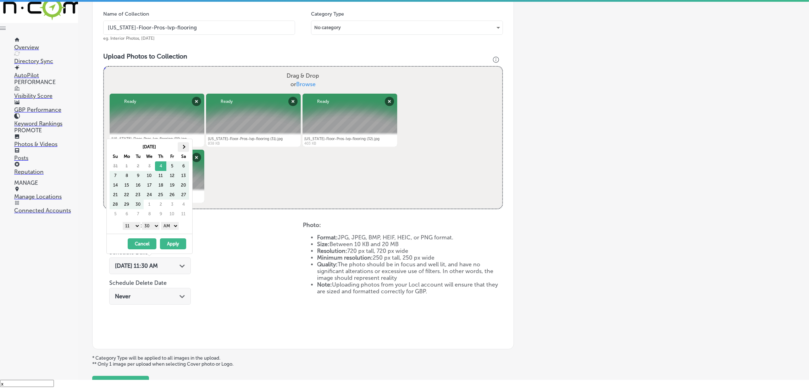
click at [186, 142] on th at bounding box center [183, 147] width 11 height 10
click at [176, 228] on select "AM PM" at bounding box center [170, 226] width 18 height 8
click at [152, 225] on select "00 10 20 30 40 50" at bounding box center [151, 226] width 18 height 8
click at [134, 228] on select "1 2 3 4 5 6 7 8 9 10 11 12" at bounding box center [132, 226] width 18 height 8
click at [172, 249] on button "Apply" at bounding box center [173, 243] width 26 height 11
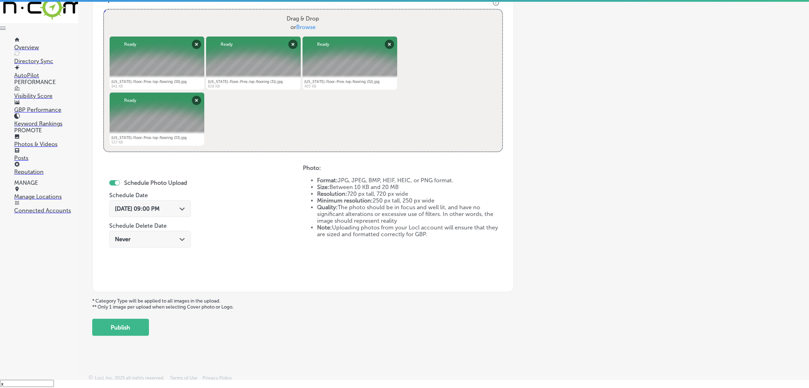
scroll to position [265, 0]
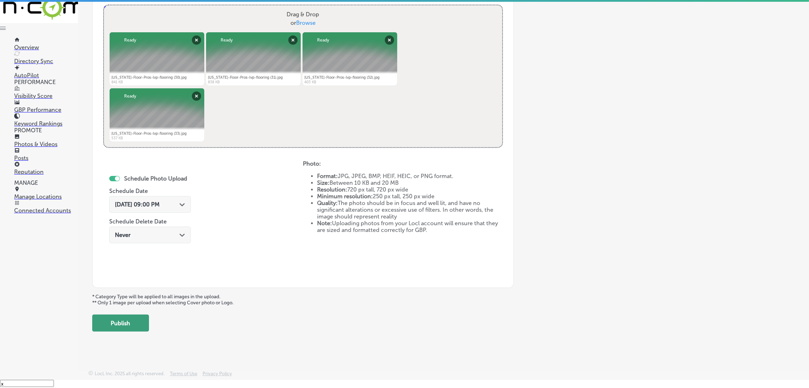
click at [139, 326] on button "Publish" at bounding box center [120, 323] width 57 height 17
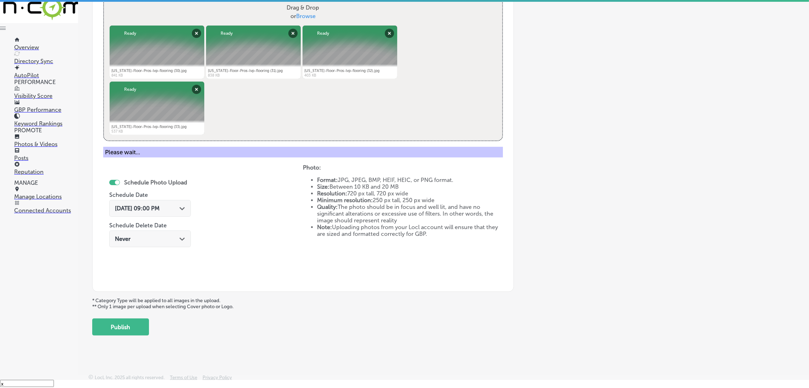
scroll to position [276, 0]
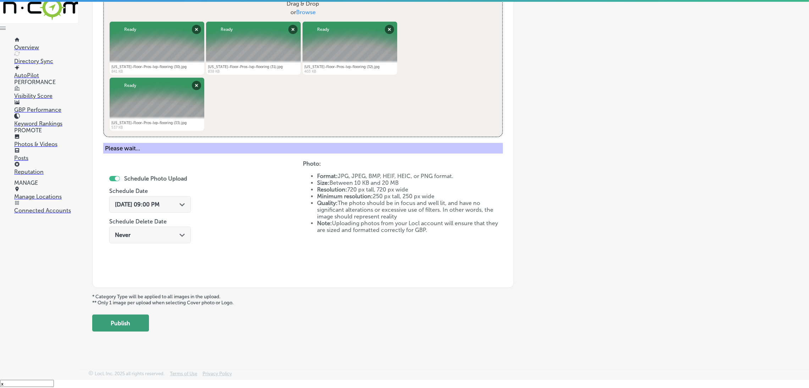
click at [137, 319] on button "Publish" at bounding box center [120, 323] width 57 height 17
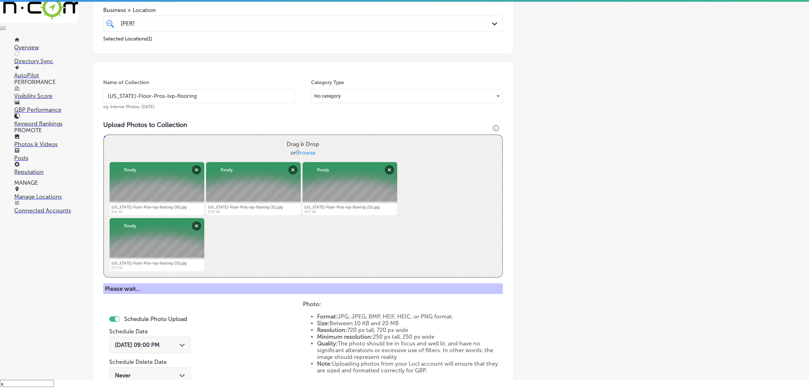
scroll to position [116, 0]
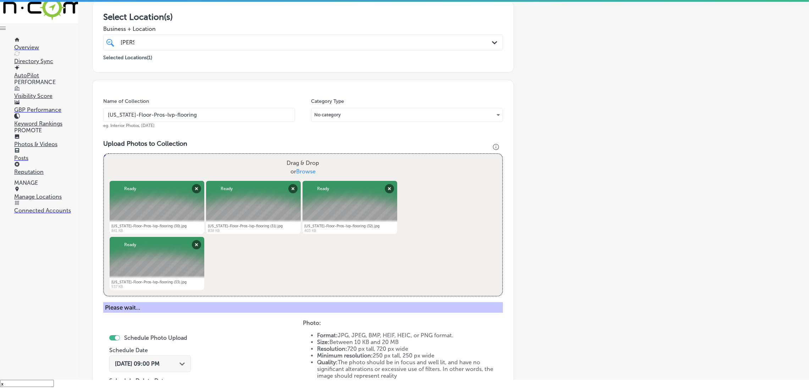
click at [207, 108] on input "[US_STATE]-Floor-Pros-lvp-flooring" at bounding box center [199, 115] width 192 height 14
click at [206, 115] on input "[US_STATE]-Floor-Pros-lvp-flooring" at bounding box center [199, 115] width 192 height 14
click at [224, 100] on div "Name of Collection [US_STATE]-Floor-Pros-lvp-flooring eg. Interior Photos, [DAT…" at bounding box center [199, 113] width 192 height 31
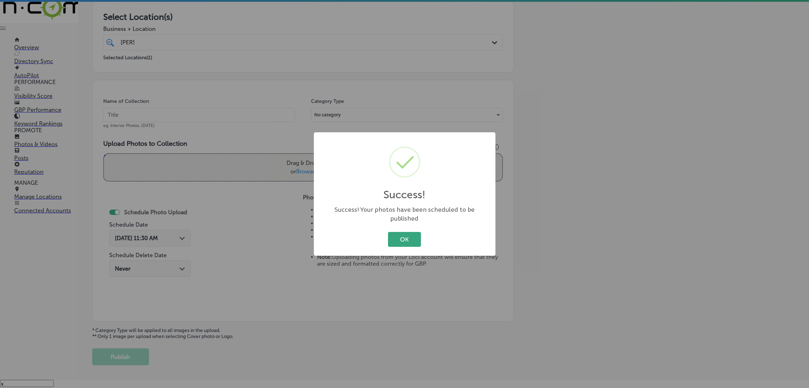
click at [404, 235] on button "OK" at bounding box center [404, 239] width 33 height 15
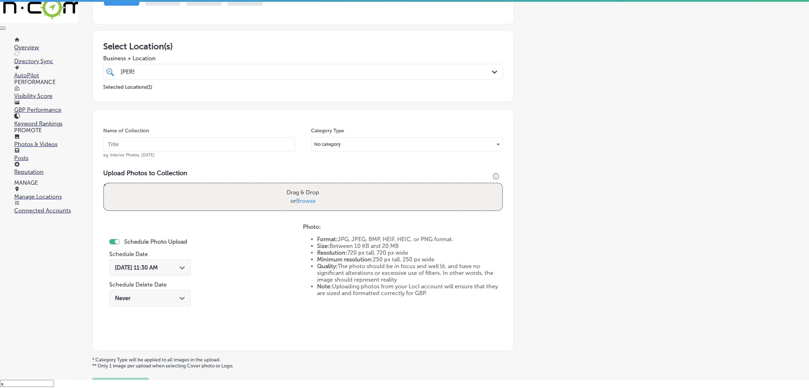
scroll to position [63, 0]
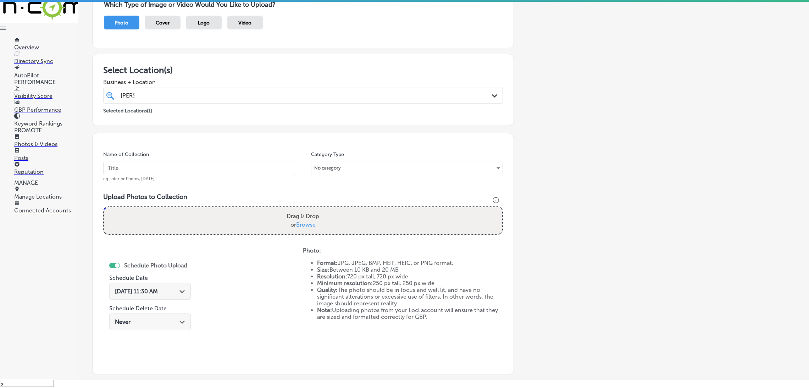
click at [177, 166] on input "text" at bounding box center [199, 168] width 192 height 14
paste input "[US_STATE]-Floor-Pros-lvp-flooring"
type input "[US_STATE]-Floor-Pros-lvp-flooring"
click at [288, 193] on h3 "Upload Photos to Collection" at bounding box center [303, 197] width 400 height 8
click at [244, 217] on div "Drag & Drop or Browse" at bounding box center [303, 220] width 398 height 27
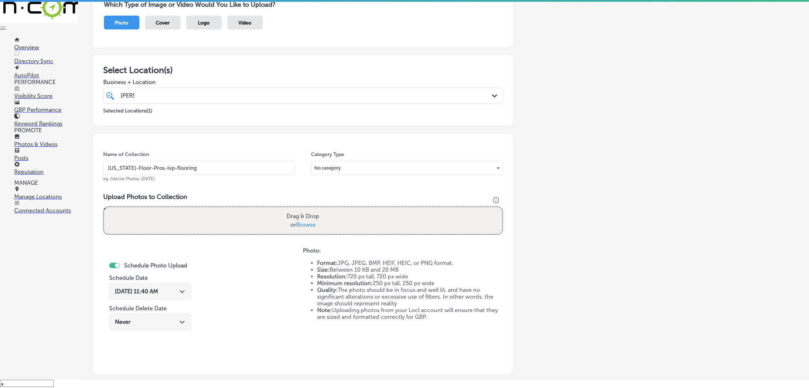
click at [104, 207] on input "Drag & Drop or Browse" at bounding box center [303, 208] width 398 height 2
type input "C:\fakepath\[US_STATE]-Floor-Pros-lvp-flooring (34).jpg"
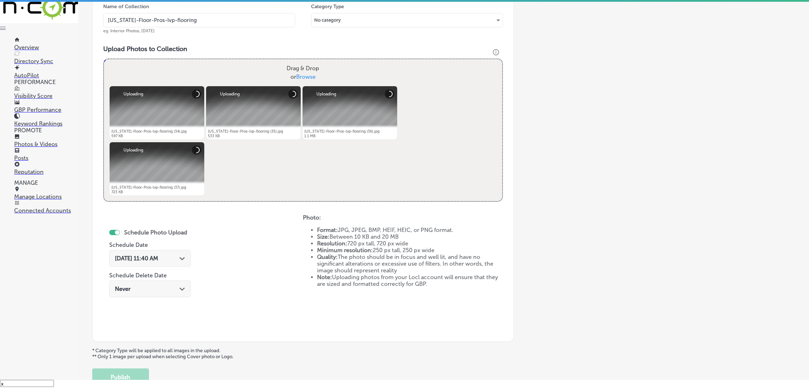
scroll to position [222, 0]
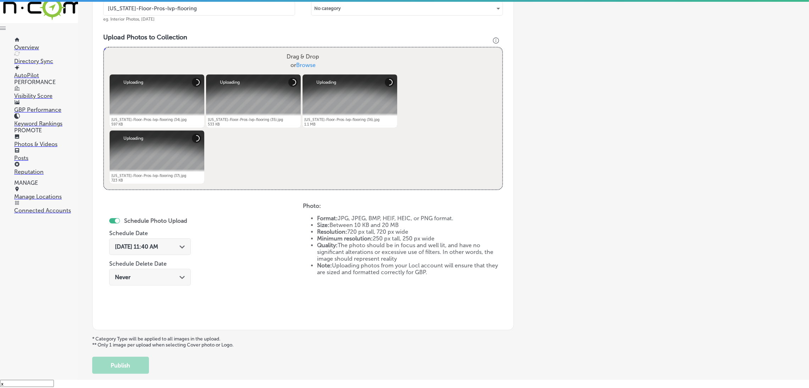
click at [128, 244] on span "[DATE] 11:40 AM" at bounding box center [136, 246] width 43 height 7
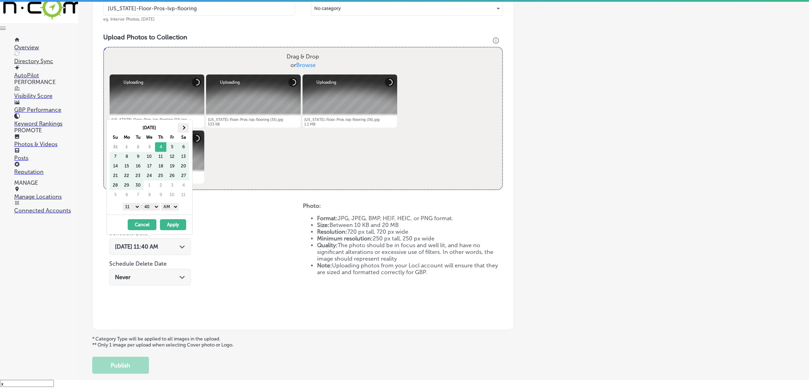
click at [180, 129] on th at bounding box center [183, 128] width 11 height 10
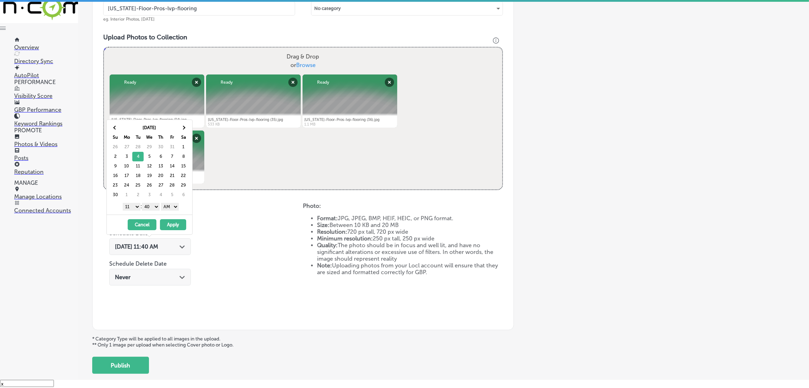
click at [177, 206] on select "AM PM" at bounding box center [170, 207] width 18 height 8
click at [158, 210] on select "00 10 20 30 40 50" at bounding box center [151, 207] width 18 height 8
click at [149, 205] on select "00 10 20 30 40 50" at bounding box center [151, 207] width 18 height 8
drag, startPoint x: 135, startPoint y: 206, endPoint x: 139, endPoint y: 210, distance: 5.5
click at [135, 206] on select "1 2 3 4 5 6 7 8 9 10 11 12" at bounding box center [132, 207] width 18 height 8
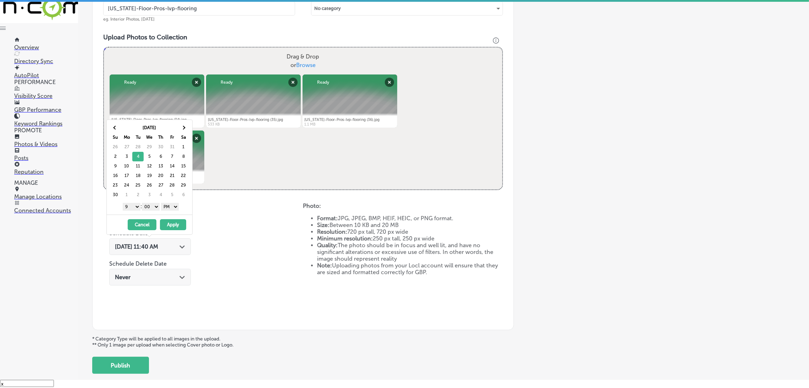
click at [171, 226] on button "Apply" at bounding box center [173, 224] width 26 height 11
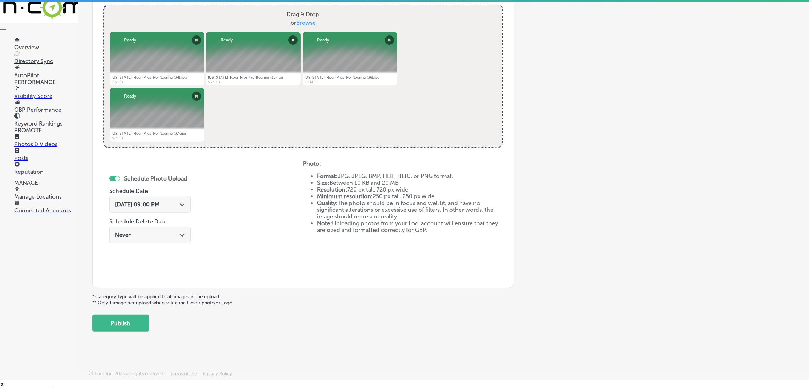
scroll to position [265, 0]
click at [140, 319] on button "Publish" at bounding box center [120, 323] width 57 height 17
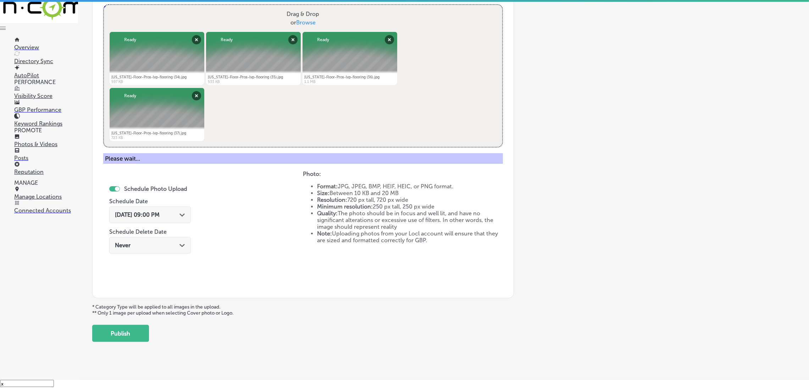
scroll to position [150, 0]
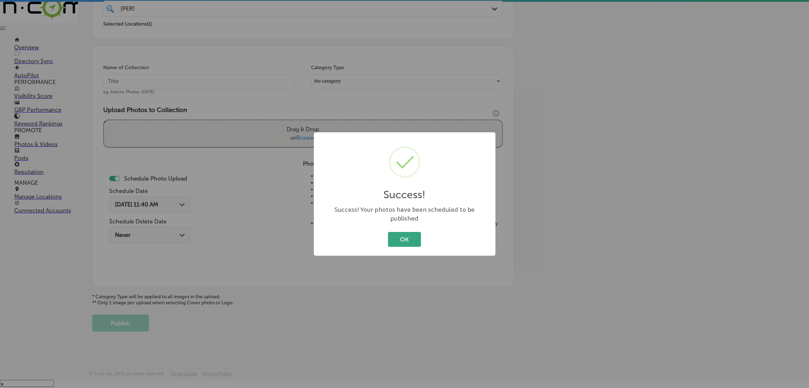
click at [404, 232] on button "OK" at bounding box center [404, 239] width 33 height 15
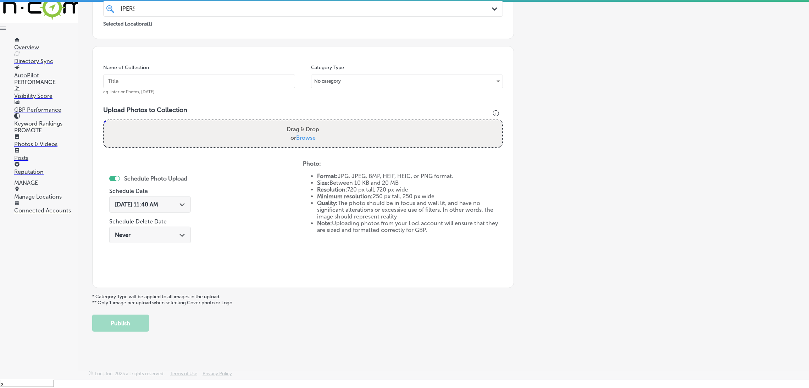
click at [189, 79] on input "text" at bounding box center [199, 81] width 192 height 14
paste input "[US_STATE]-Floor-Pros-lvp-flooring"
type input "[US_STATE]-Floor-Pros-lvp-flooring"
click at [256, 140] on div "Drag & Drop or Browse" at bounding box center [303, 133] width 398 height 27
click at [104, 120] on input "Drag & Drop or Browse" at bounding box center [303, 121] width 398 height 2
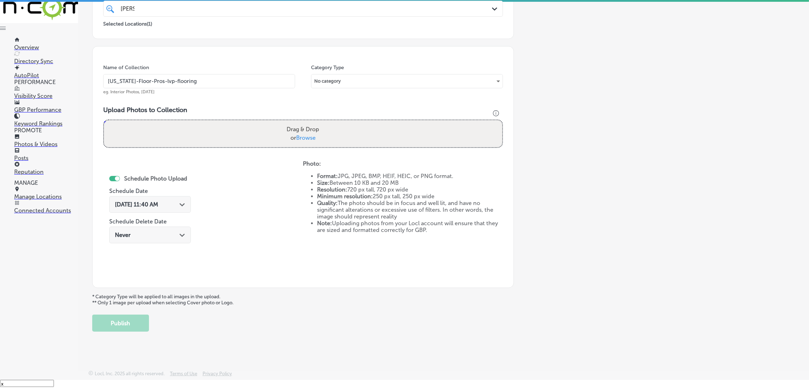
type input "C:\fakepath\[US_STATE]-Floor-Pros-lvp-flooring (38).jpg"
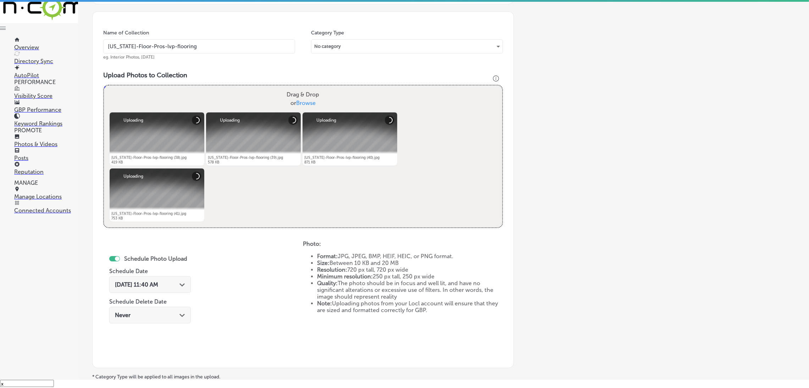
scroll to position [203, 0]
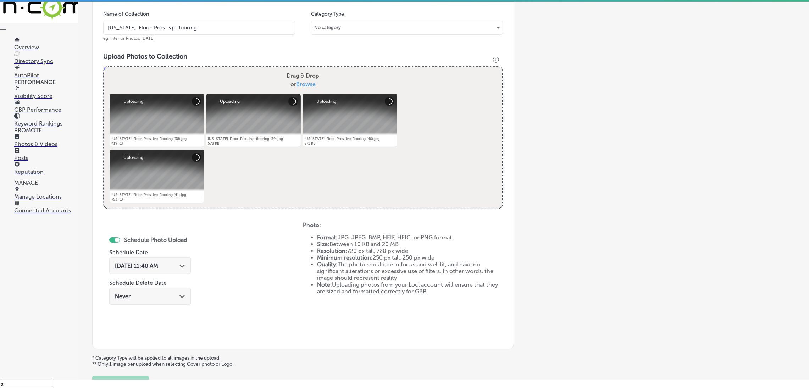
click at [134, 271] on div "[DATE] 11:40 AM Path Created with Sketch." at bounding box center [150, 266] width 82 height 17
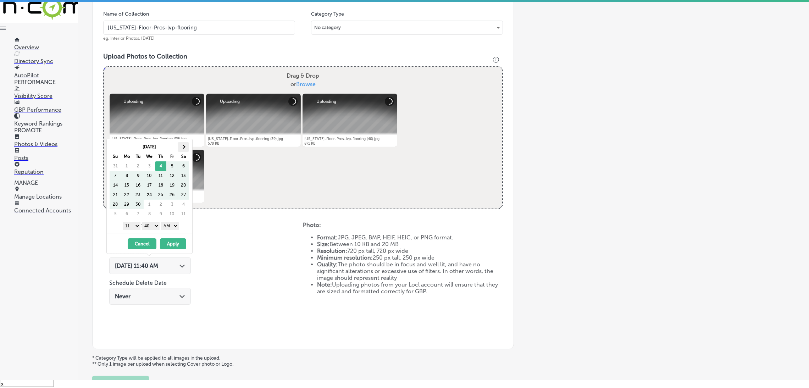
click at [188, 147] on th at bounding box center [183, 147] width 11 height 10
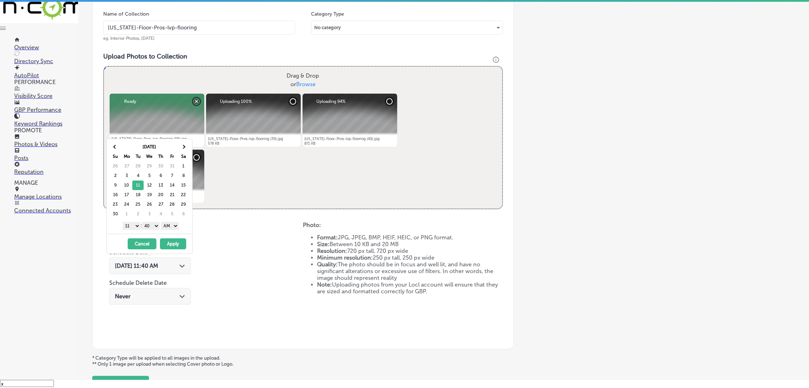
click at [171, 225] on select "AM PM" at bounding box center [170, 226] width 18 height 8
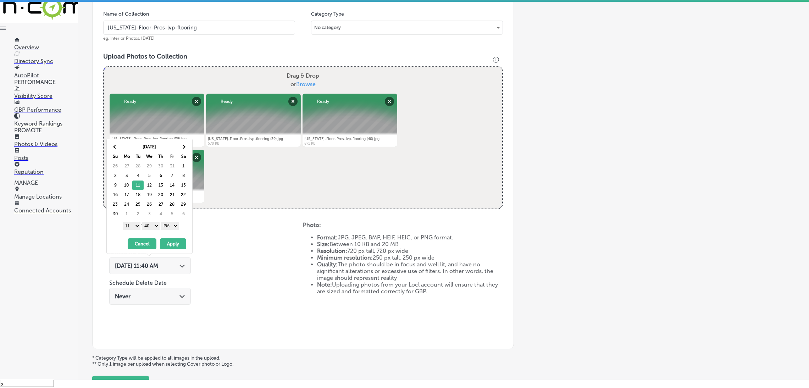
click at [145, 227] on select "00 10 20 30 40 50" at bounding box center [151, 226] width 18 height 8
click at [129, 230] on div "1 2 3 4 5 6 7 8 9 10 11 12 : 00 10 20 30 40 50 AM PM" at bounding box center [151, 225] width 83 height 11
click at [129, 226] on select "1 2 3 4 5 6 7 8 9 10 11 12" at bounding box center [132, 226] width 18 height 8
click at [180, 243] on button "Apply" at bounding box center [173, 243] width 26 height 11
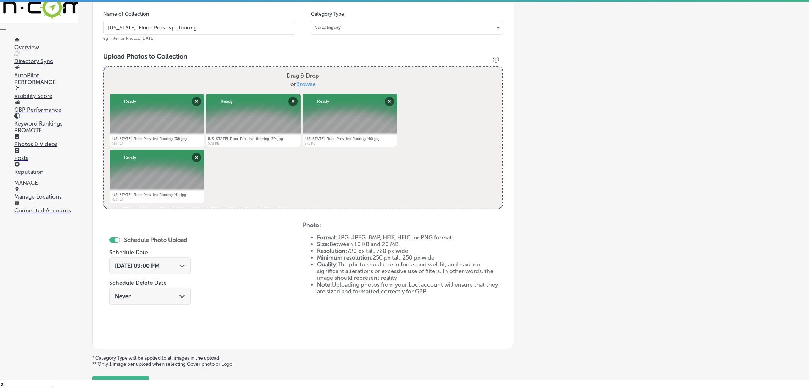
scroll to position [265, 0]
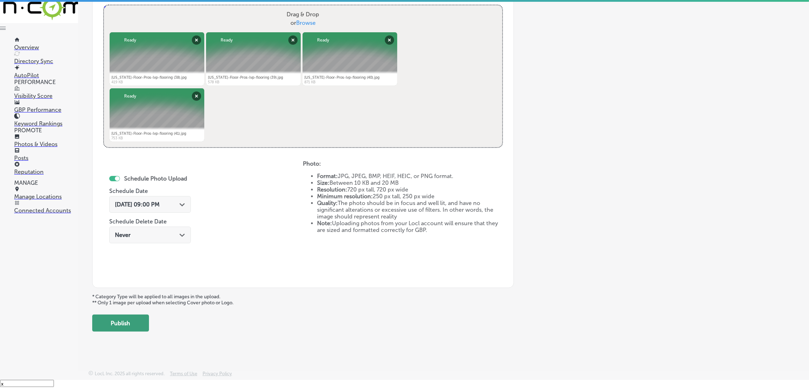
click at [130, 315] on button "Publish" at bounding box center [120, 323] width 57 height 17
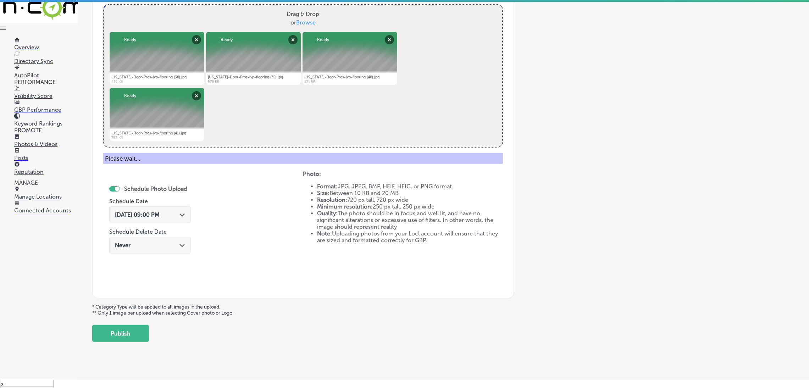
scroll to position [150, 0]
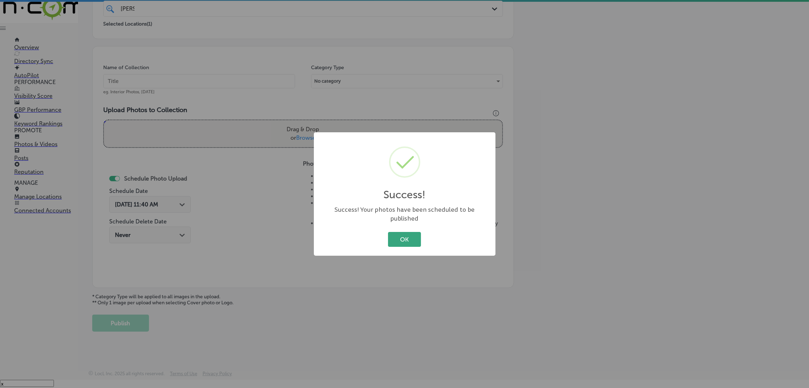
click at [408, 237] on button "OK" at bounding box center [404, 239] width 33 height 15
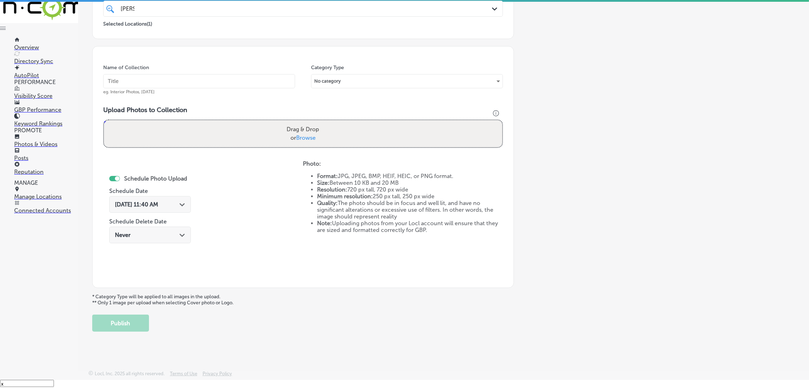
click at [264, 88] on div "Name of Collection eg. Interior Photos, [DATE]" at bounding box center [199, 79] width 192 height 31
click at [256, 77] on input "text" at bounding box center [199, 81] width 192 height 14
paste input "[US_STATE]-Floor-Pros-lvp-flooring"
type input "[US_STATE]-Floor-Pros-lvp-flooring"
click at [323, 130] on div "Drag & Drop or Browse" at bounding box center [303, 133] width 398 height 27
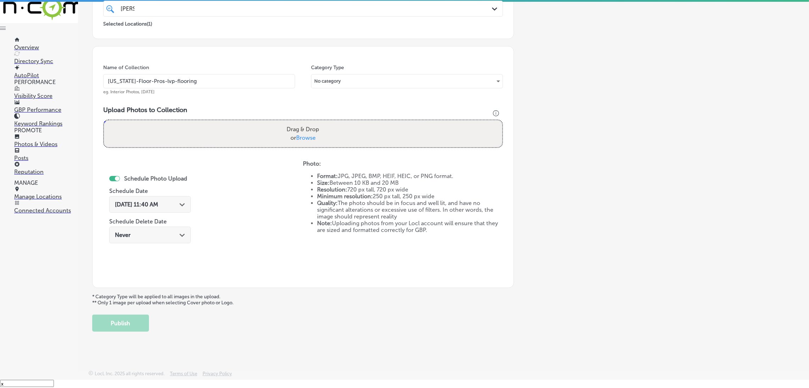
click at [104, 120] on input "Drag & Drop or Browse" at bounding box center [303, 121] width 398 height 2
type input "C:\fakepath\[US_STATE]-Floor-Pros-lvp-flooring (42).jpg"
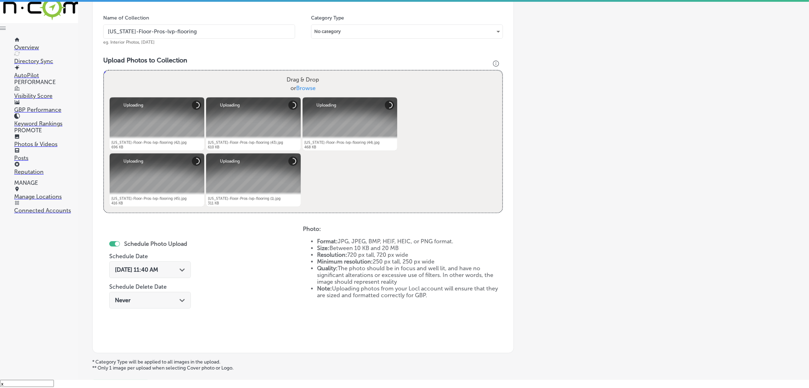
scroll to position [256, 0]
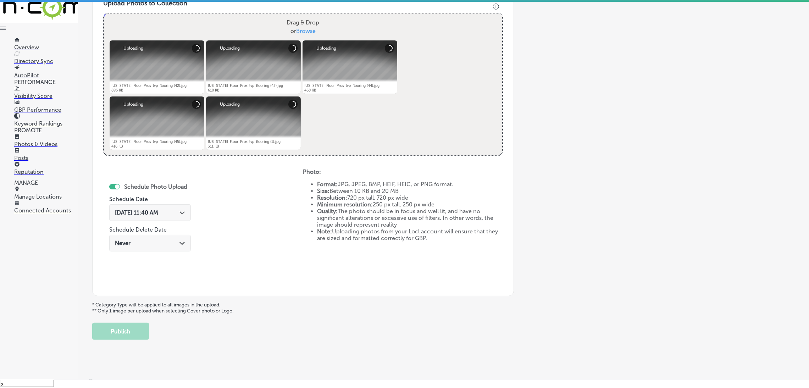
click at [140, 208] on div "[DATE] 11:40 AM Path Created with Sketch." at bounding box center [150, 212] width 82 height 17
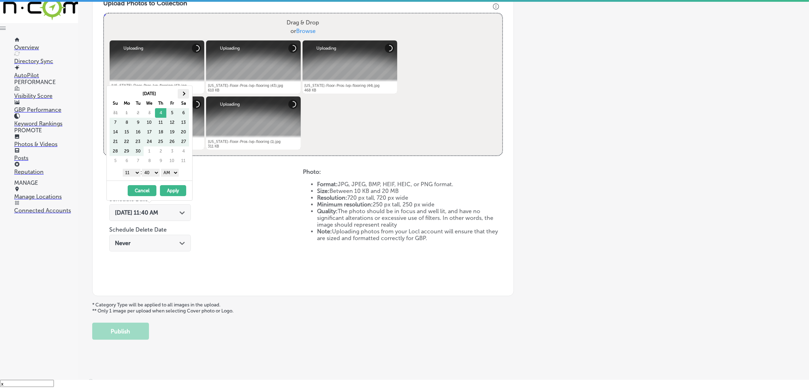
click at [183, 90] on th at bounding box center [183, 94] width 11 height 10
click at [181, 98] on th at bounding box center [183, 94] width 11 height 10
click at [168, 172] on select "AM PM" at bounding box center [170, 173] width 18 height 8
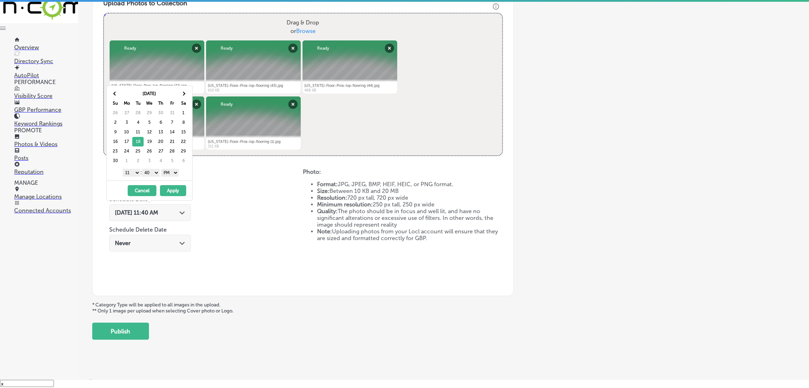
click at [153, 173] on select "00 10 20 30 40 50" at bounding box center [151, 173] width 18 height 8
drag, startPoint x: 140, startPoint y: 175, endPoint x: 133, endPoint y: 175, distance: 6.7
click at [131, 171] on select "1 2 3 4 5 6 7 8 9 10 11 12" at bounding box center [132, 173] width 18 height 8
click at [176, 190] on button "Apply" at bounding box center [173, 190] width 26 height 11
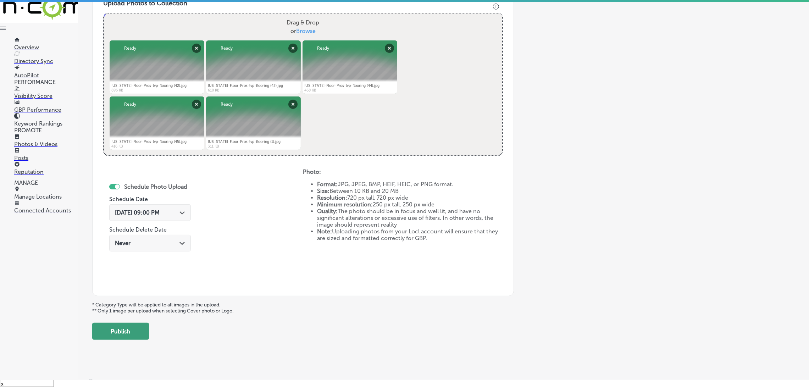
click at [111, 322] on div "Add a Collection Which Type of Image or Video Would You Like to Upload? Photo C…" at bounding box center [443, 59] width 703 height 560
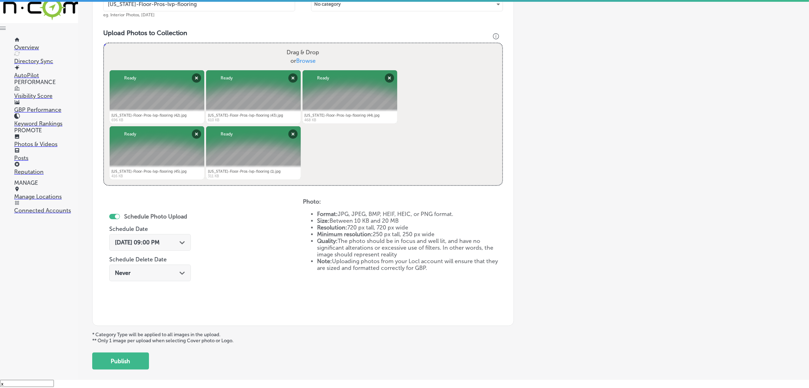
scroll to position [203, 0]
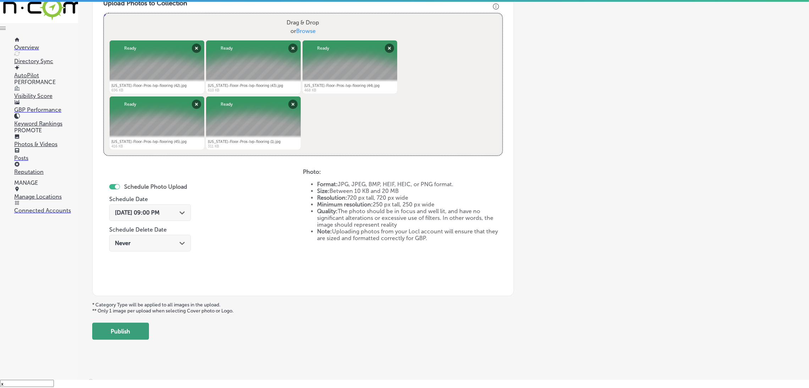
click at [126, 336] on button "Publish" at bounding box center [120, 331] width 57 height 17
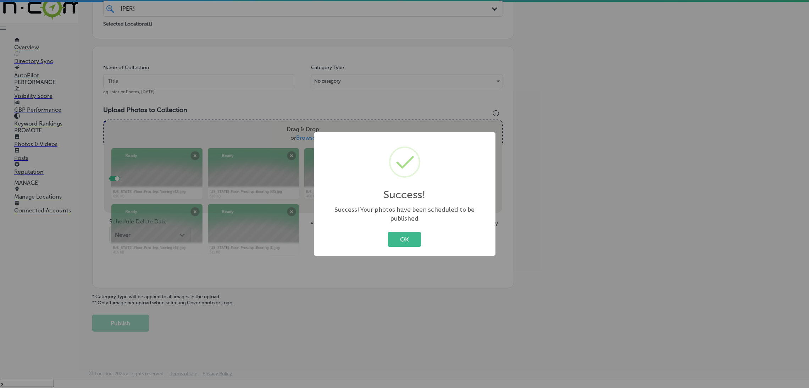
scroll to position [150, 0]
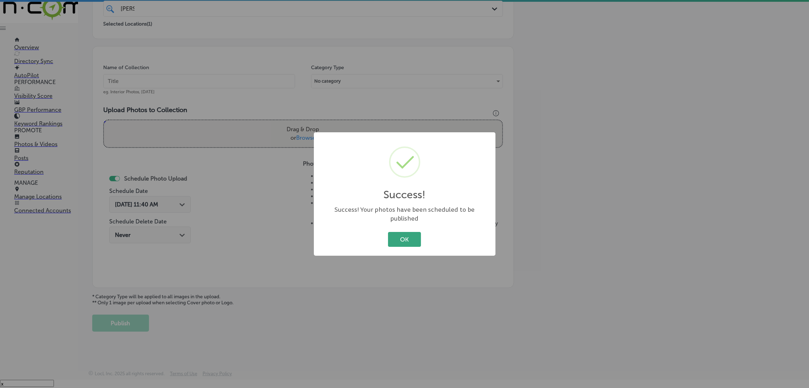
click at [395, 233] on button "OK" at bounding box center [404, 239] width 33 height 15
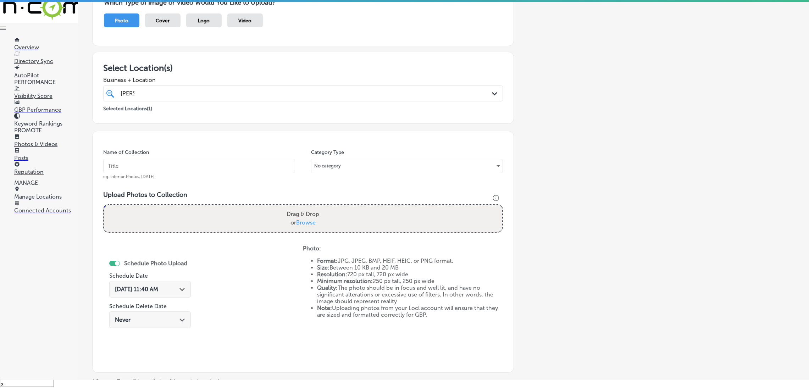
scroll to position [0, 0]
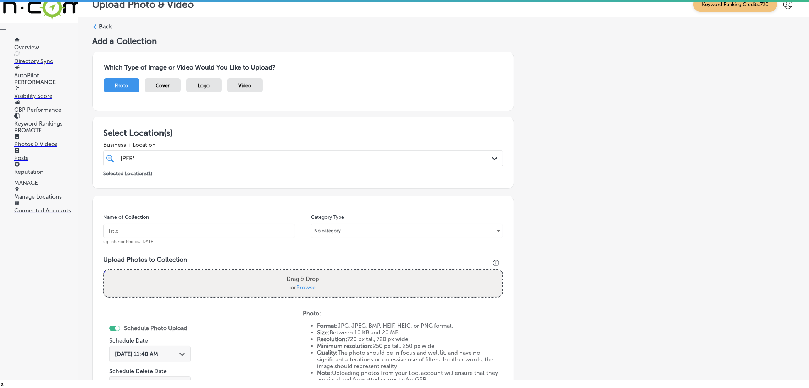
click at [96, 24] on div at bounding box center [94, 26] width 5 height 5
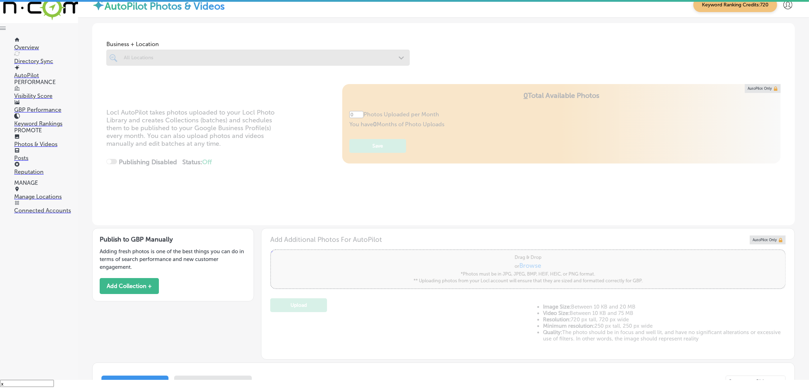
type input "5"
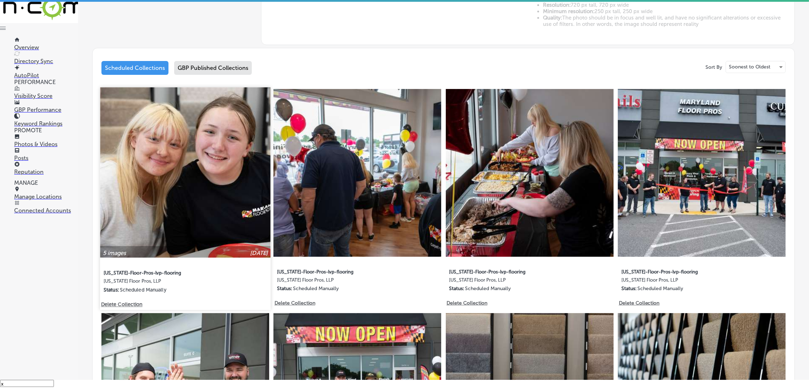
scroll to position [319, 0]
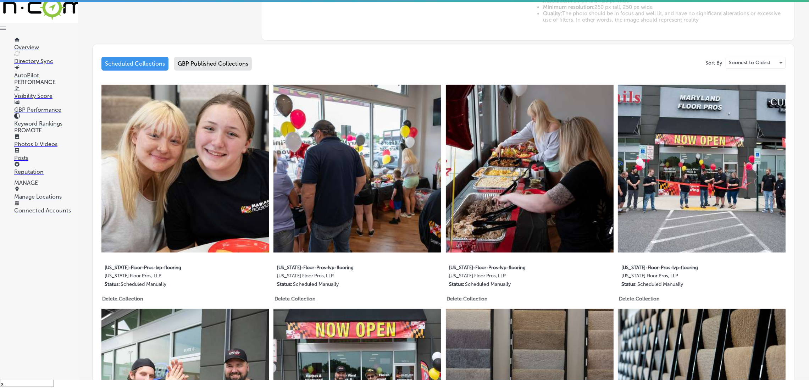
click at [44, 179] on div at bounding box center [46, 177] width 64 height 4
click at [44, 173] on p "Reputation" at bounding box center [46, 171] width 64 height 7
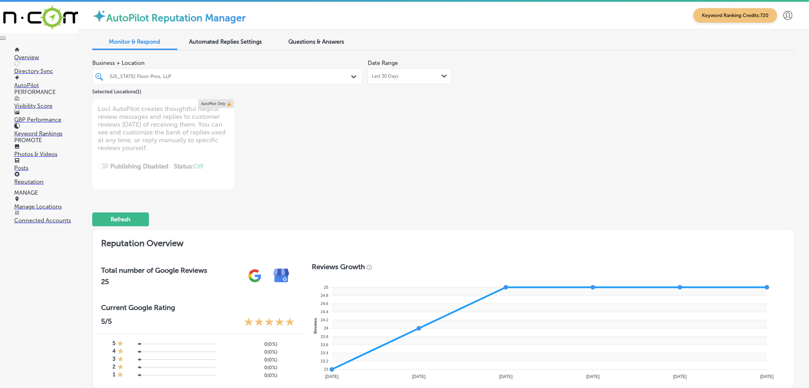
click at [443, 83] on div "Last 30 Days Path Created with Sketch." at bounding box center [409, 76] width 83 height 16
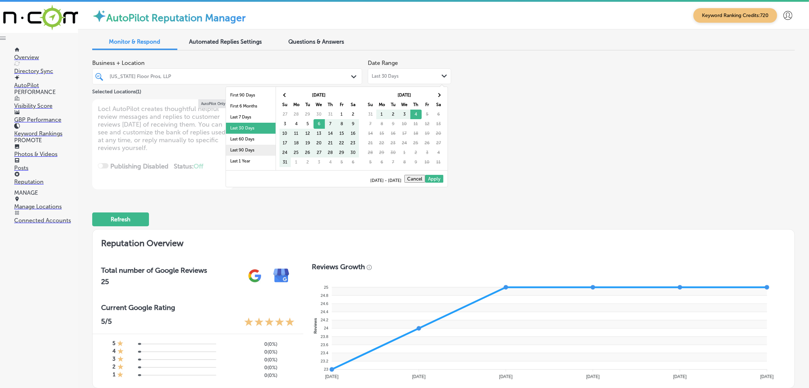
scroll to position [41, 0]
click at [264, 132] on li "Last 90 Days" at bounding box center [251, 131] width 50 height 11
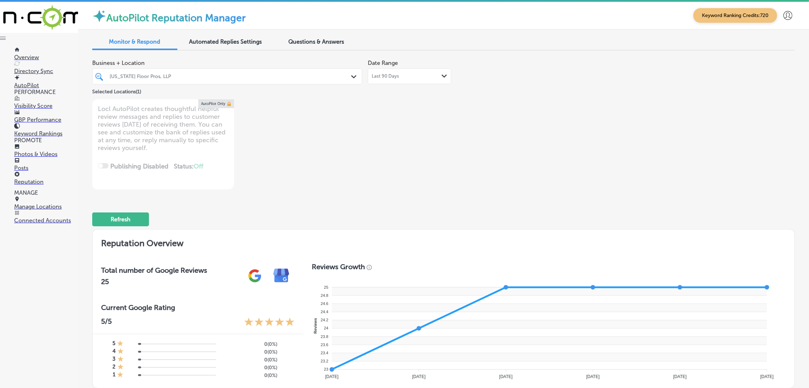
click at [329, 69] on div "[US_STATE] Floor Pros, LLP Path Created with Sketch." at bounding box center [227, 76] width 270 height 16
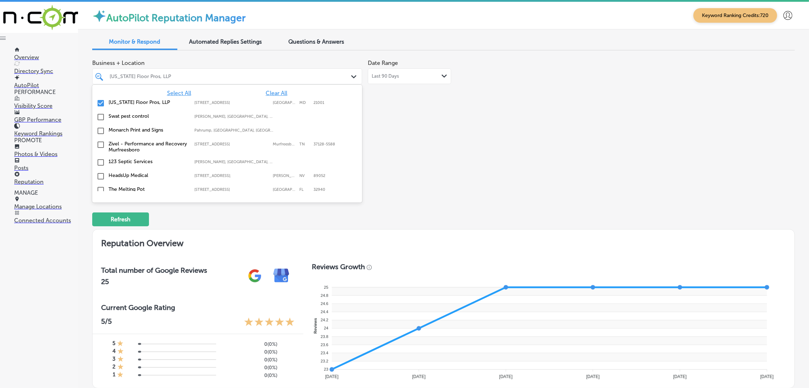
click at [278, 92] on span "Clear All" at bounding box center [277, 93] width 22 height 7
click at [176, 93] on span "Select All" at bounding box center [179, 93] width 24 height 7
click at [492, 125] on div "Business + Location option focused, 2 of 162. 162 results available. Use Up and…" at bounding box center [303, 122] width 422 height 133
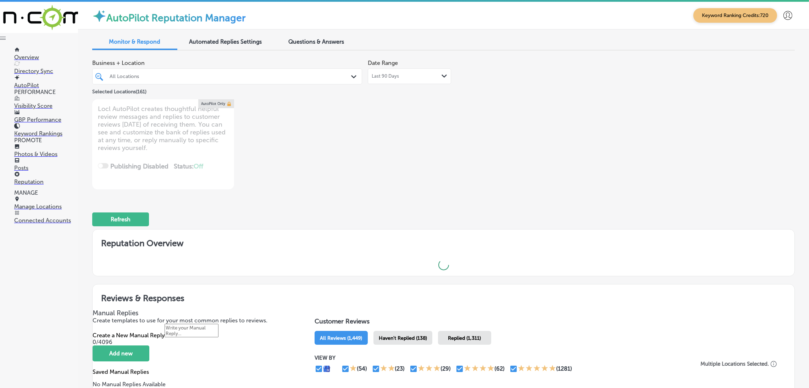
scroll to position [159, 0]
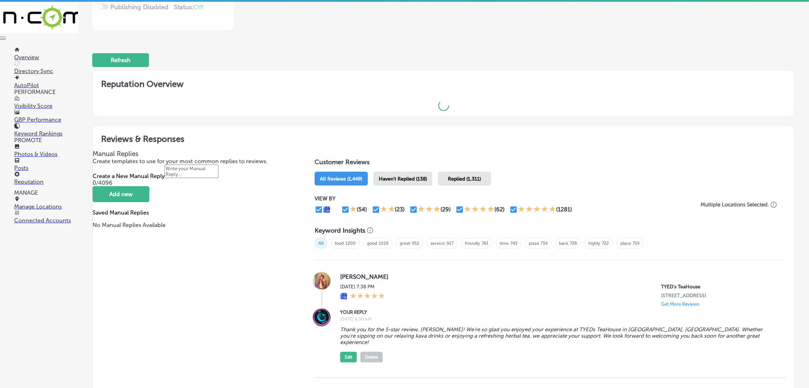
type textarea "x"
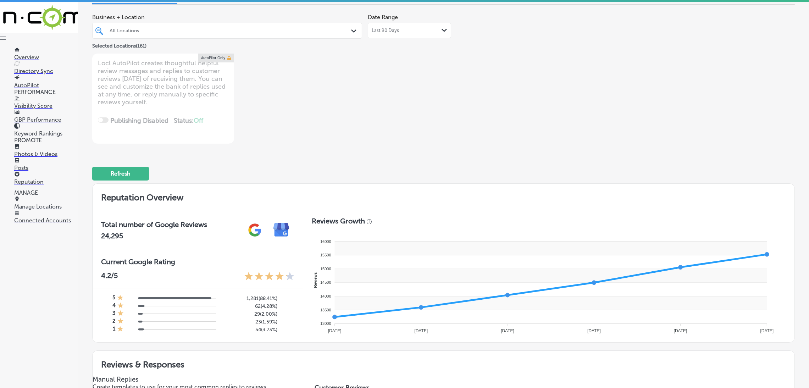
scroll to position [0, 0]
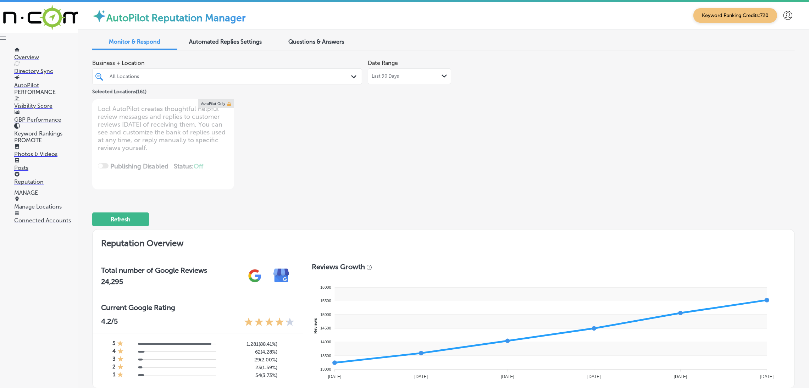
click at [275, 86] on div "Selected Locations ( 161 )" at bounding box center [227, 90] width 270 height 9
click at [285, 74] on div "All Locations" at bounding box center [231, 76] width 242 height 6
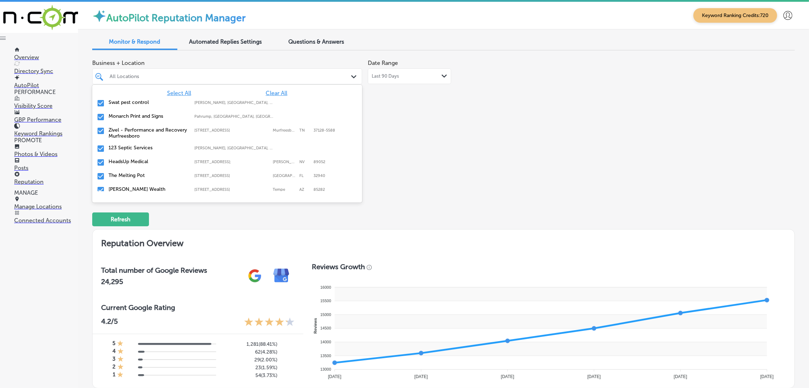
click at [440, 151] on div "Business + Location option focused, 1 of 162. 162 results available. Use Up and…" at bounding box center [303, 122] width 422 height 133
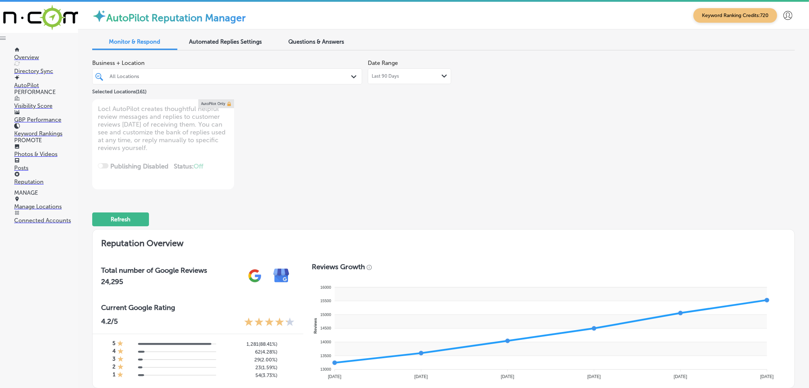
click at [295, 40] on span "Questions & Answers" at bounding box center [317, 41] width 56 height 7
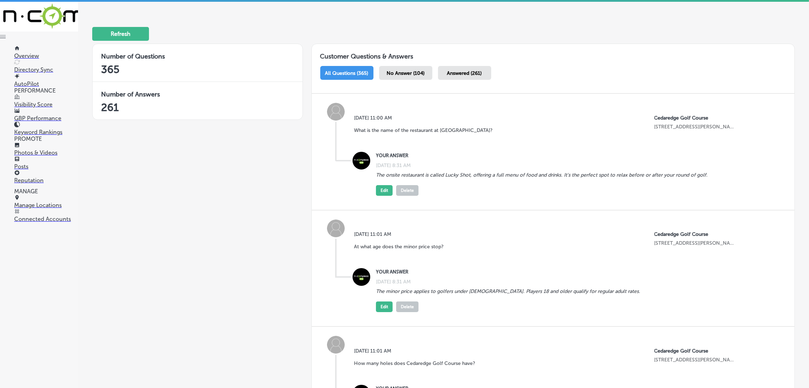
scroll to position [106, 0]
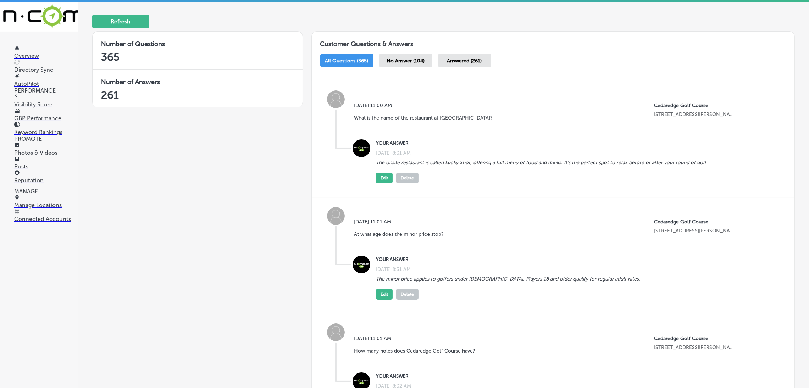
click at [422, 58] on div "No Answer (104)" at bounding box center [405, 61] width 53 height 14
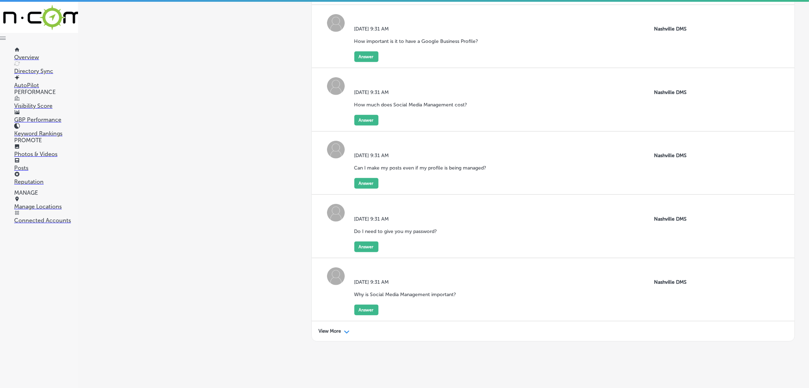
scroll to position [1143, 0]
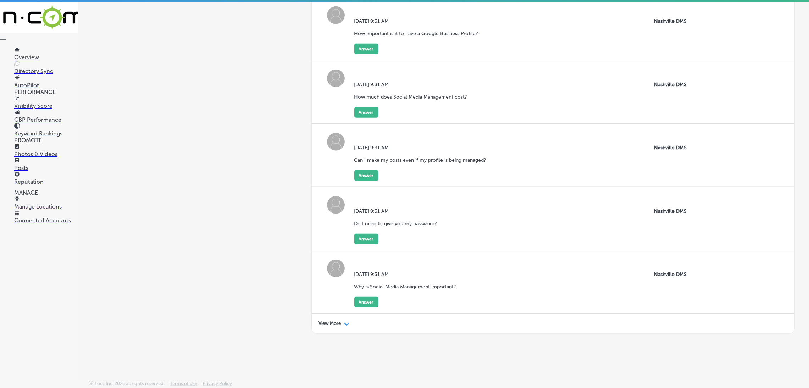
click at [326, 322] on p "View More" at bounding box center [330, 324] width 22 height 6
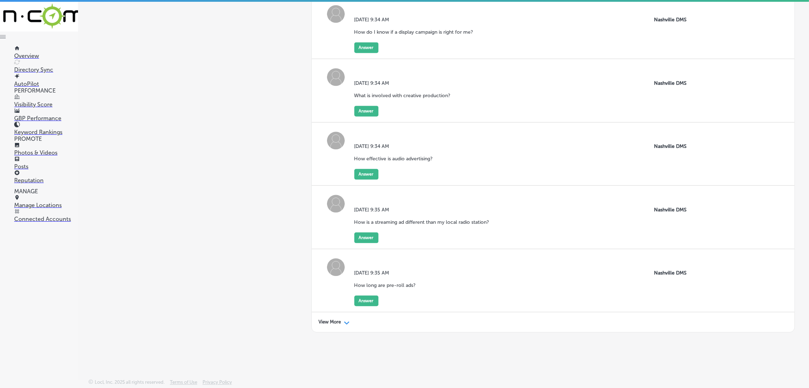
click at [316, 318] on div "View More Path Created with Sketch." at bounding box center [553, 322] width 483 height 20
click at [324, 314] on div "View More Path Created with Sketch." at bounding box center [553, 322] width 483 height 20
click at [324, 321] on p "View More" at bounding box center [330, 322] width 22 height 6
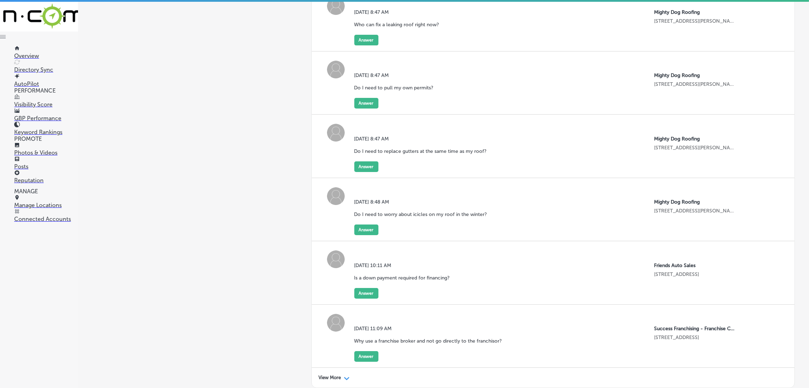
scroll to position [3677, 0]
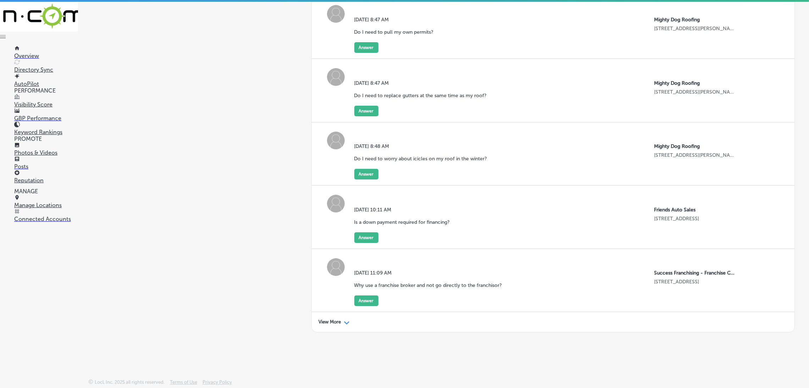
click at [329, 322] on p "View More" at bounding box center [330, 322] width 22 height 6
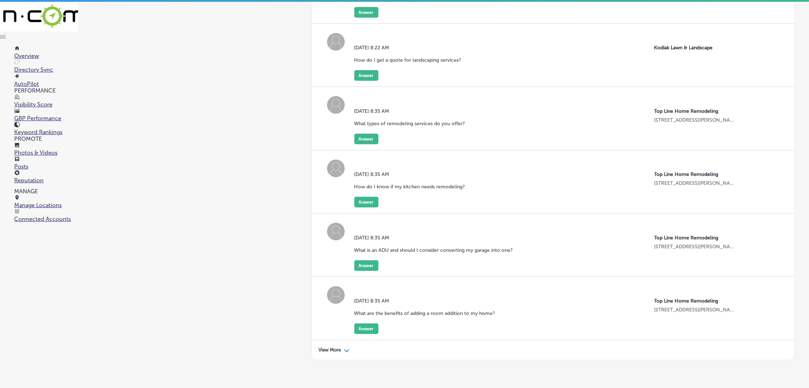
scroll to position [4944, 0]
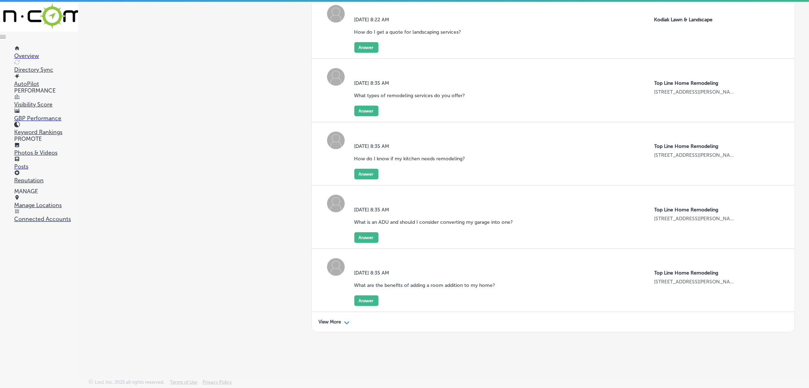
click at [325, 322] on p "View More" at bounding box center [330, 322] width 22 height 6
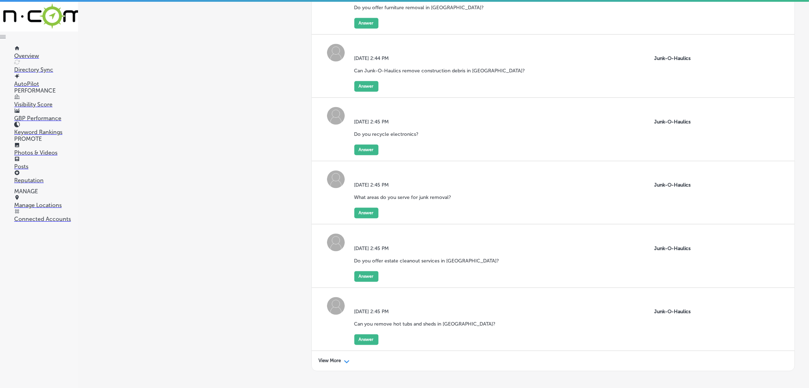
scroll to position [6211, 0]
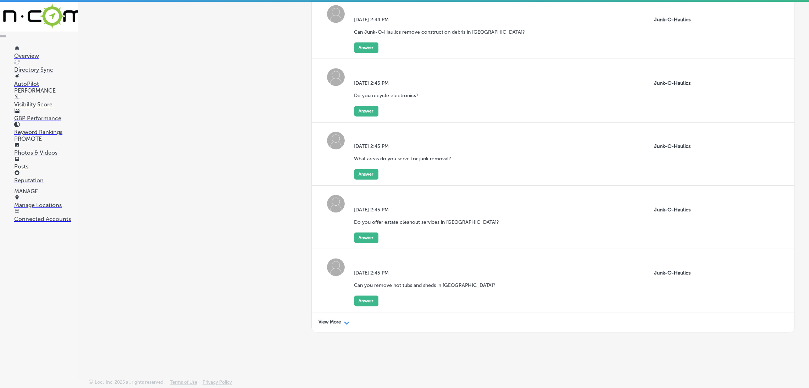
click at [327, 325] on div "View More Path Created with Sketch." at bounding box center [553, 322] width 483 height 20
click at [331, 320] on p "View More" at bounding box center [330, 322] width 22 height 6
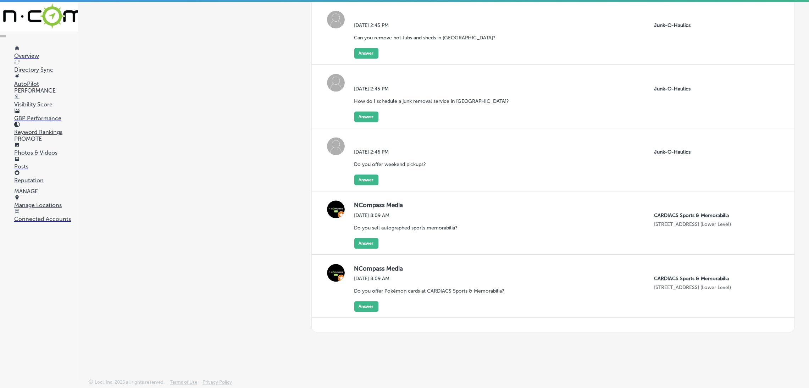
scroll to position [6087, 0]
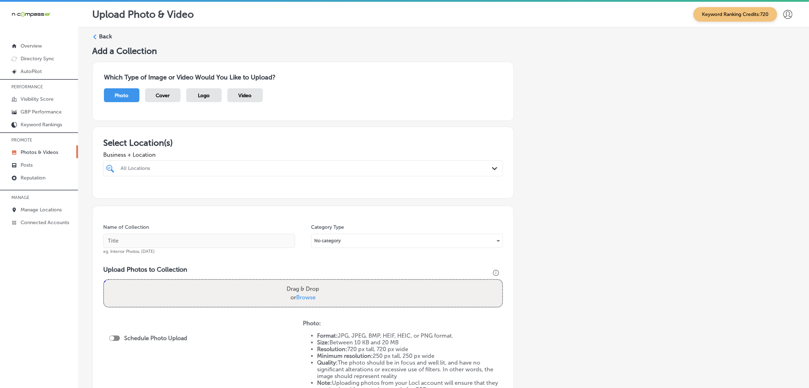
scroll to position [1, 0]
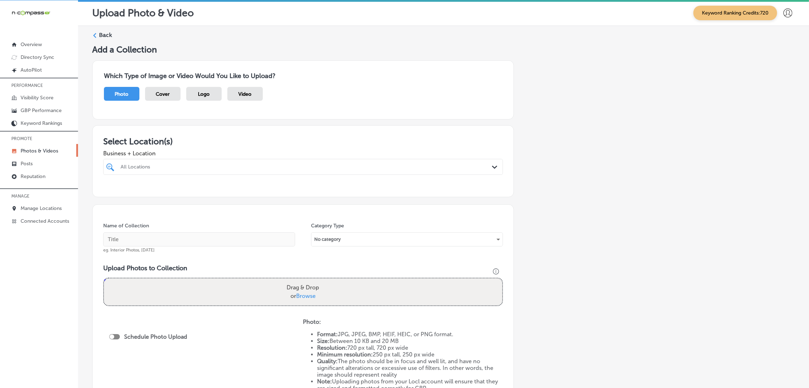
click at [43, 150] on p "Photos & Videos" at bounding box center [40, 151] width 38 height 6
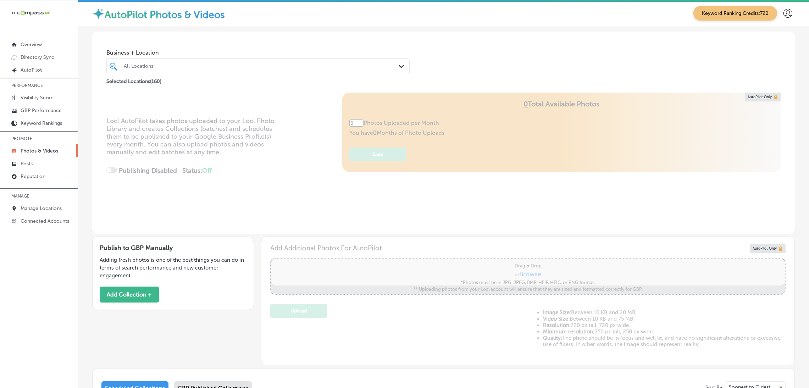
type input "5"
click at [159, 64] on div "All Locations" at bounding box center [262, 66] width 276 height 6
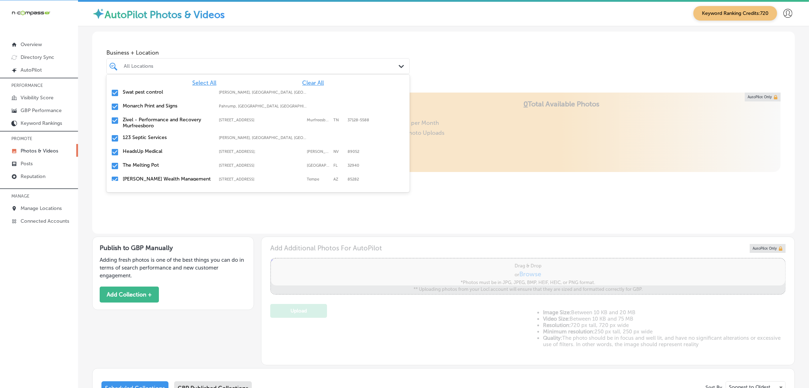
click at [305, 86] on span "Clear All" at bounding box center [313, 82] width 22 height 7
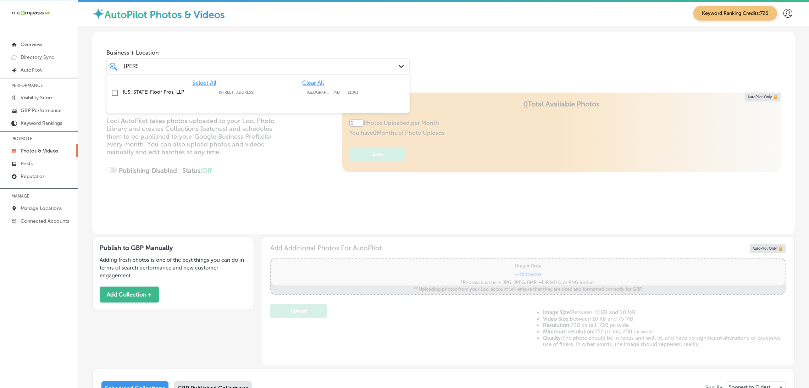
click at [308, 98] on div "[US_STATE][GEOGRAPHIC_DATA][STREET_ADDRESS][STREET_ADDRESS]" at bounding box center [258, 93] width 298 height 11
type input "[PERSON_NAME]"
click at [543, 70] on div "Business + Location option 3726 Churchville Rd suite D, selected. option 3726 C…" at bounding box center [443, 59] width 703 height 54
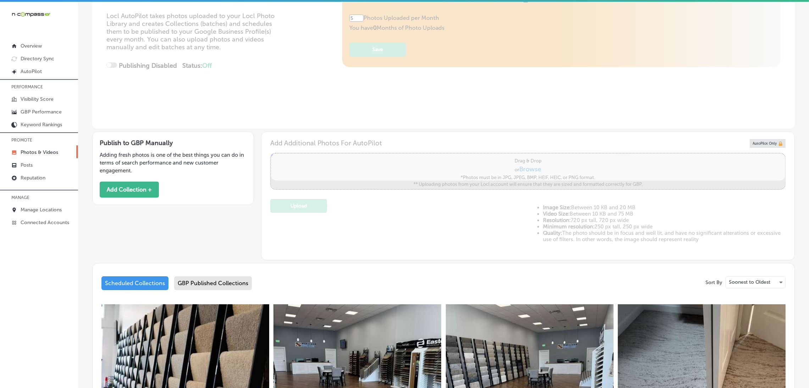
click at [208, 276] on div "GBP Published Collections" at bounding box center [213, 283] width 78 height 14
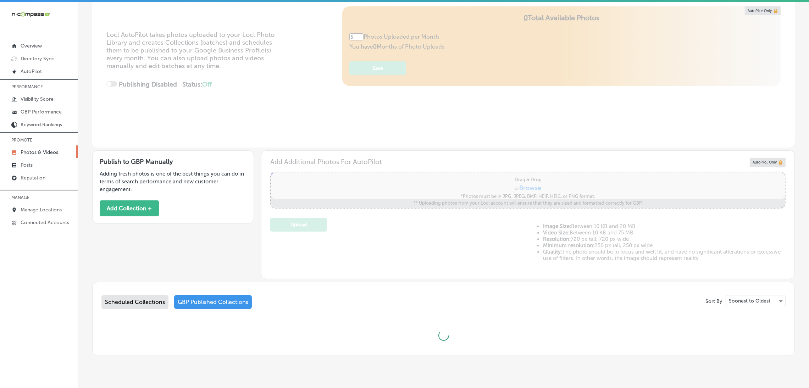
click at [139, 295] on div "Sort By Soonest to Oldest Scheduled Collections GBP Published Collections" at bounding box center [443, 321] width 684 height 53
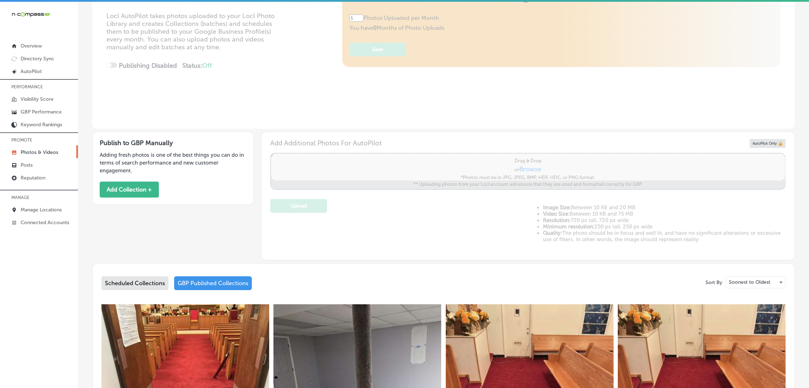
click at [143, 276] on div "Scheduled Collections" at bounding box center [134, 283] width 67 height 14
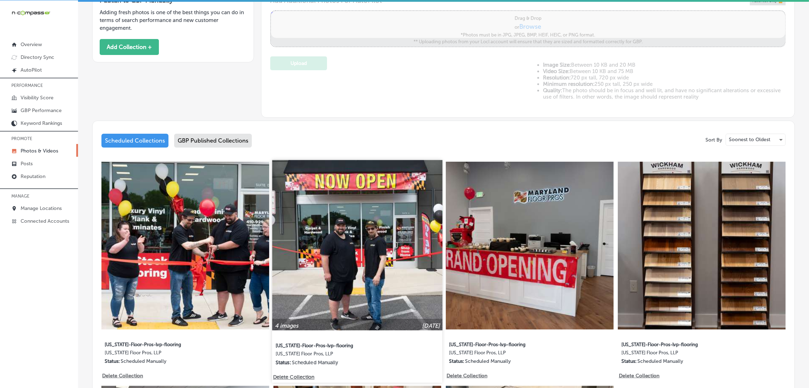
scroll to position [266, 0]
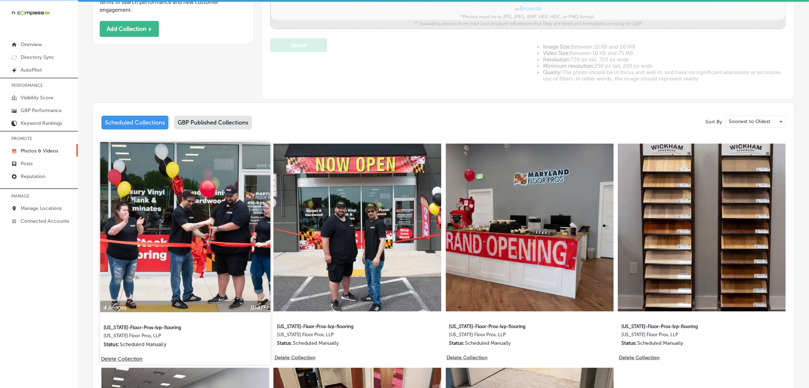
click at [240, 213] on img at bounding box center [185, 227] width 170 height 170
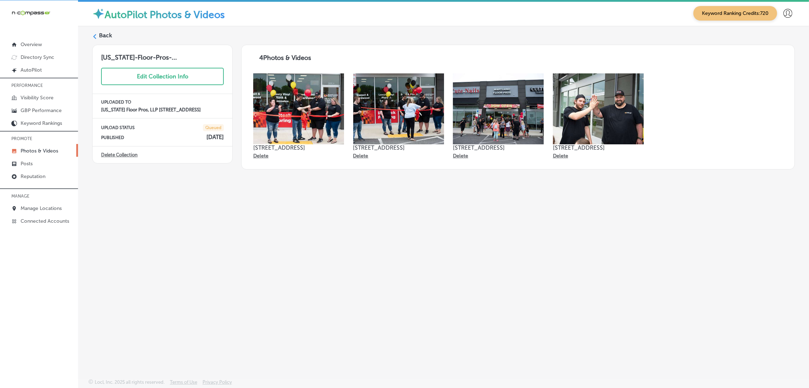
click at [92, 37] on icon at bounding box center [94, 36] width 5 height 5
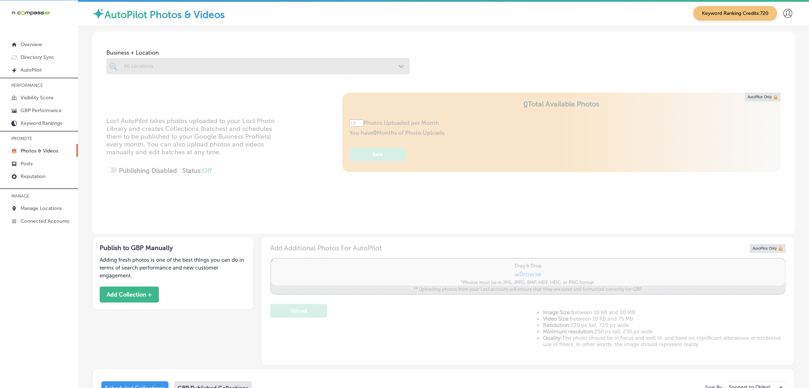
type input "5"
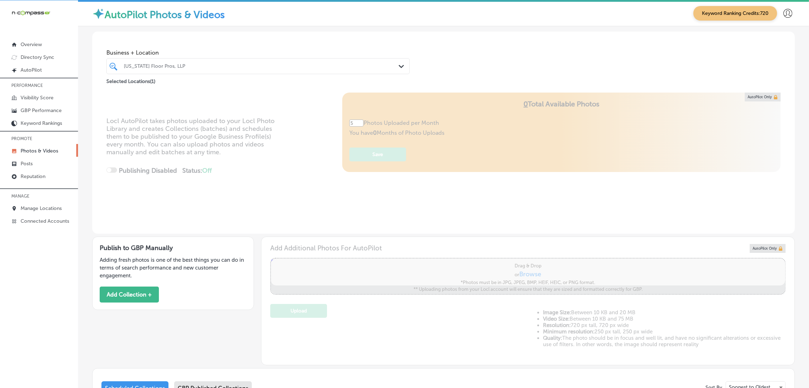
scroll to position [213, 0]
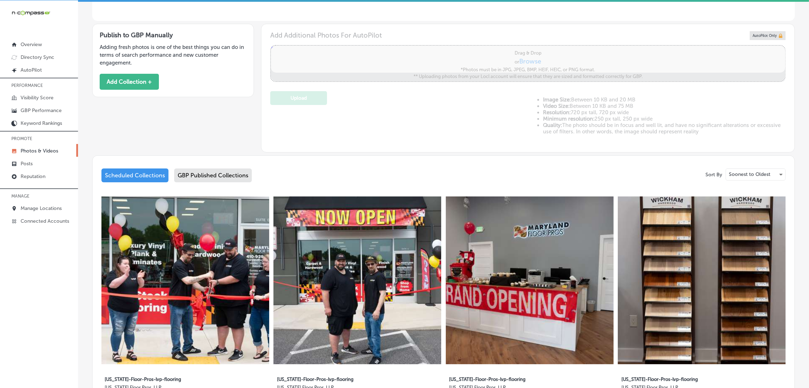
click at [214, 168] on div "GBP Published Collections" at bounding box center [213, 175] width 78 height 14
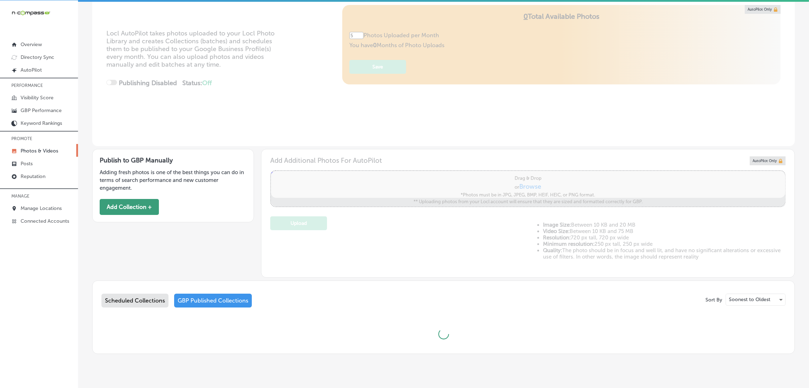
scroll to position [213, 0]
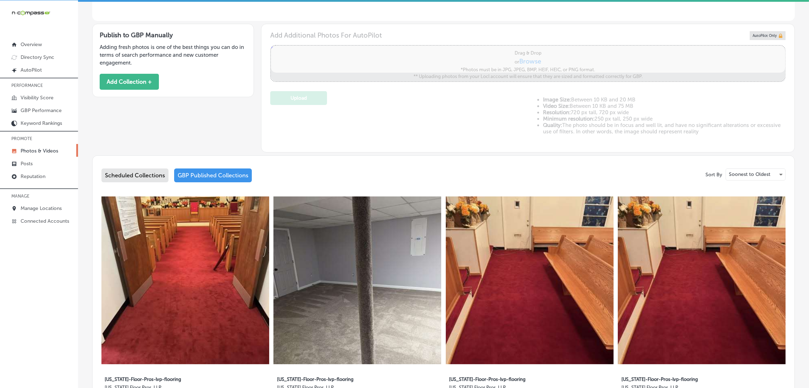
click at [145, 168] on div "Scheduled Collections" at bounding box center [134, 175] width 67 height 14
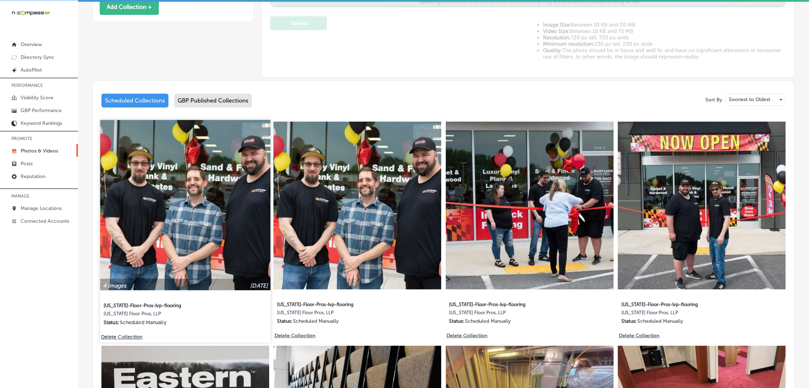
scroll to position [319, 0]
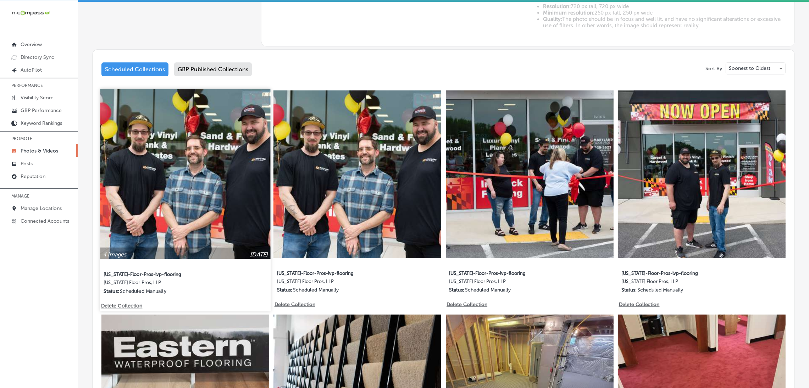
click at [142, 287] on div "4 images Oct 29, 2025 Maryland-Floor-Pros-lvp-flooring Maryland Floor Pros, LLP…" at bounding box center [185, 200] width 170 height 223
click at [129, 303] on p "Delete Collection" at bounding box center [121, 306] width 40 height 6
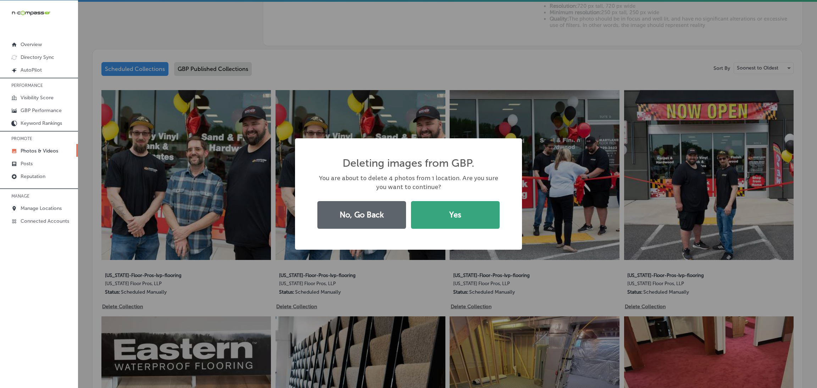
click at [457, 219] on button "Yes" at bounding box center [455, 215] width 89 height 28
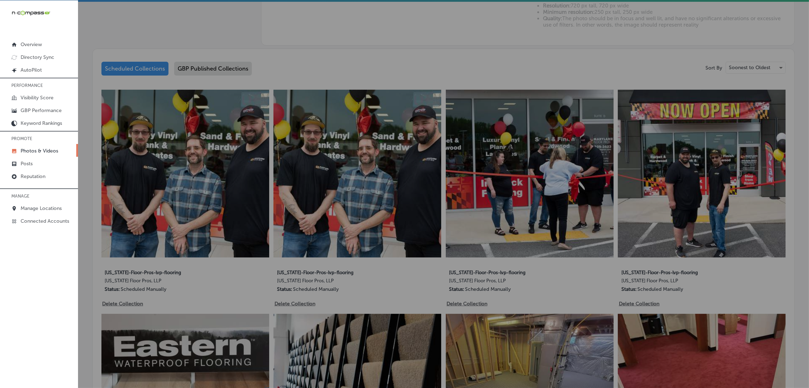
scroll to position [329, 0]
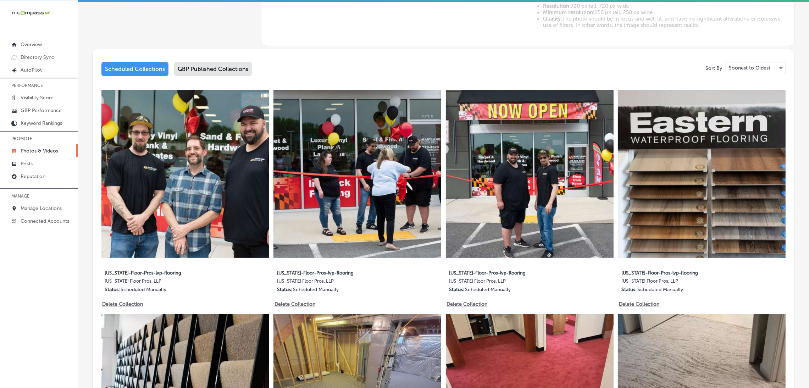
click at [39, 305] on div "iconmonstr-menu-thin copy Created with Sketch. Overview Directory Sync Created …" at bounding box center [39, 194] width 78 height 388
